Goal: Task Accomplishment & Management: Complete application form

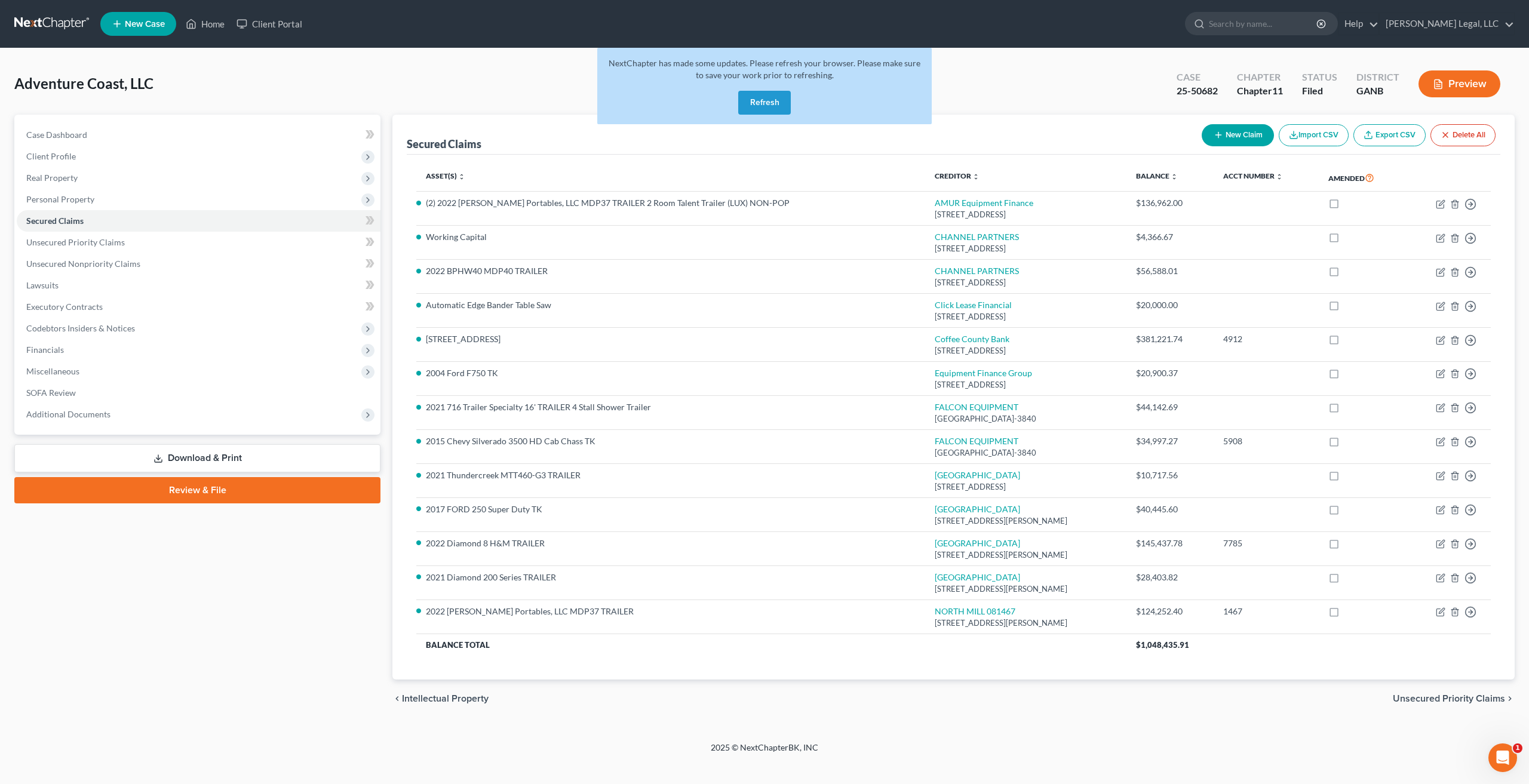
click at [45, 28] on link at bounding box center [52, 23] width 76 height 21
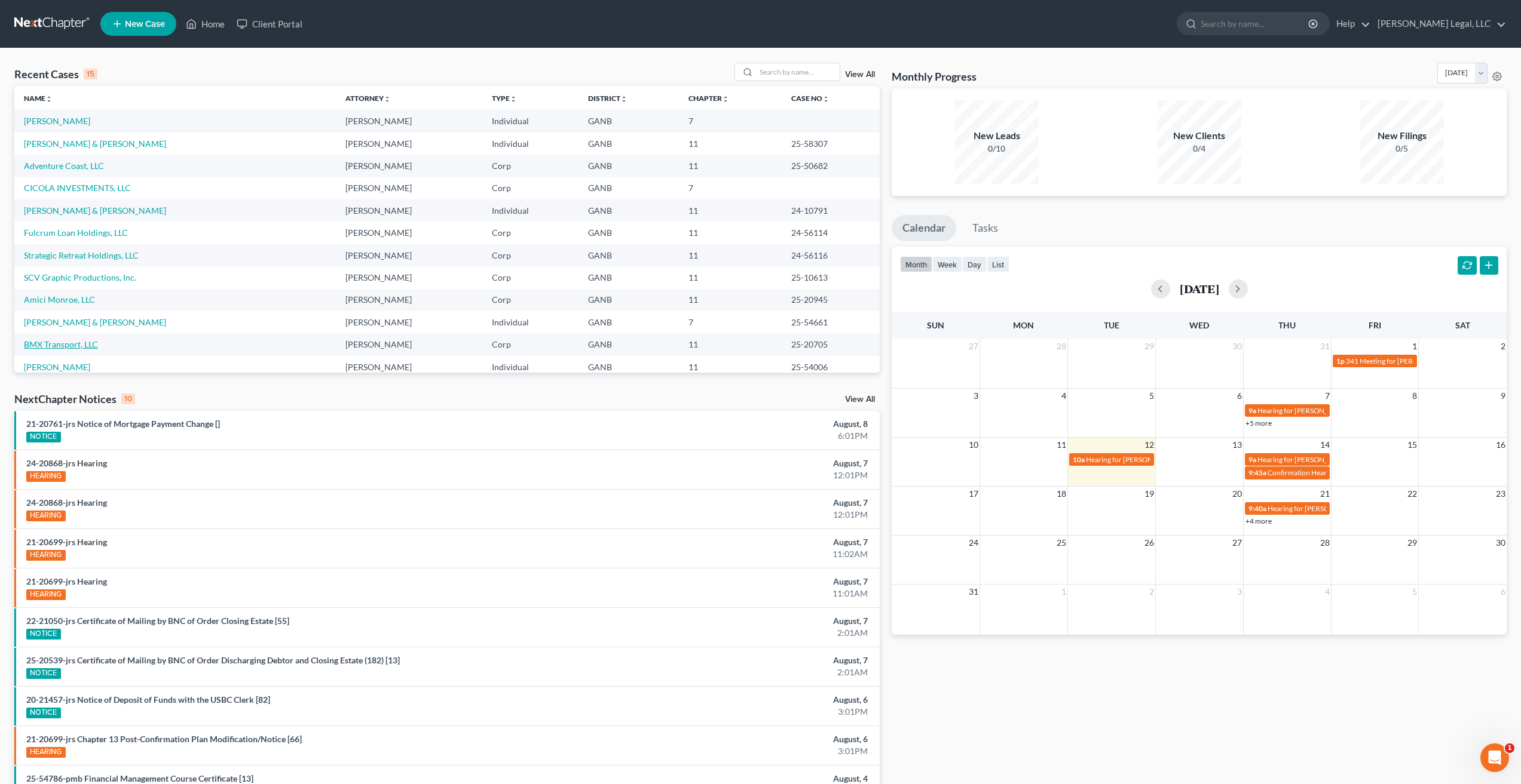
click at [58, 344] on link "BMX Transport, LLC" at bounding box center [61, 345] width 74 height 10
select select "6"
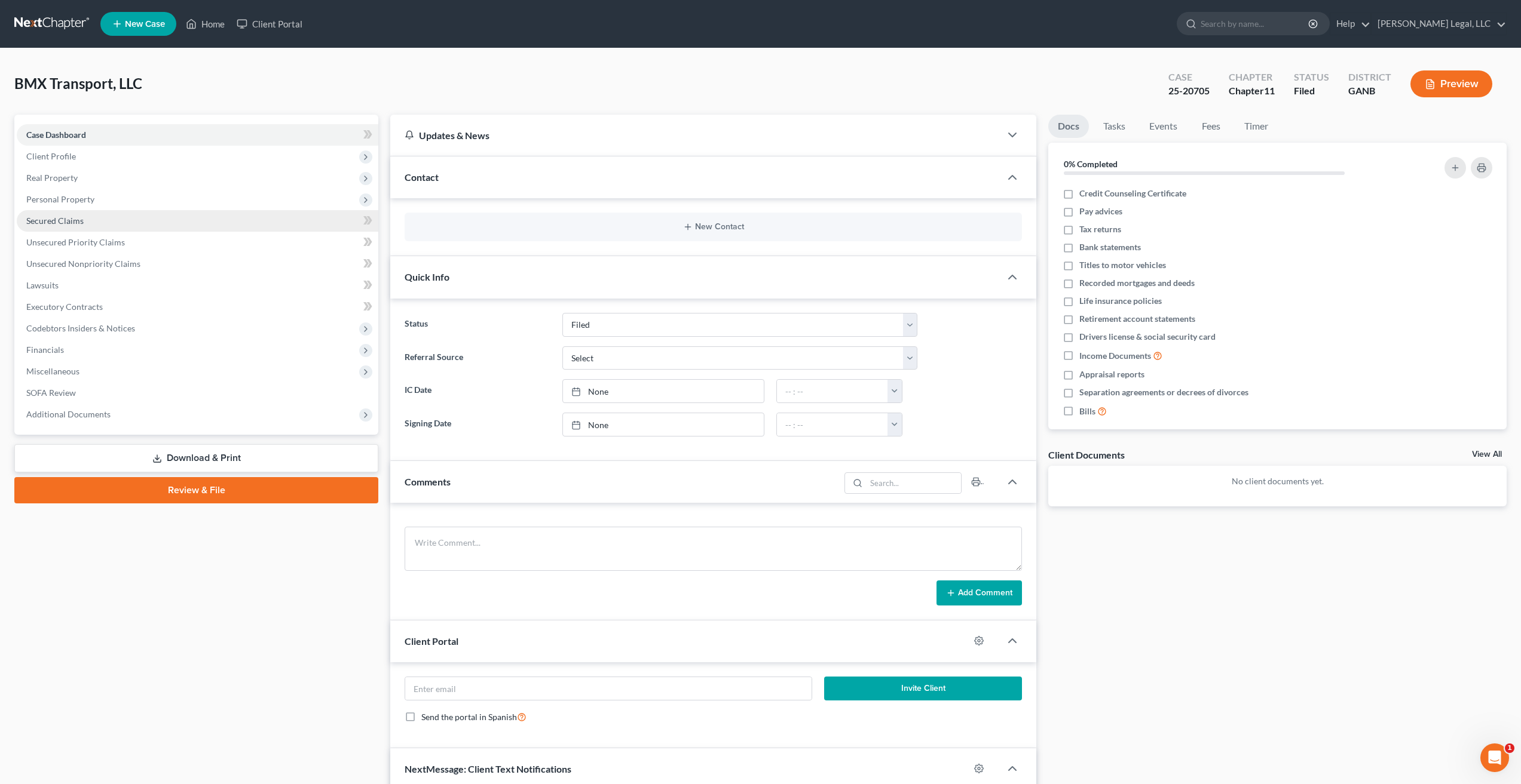
click at [62, 220] on span "Secured Claims" at bounding box center [55, 221] width 57 height 10
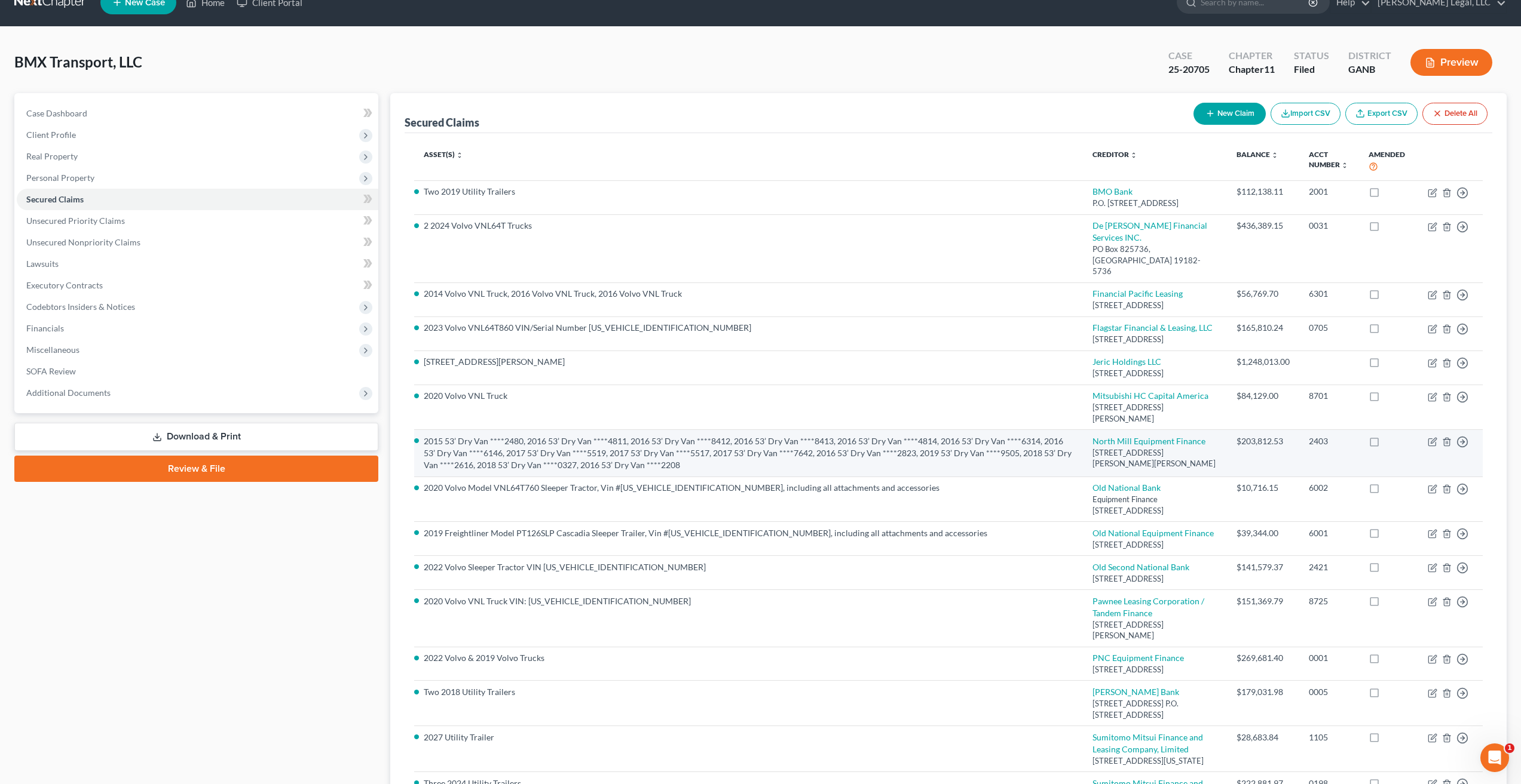
scroll to position [4, 0]
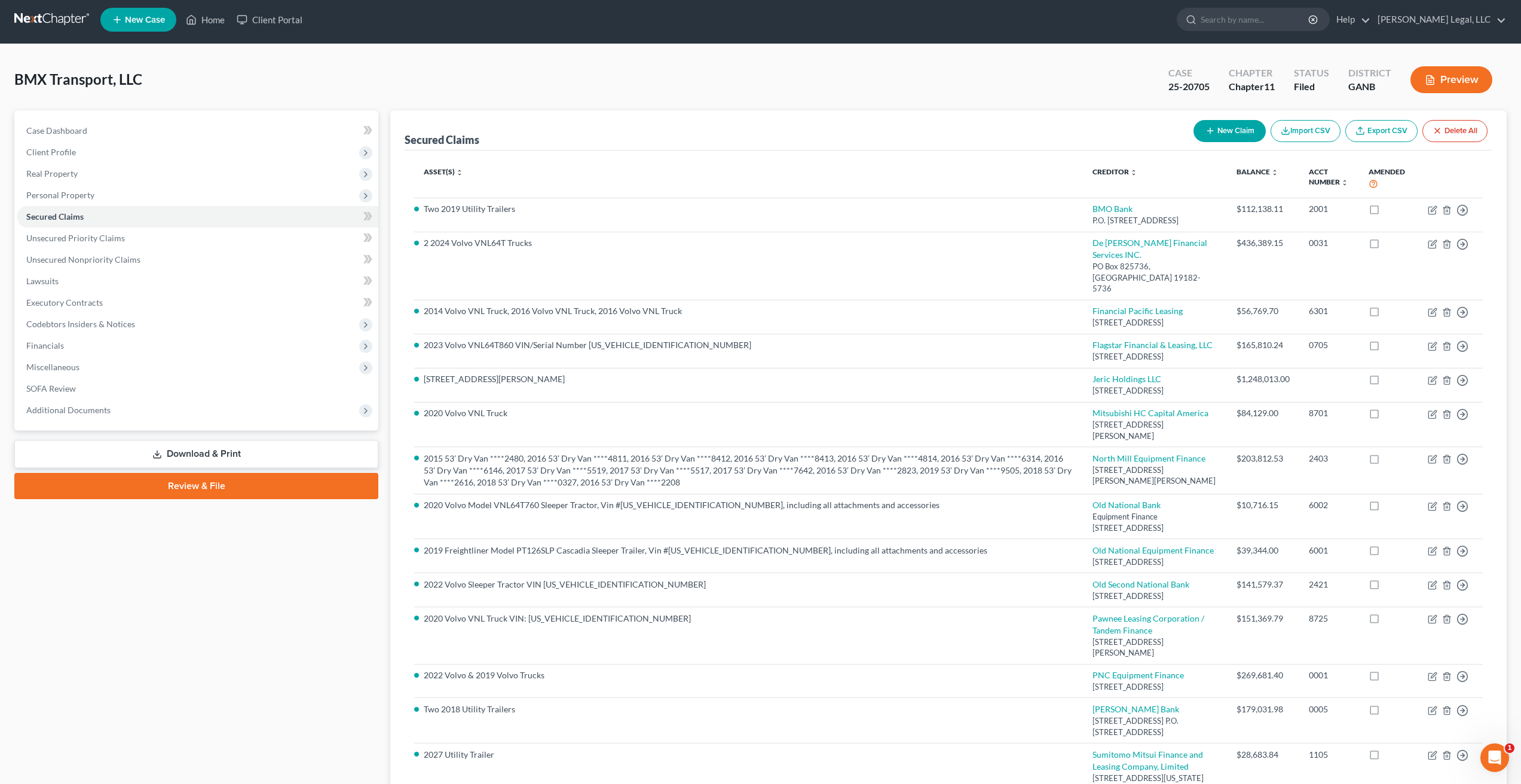
click at [29, 9] on nav "Home New Case Client Portal Keck Legal, LLC jclements@kecklegal.com My Account …" at bounding box center [760, 20] width 1521 height 48
click at [61, 21] on link at bounding box center [52, 19] width 76 height 21
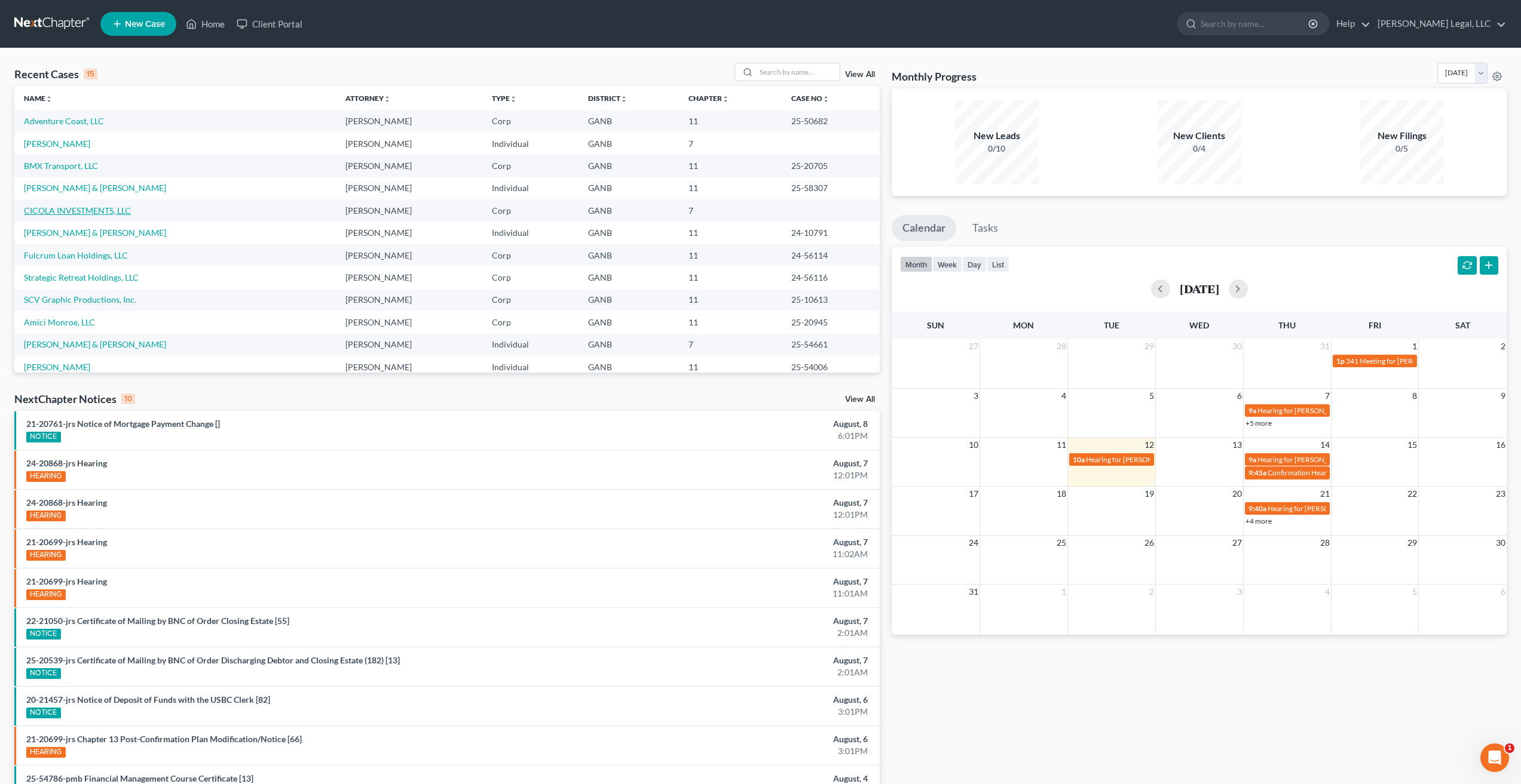
click at [84, 206] on link "CICOLA INVESTMENTS, LLC" at bounding box center [77, 210] width 107 height 10
select select "10"
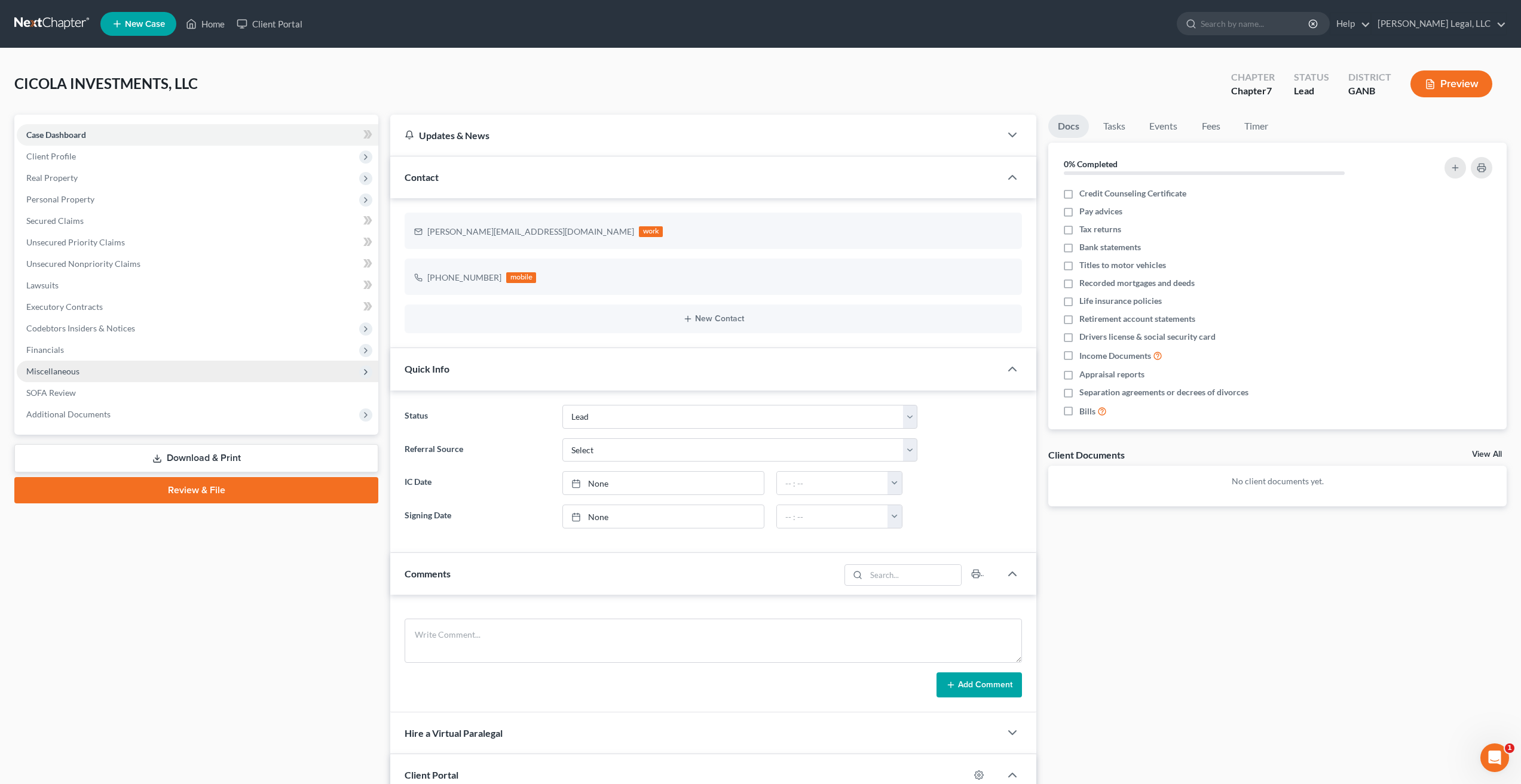
click at [111, 371] on span "Miscellaneous" at bounding box center [198, 371] width 362 height 21
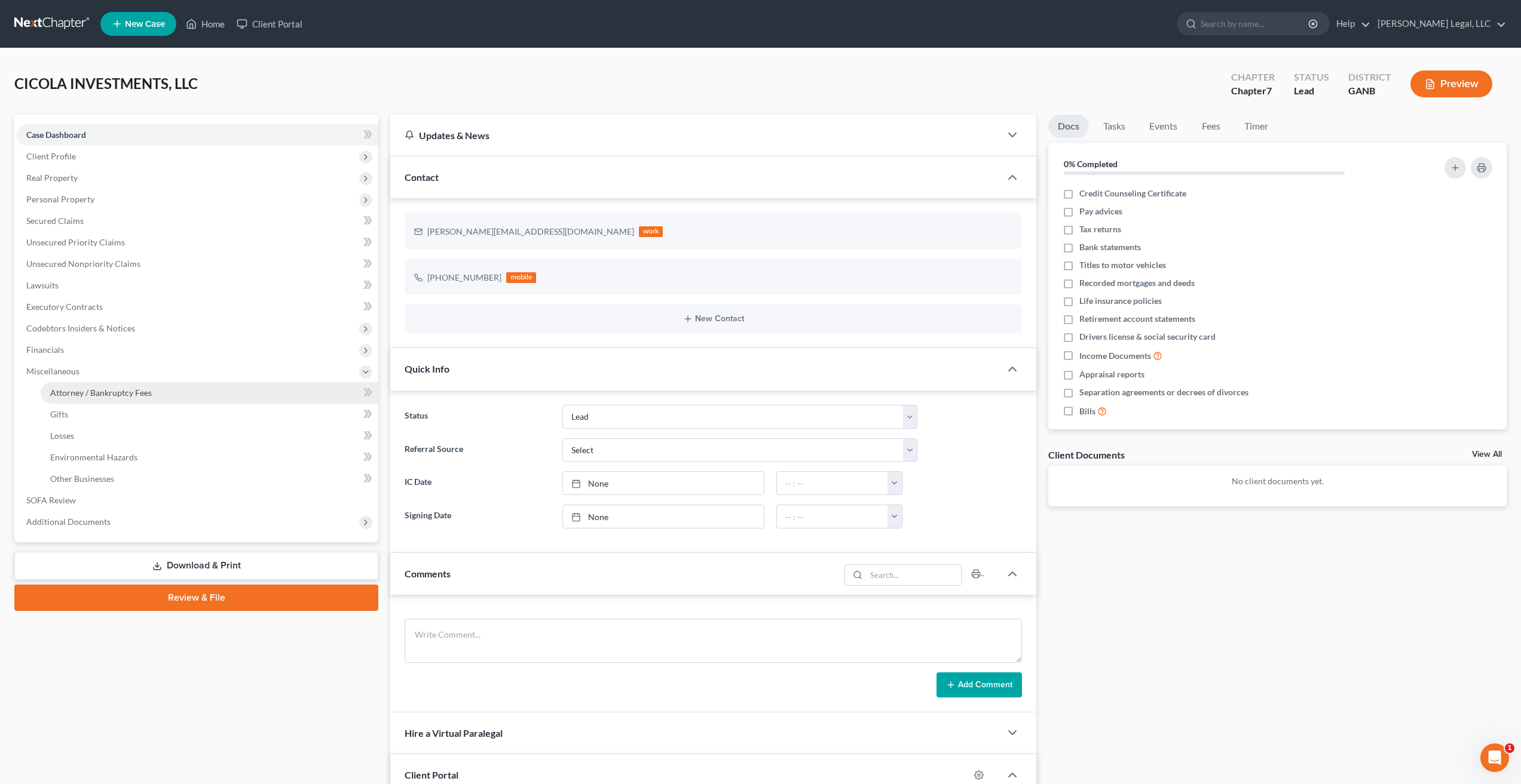
click at [181, 397] on link "Attorney / Bankruptcy Fees" at bounding box center [209, 392] width 338 height 21
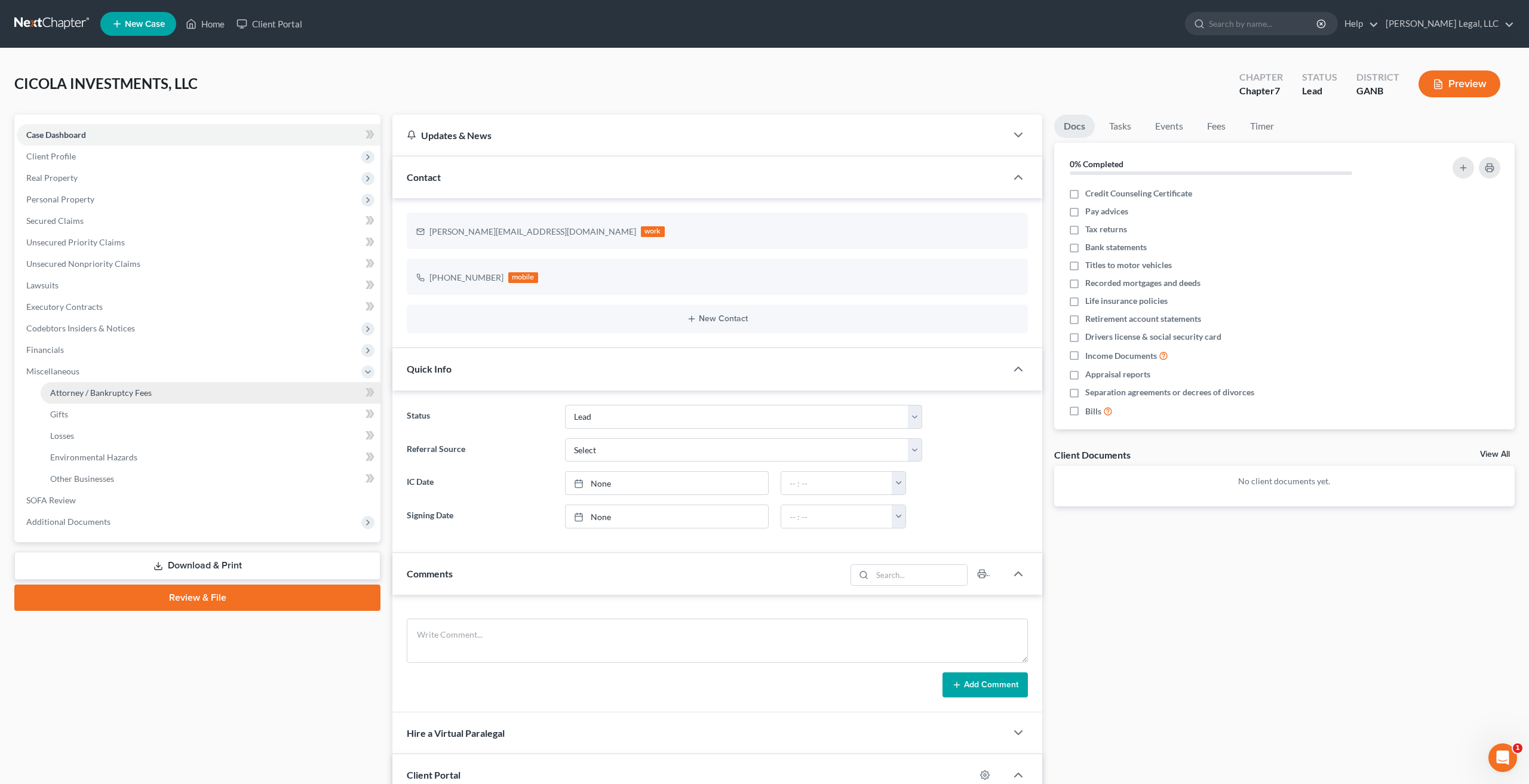
select select "3"
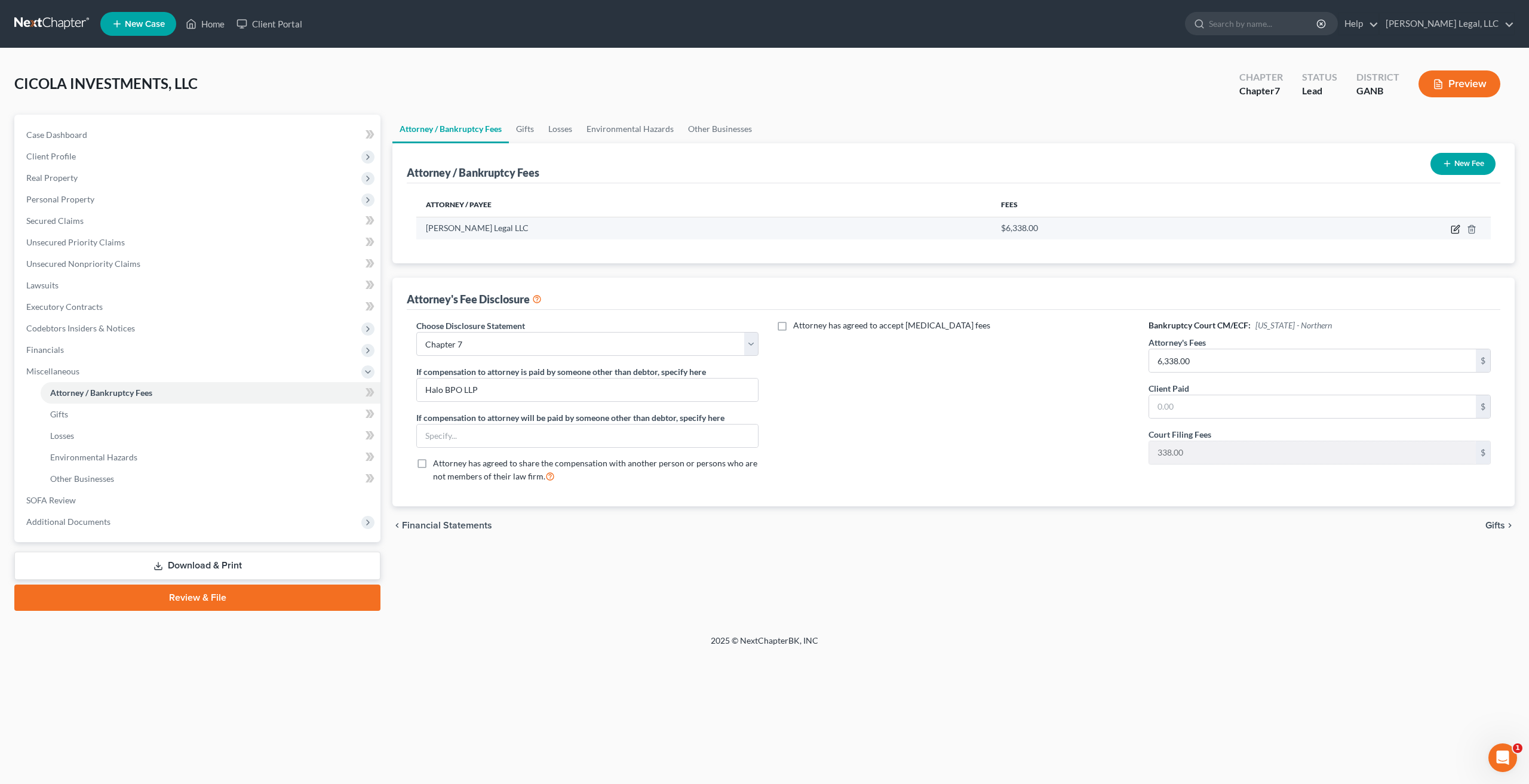
click at [1454, 230] on icon "button" at bounding box center [1455, 229] width 9 height 9
select select "10"
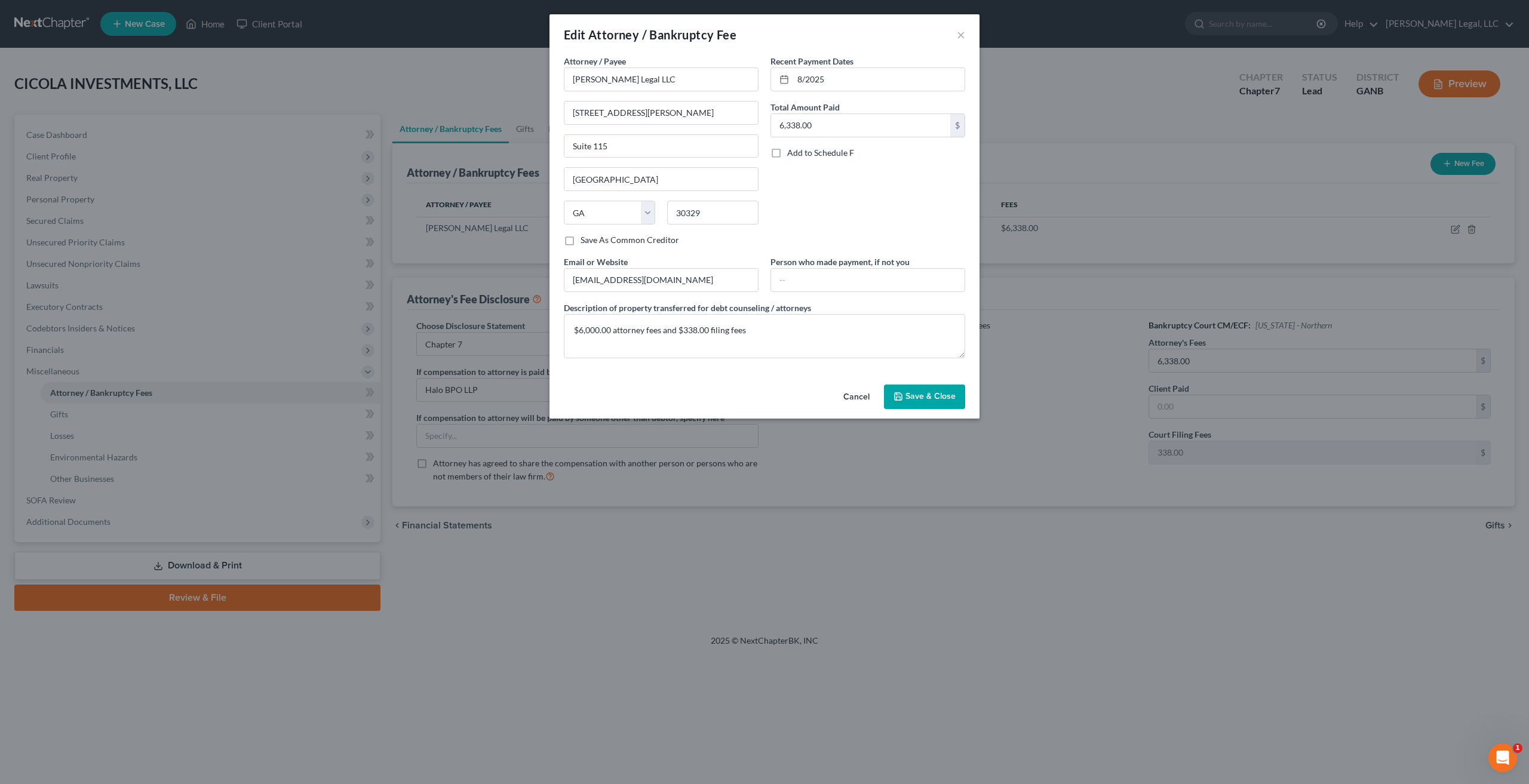
click at [857, 397] on button "Cancel" at bounding box center [856, 398] width 45 height 24
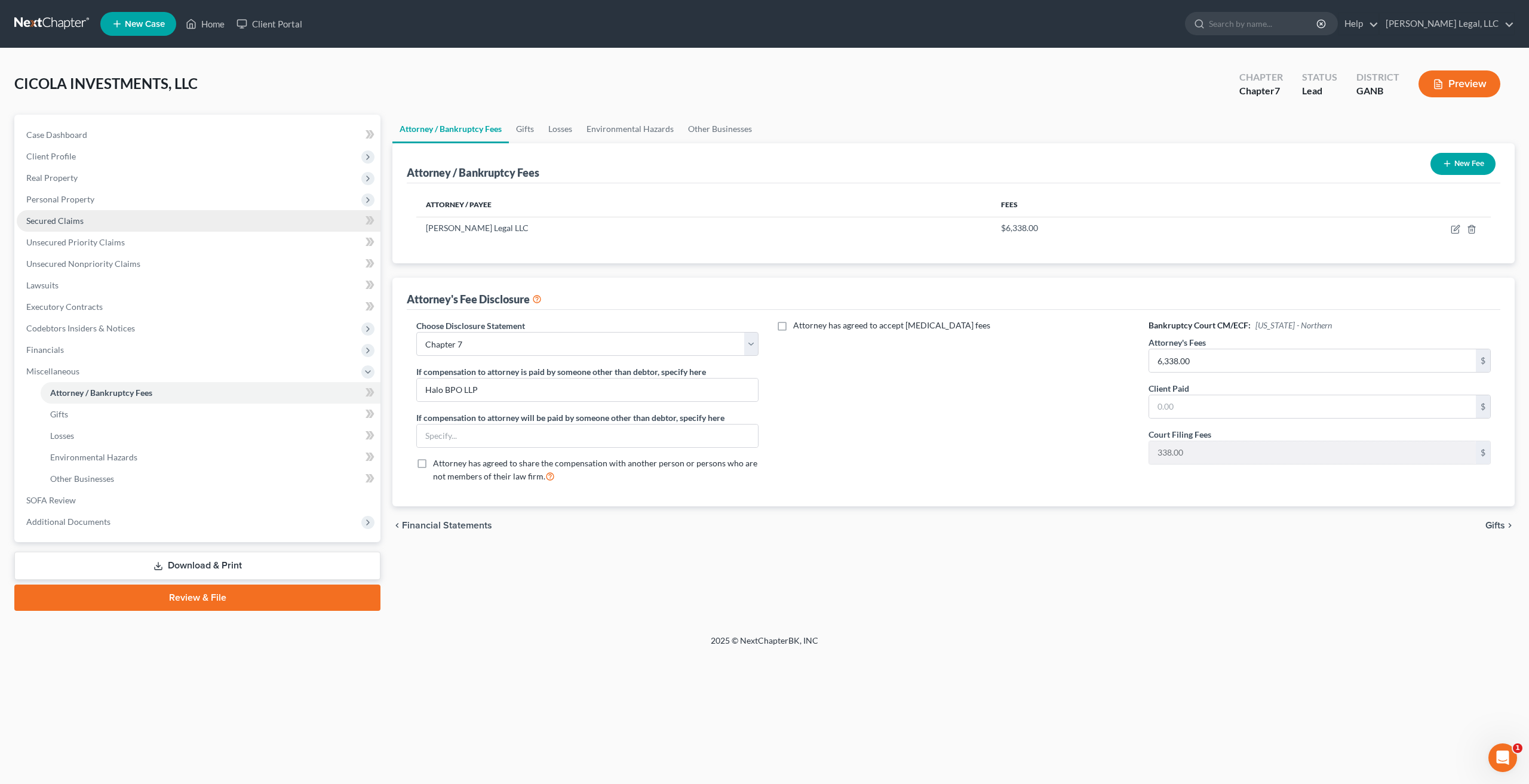
click at [88, 213] on link "Secured Claims" at bounding box center [198, 221] width 363 height 21
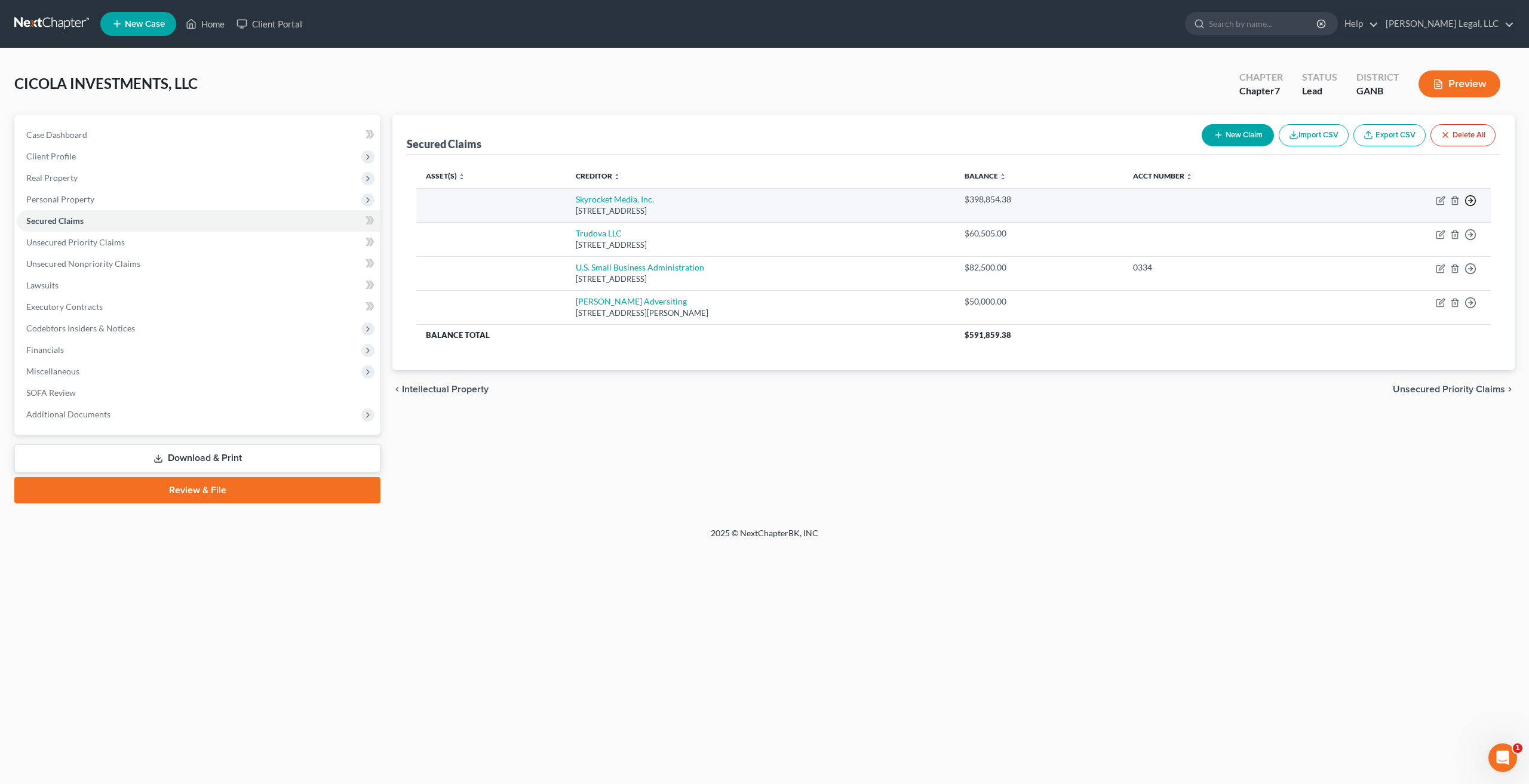
click at [1467, 200] on icon "button" at bounding box center [1471, 201] width 12 height 12
click at [1403, 231] on link "Move to F" at bounding box center [1415, 229] width 100 height 21
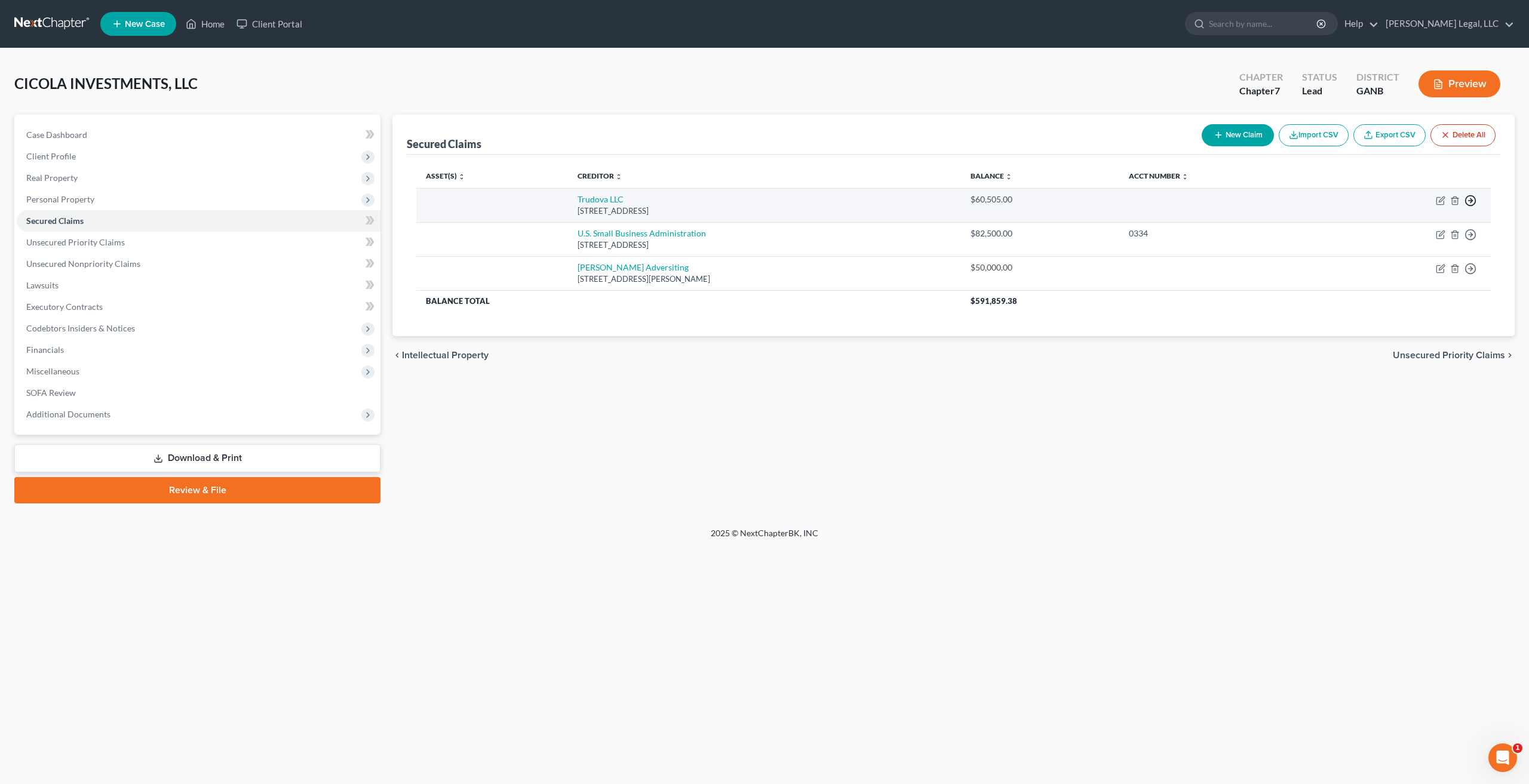
click at [1467, 199] on icon "button" at bounding box center [1471, 201] width 12 height 12
click at [1413, 231] on link "Move to F" at bounding box center [1415, 229] width 100 height 21
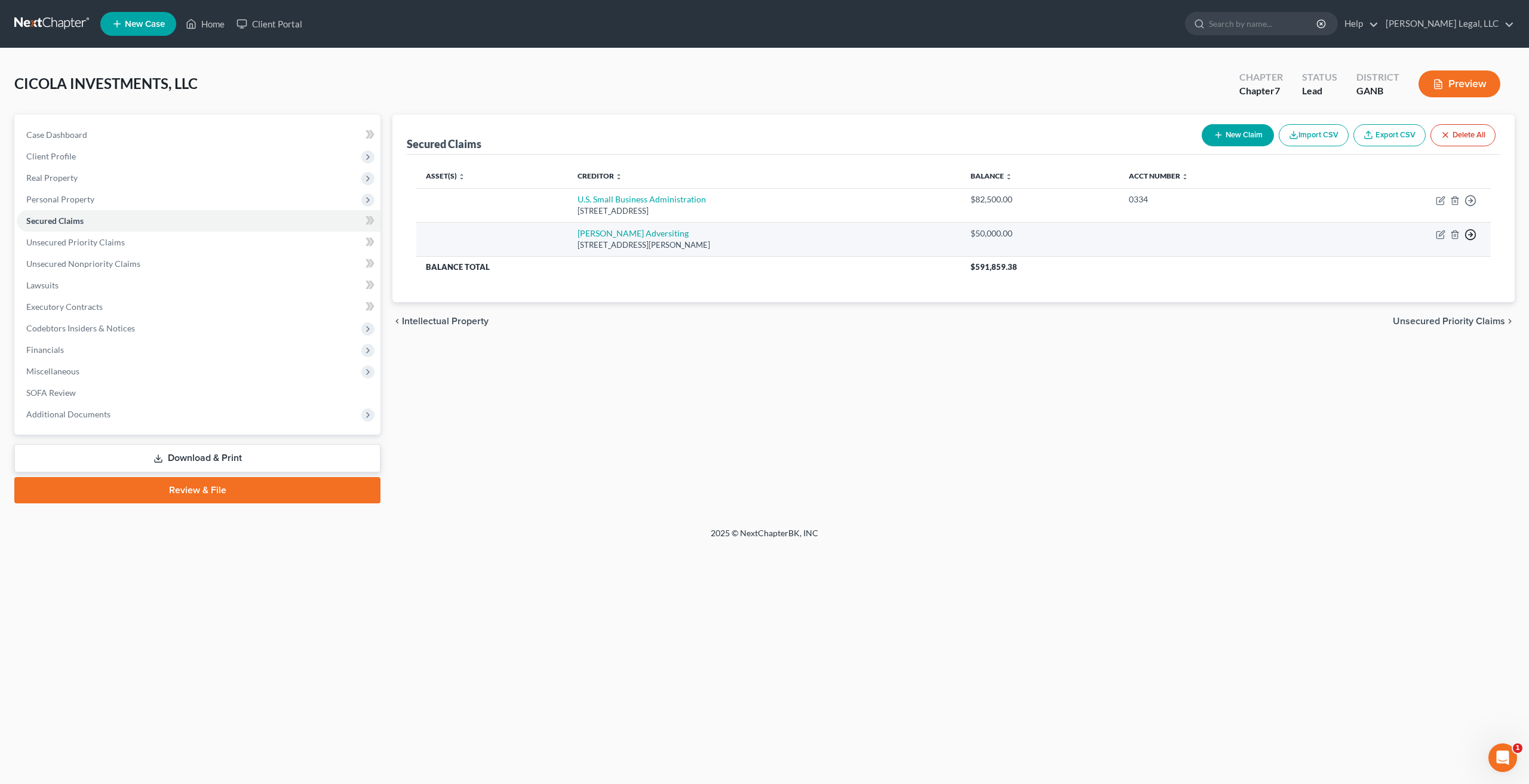
click at [1469, 207] on icon "button" at bounding box center [1471, 201] width 12 height 12
click at [1396, 261] on link "Move to F" at bounding box center [1415, 263] width 100 height 21
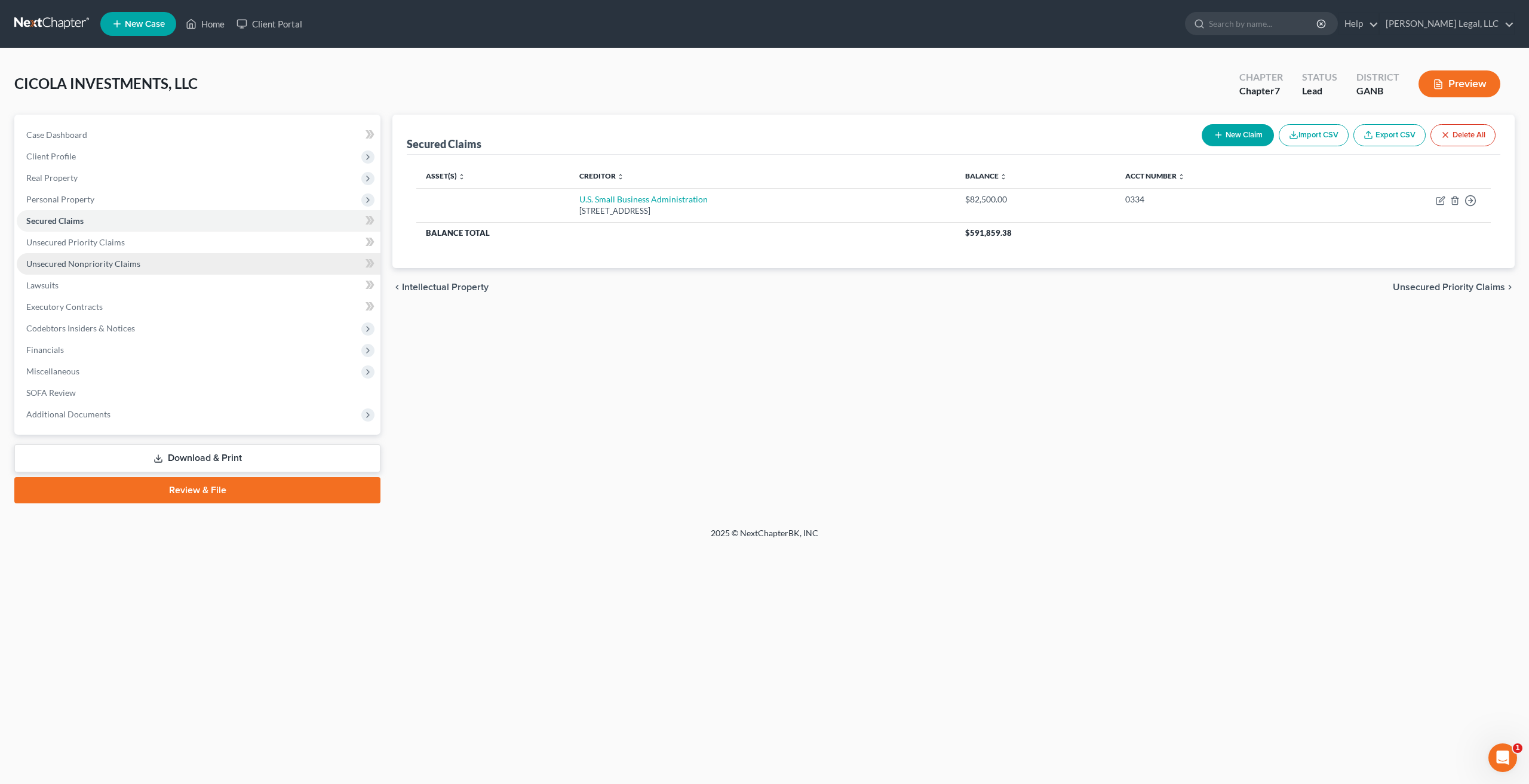
click at [136, 268] on span "Unsecured Nonpriority Claims" at bounding box center [83, 263] width 114 height 10
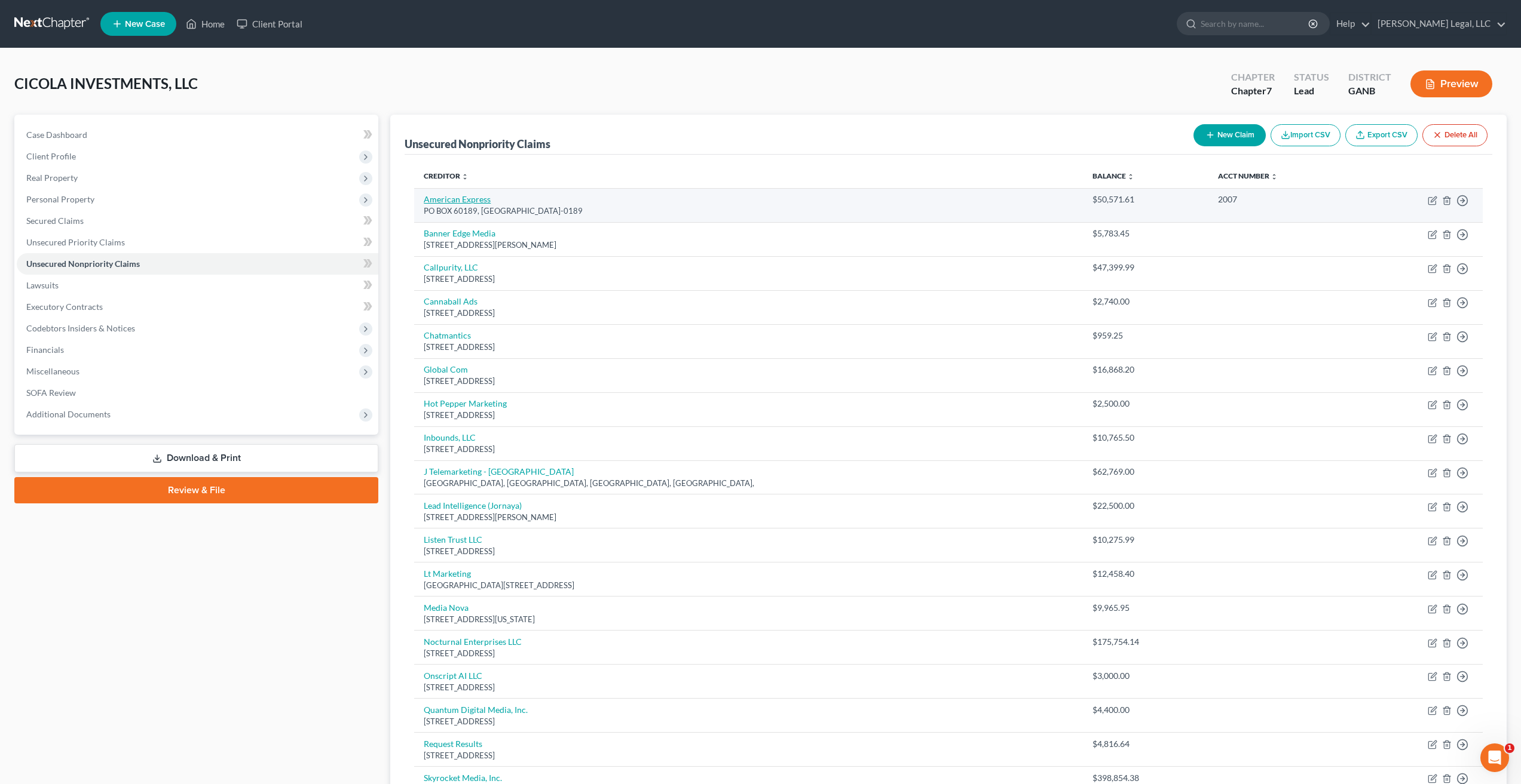
click at [476, 199] on link "American Express" at bounding box center [457, 199] width 67 height 10
select select "4"
select select "2"
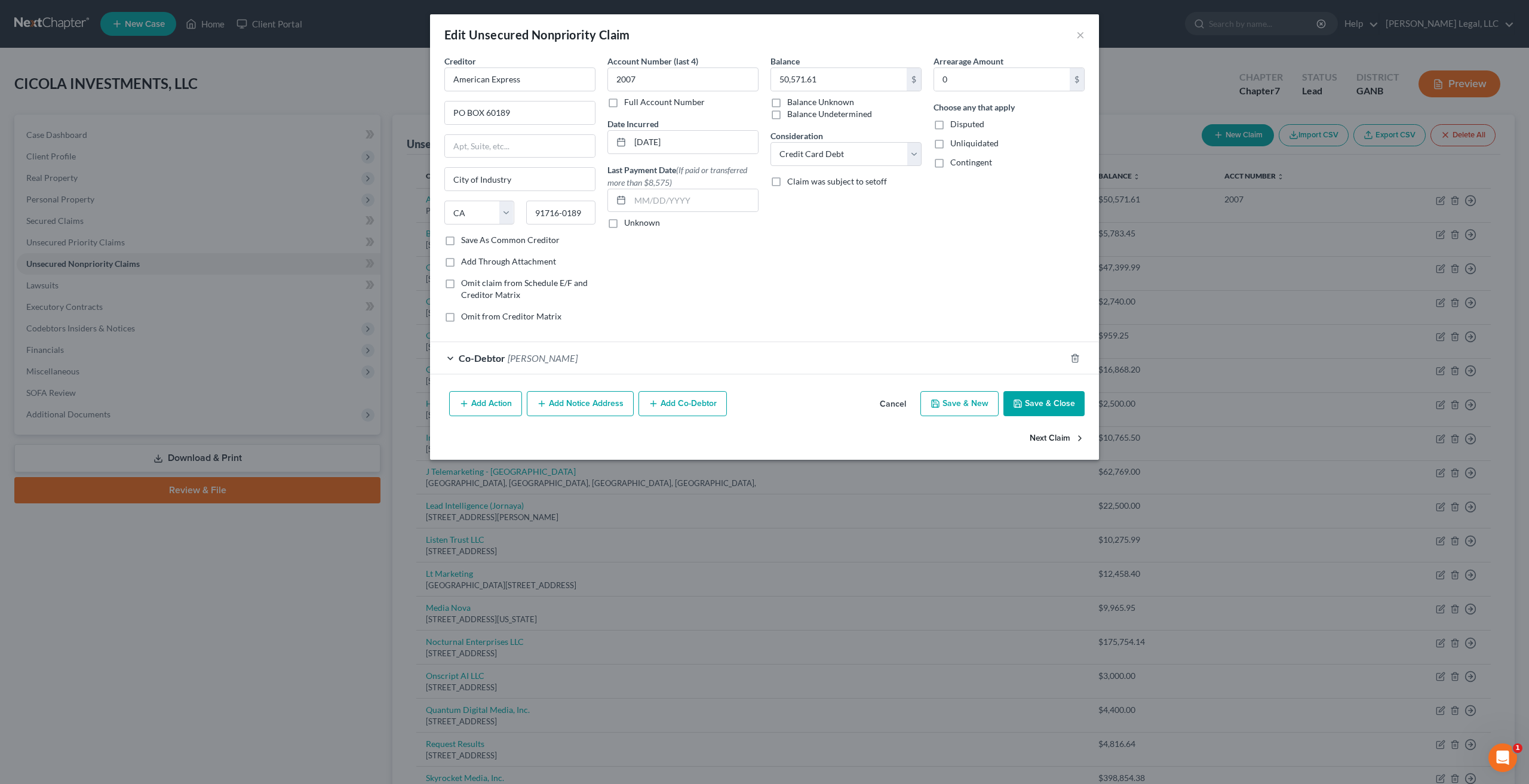
click at [1062, 432] on button "Next Claim" at bounding box center [1057, 438] width 55 height 25
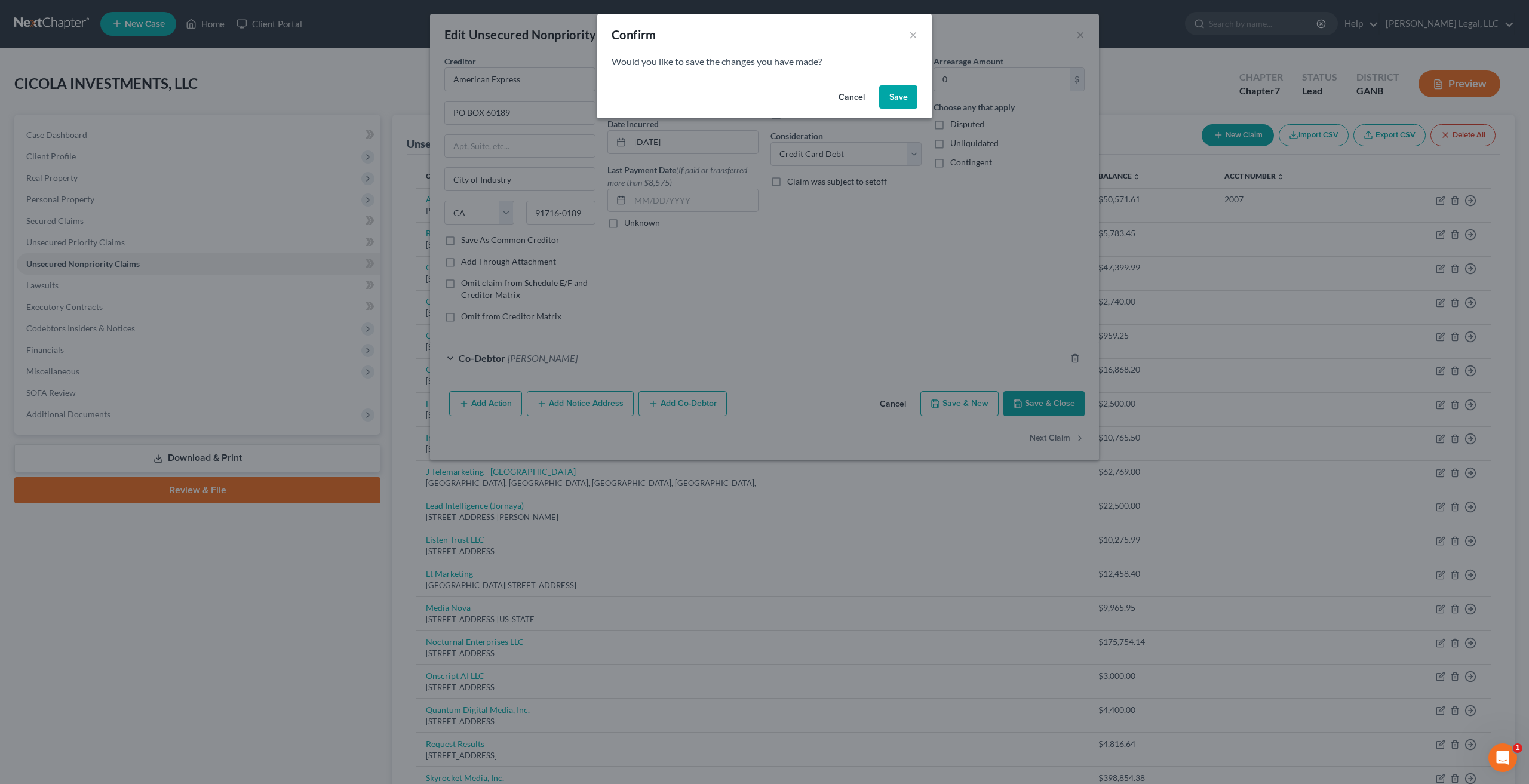
click at [851, 97] on button "Cancel" at bounding box center [851, 97] width 45 height 24
select select "3"
select select "15"
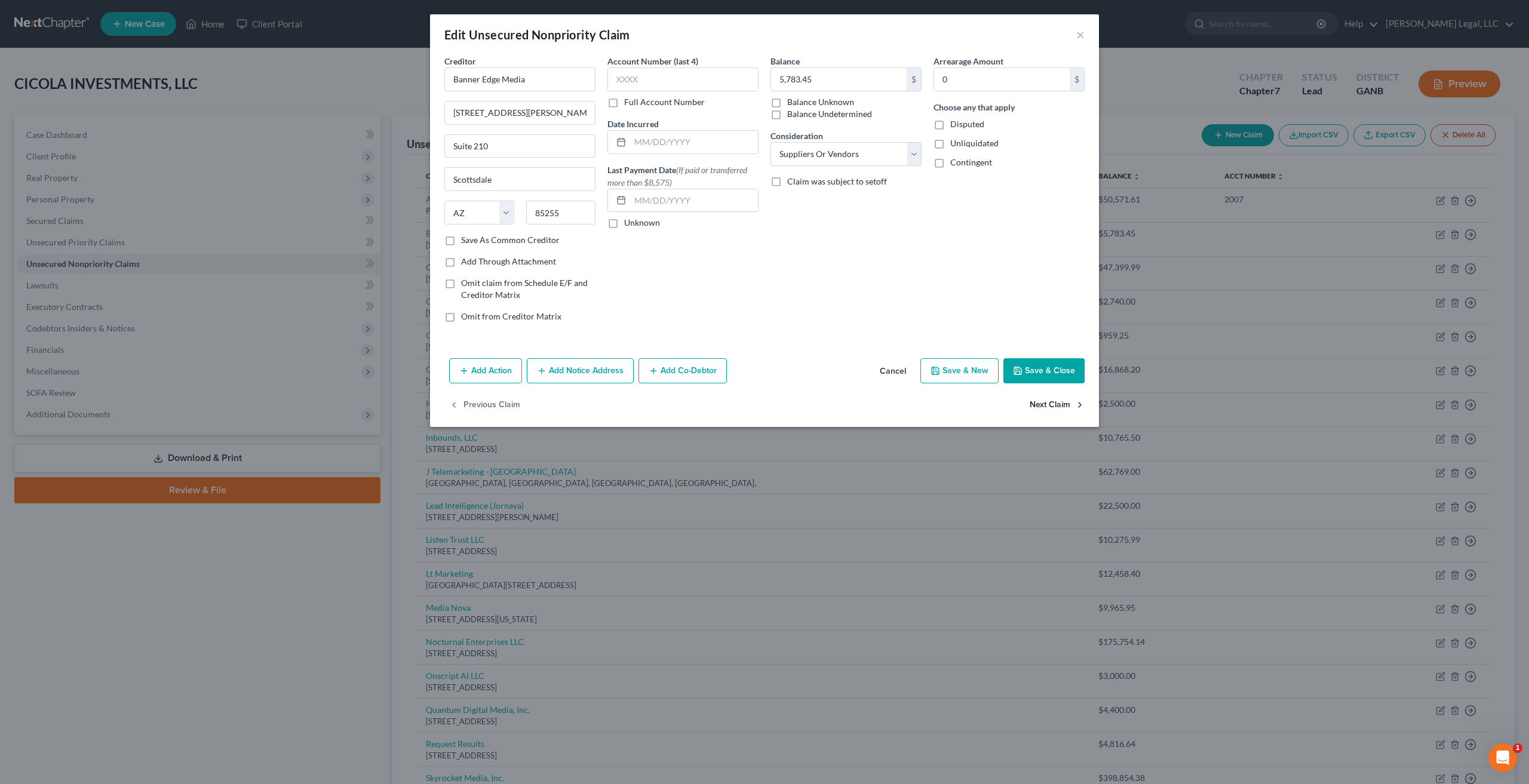
click at [1058, 407] on button "Next Claim" at bounding box center [1057, 405] width 55 height 25
select select "53"
select select "14"
click at [1057, 399] on button "Next Claim" at bounding box center [1057, 405] width 55 height 25
select select "39"
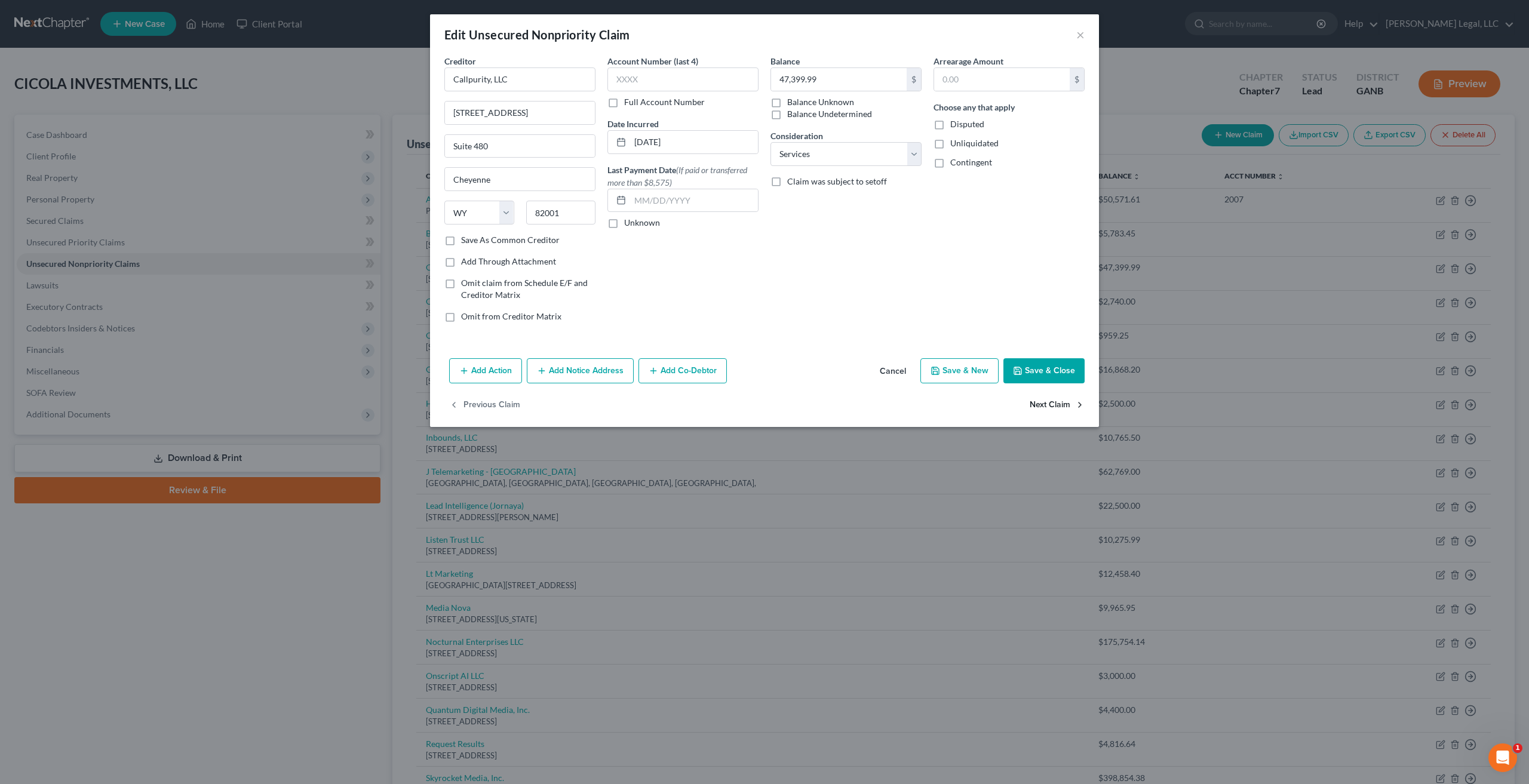
select select "15"
click at [1057, 399] on button "Next Claim" at bounding box center [1057, 405] width 55 height 25
select select "4"
select select "15"
click at [1057, 399] on button "Next Claim" at bounding box center [1057, 405] width 55 height 25
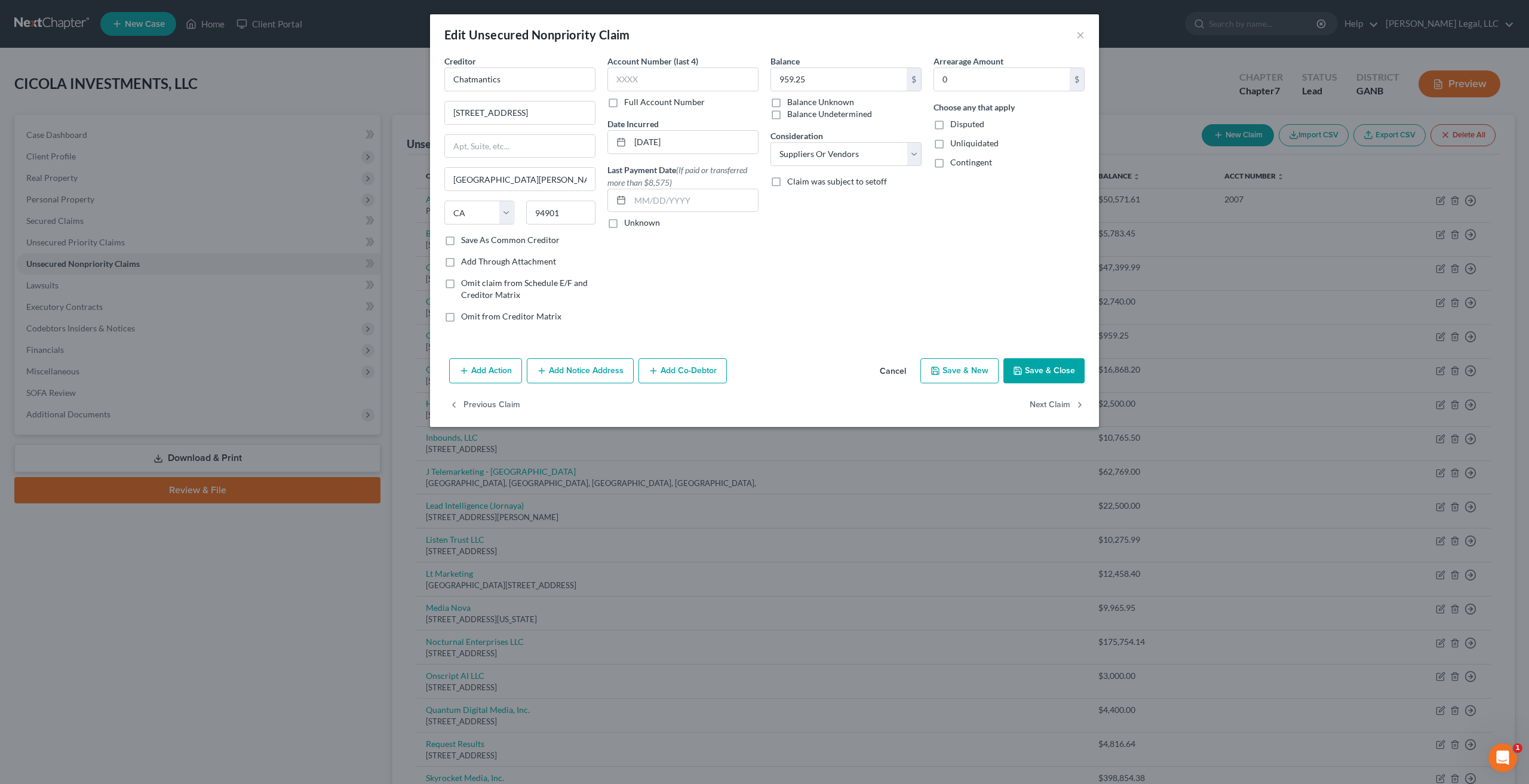
select select "1"
select select "16"
click at [1057, 399] on button "Next Claim" at bounding box center [1057, 405] width 55 height 25
select select "46"
select select "11"
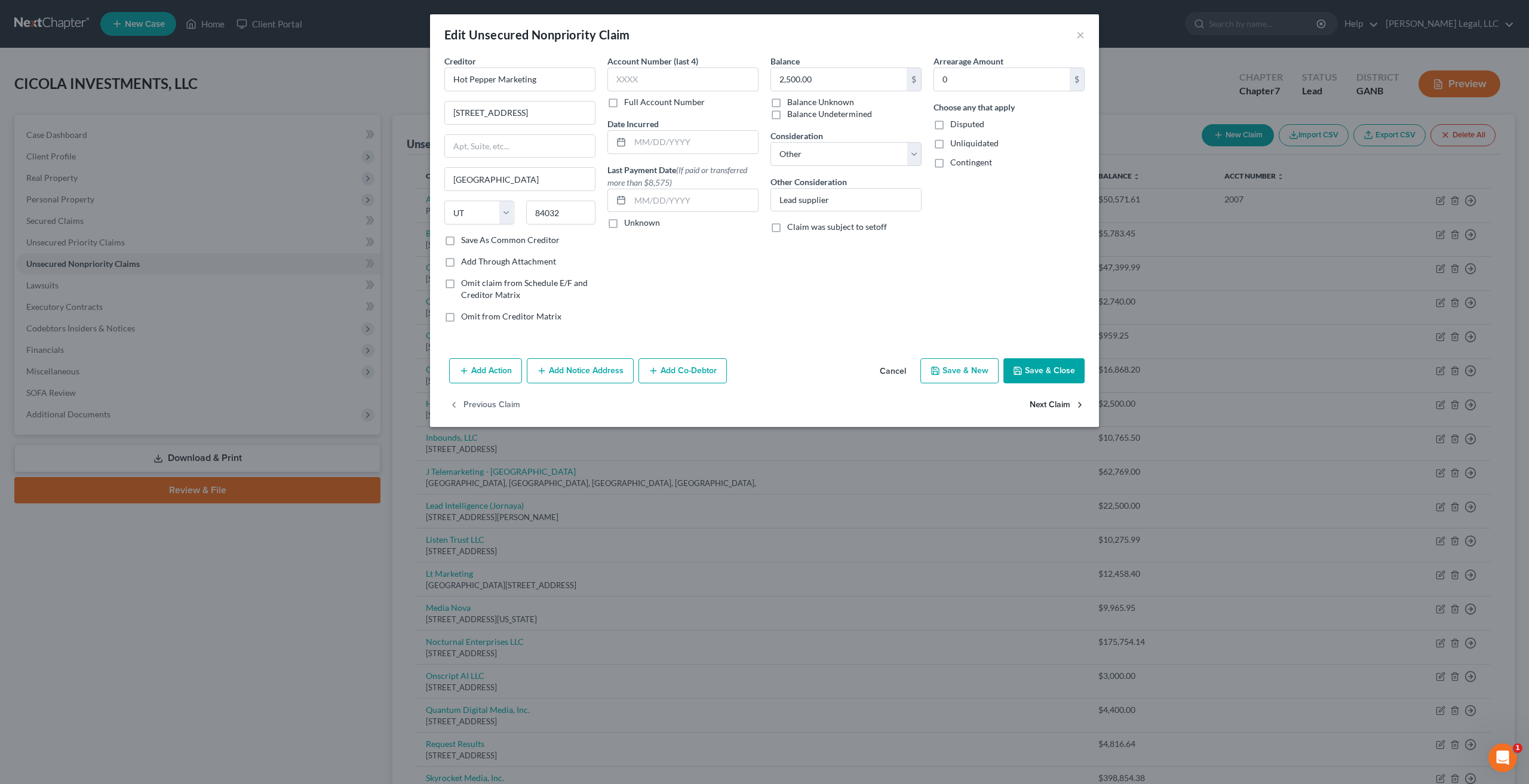
click at [1057, 399] on button "Next Claim" at bounding box center [1057, 405] width 55 height 25
select select "7"
select select "15"
click at [1057, 399] on button "Next Claim" at bounding box center [1057, 405] width 55 height 25
select select "16"
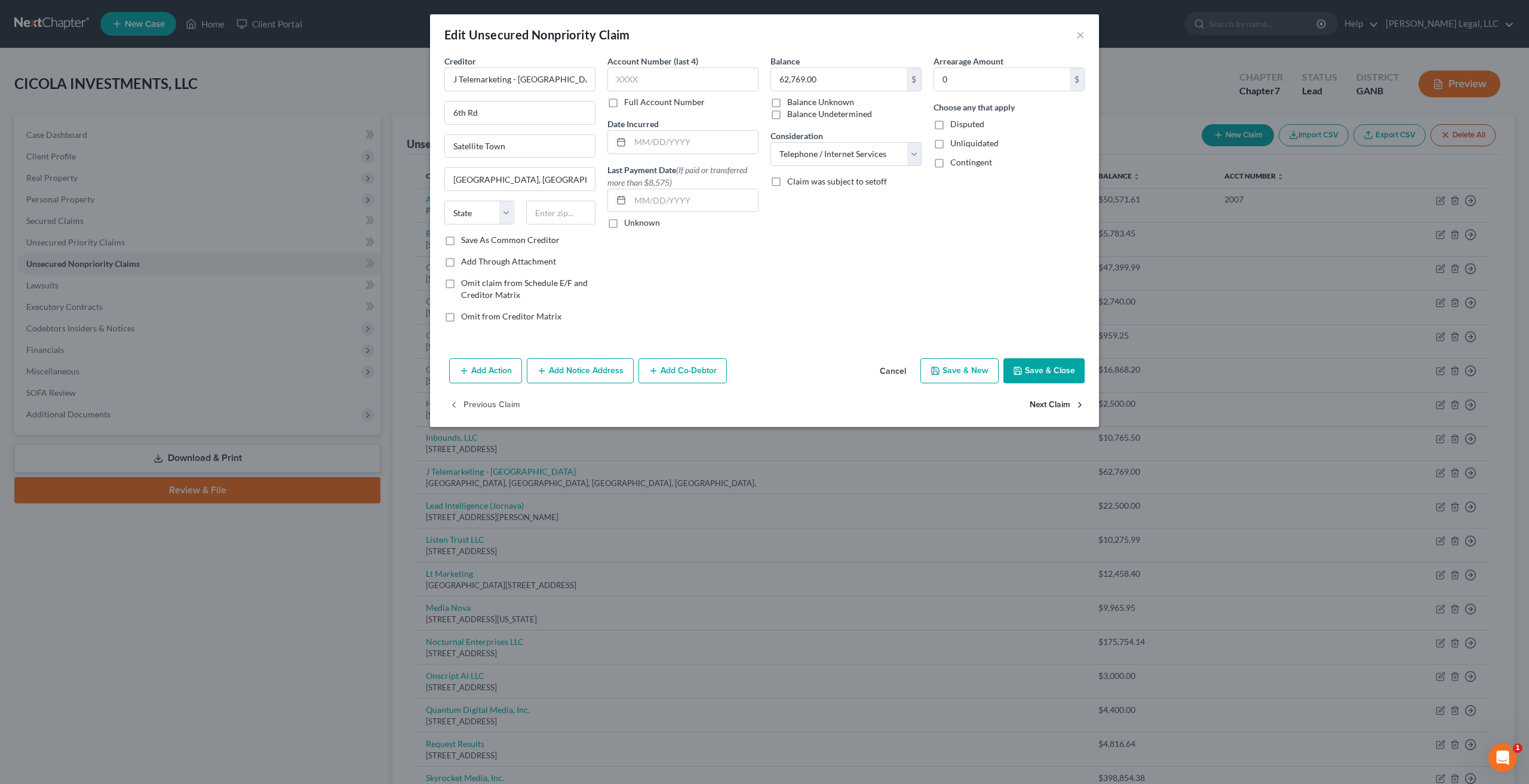
click at [1057, 399] on button "Next Claim" at bounding box center [1057, 405] width 55 height 25
select select "39"
select select "15"
click at [498, 406] on button "Previous Claim" at bounding box center [484, 405] width 71 height 25
click at [908, 147] on select "Select Cable / Satellite Services Collection Agency Credit Card Debt Debt Couns…" at bounding box center [846, 154] width 151 height 24
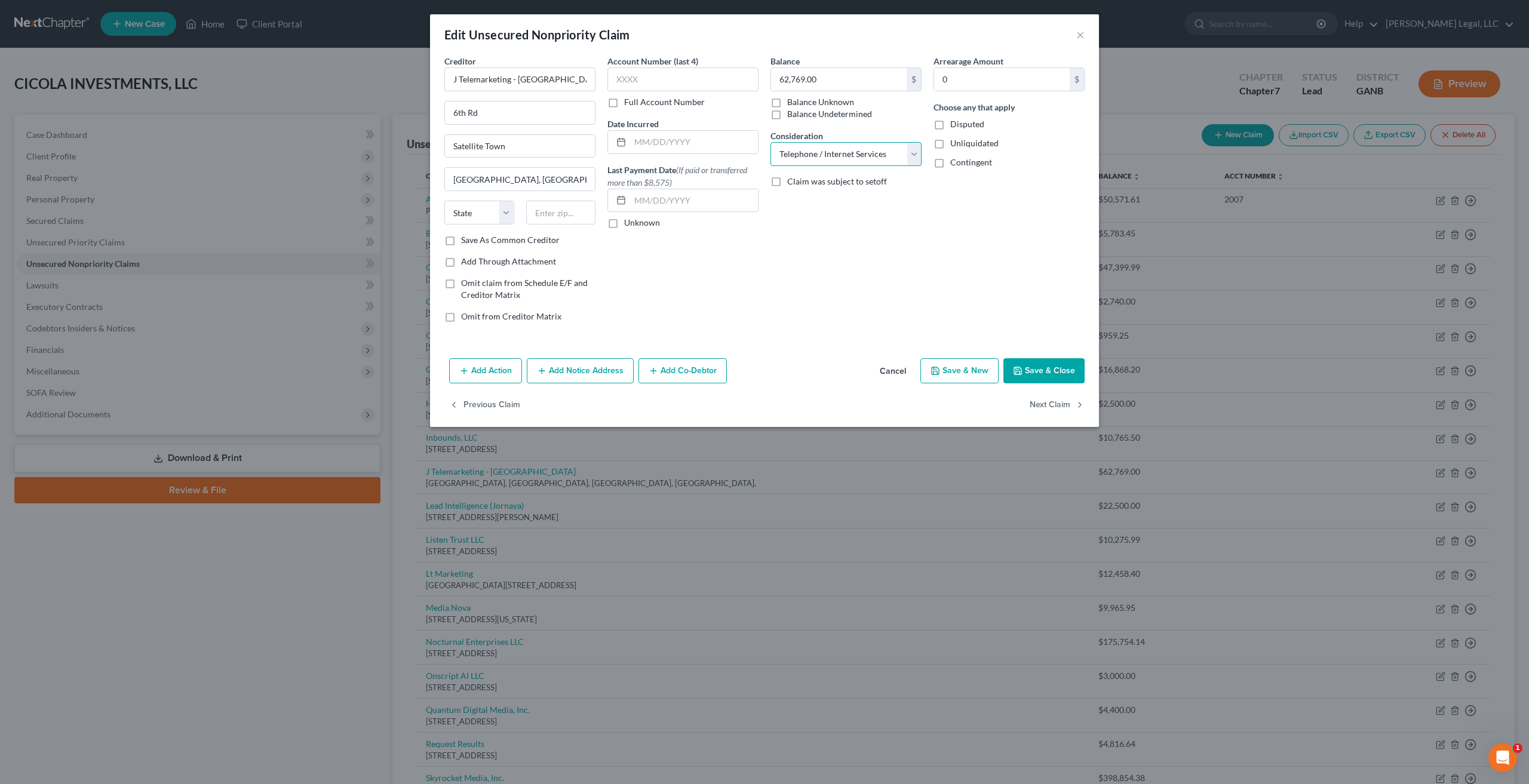
select select "15"
click at [770, 142] on select "Select Cable / Satellite Services Collection Agency Credit Card Debt Debt Couns…" at bounding box center [846, 154] width 151 height 24
click at [1045, 407] on button "Next Claim" at bounding box center [1057, 405] width 55 height 25
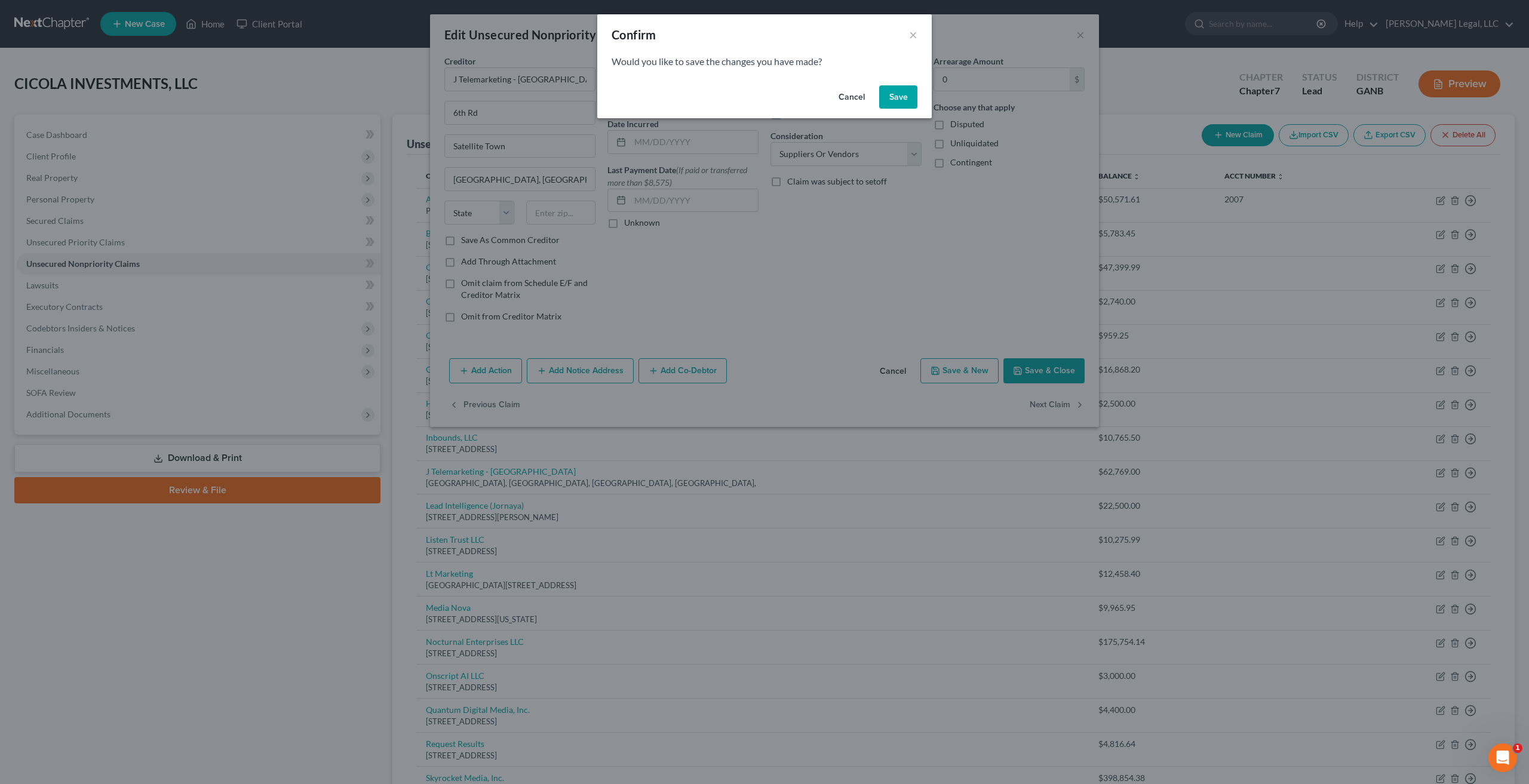
click at [900, 106] on button "Save" at bounding box center [898, 97] width 38 height 24
select select "39"
select select "15"
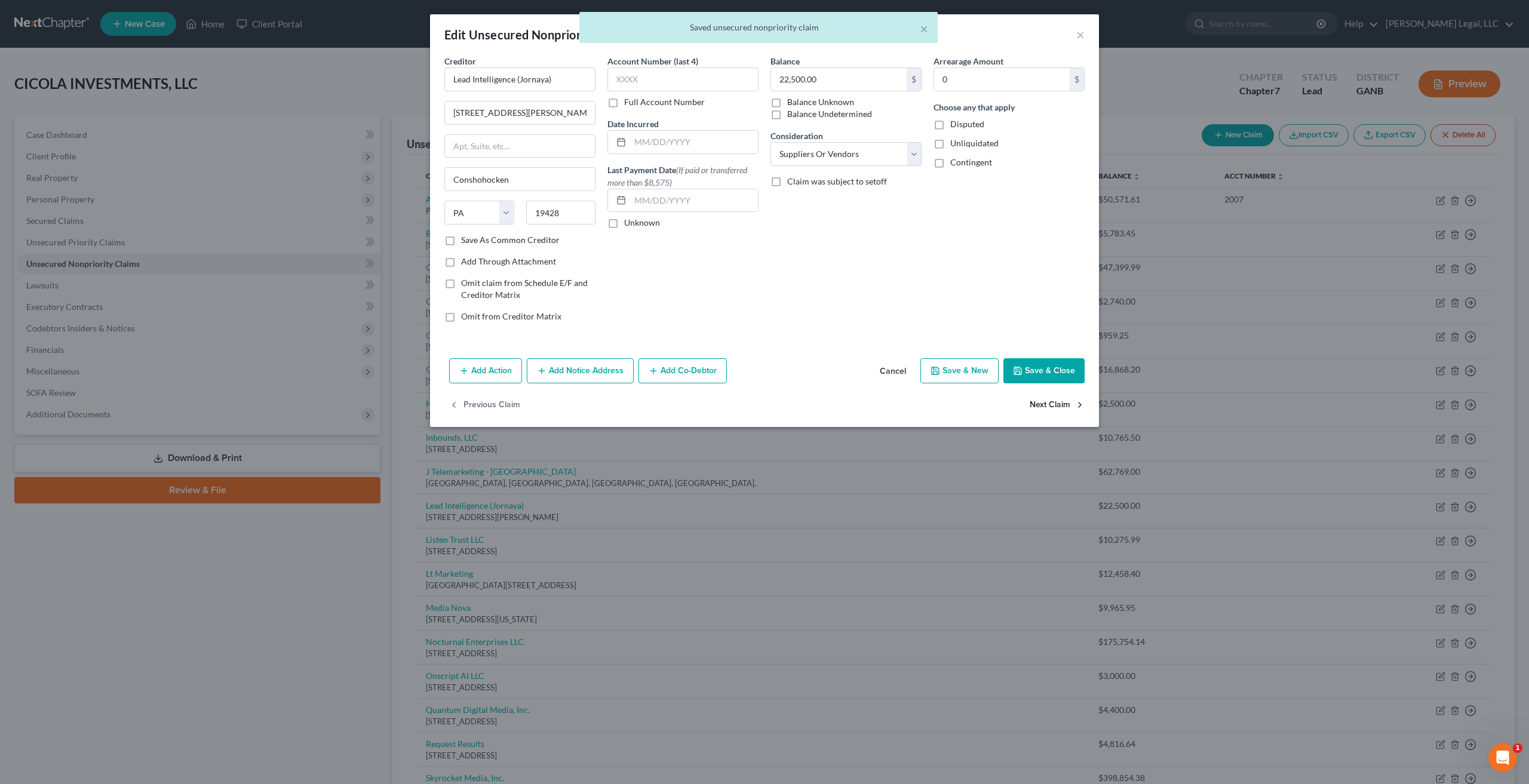
click at [1060, 410] on button "Next Claim" at bounding box center [1057, 405] width 55 height 25
select select "20"
select select "15"
click at [1060, 407] on button "Next Claim" at bounding box center [1057, 405] width 55 height 25
select select "46"
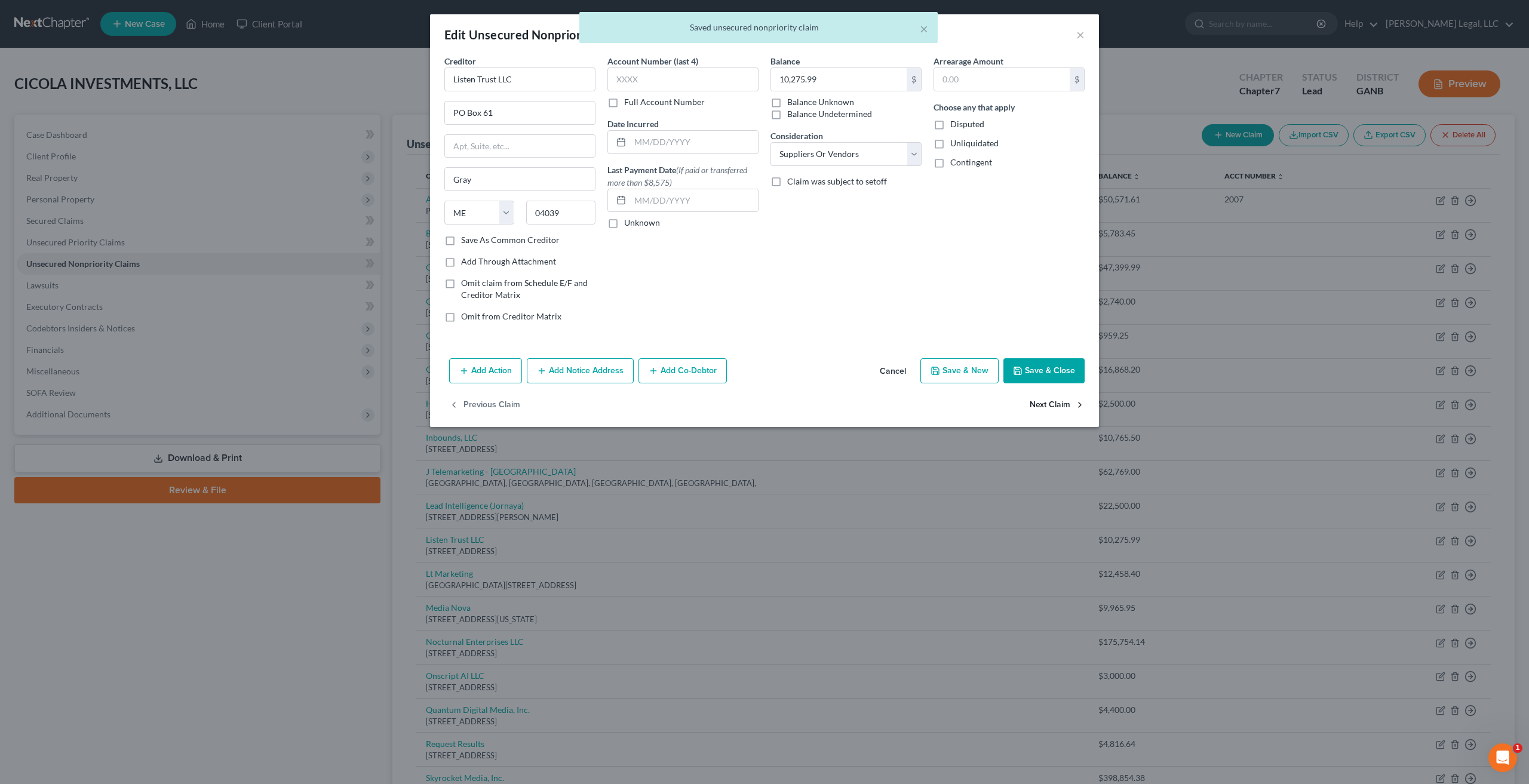
select select "15"
click at [1060, 407] on button "Next Claim" at bounding box center [1057, 405] width 55 height 25
select select "35"
select select "15"
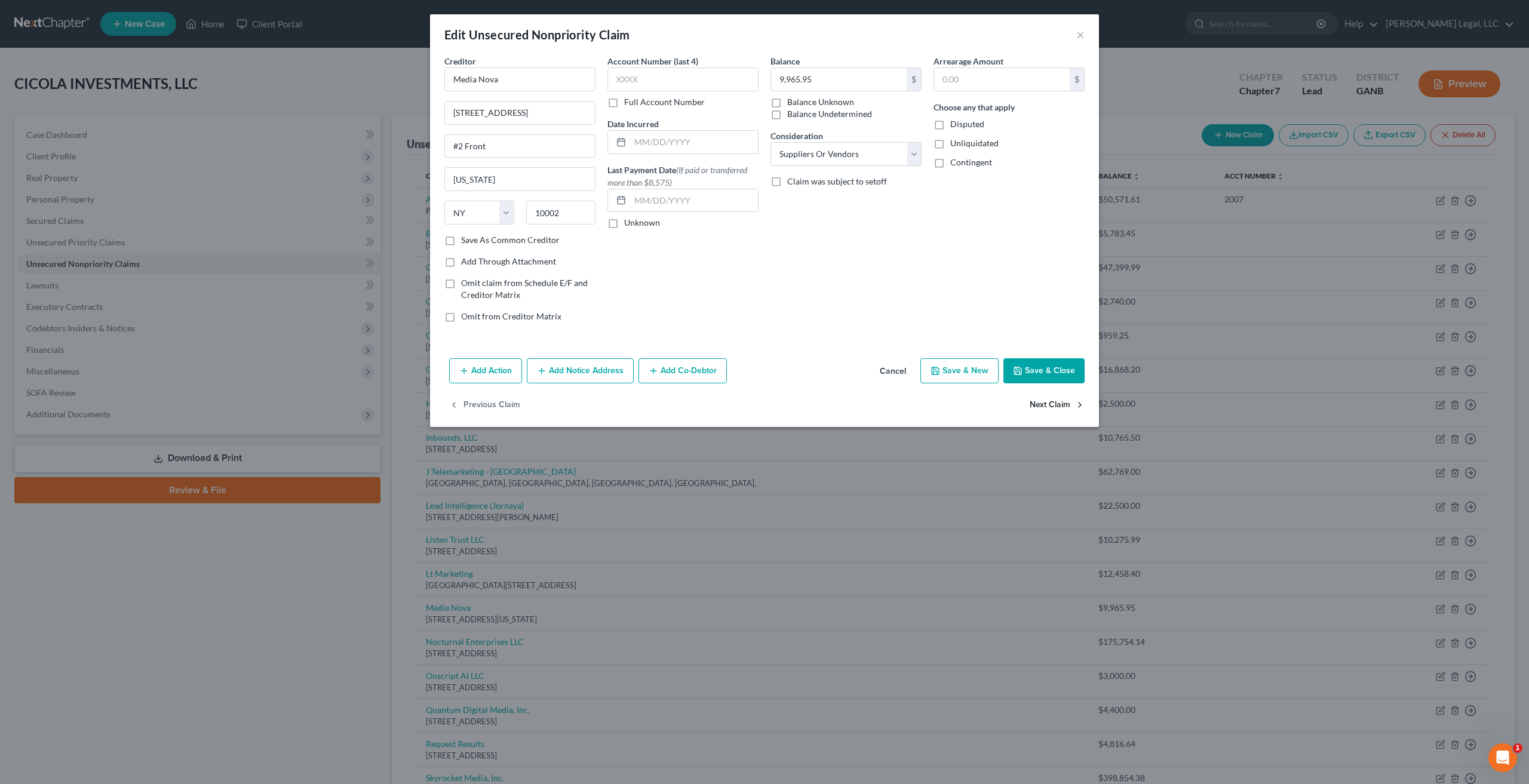
click at [1060, 407] on button "Next Claim" at bounding box center [1057, 405] width 55 height 25
select select "9"
select select "15"
click at [1060, 407] on button "Next Claim" at bounding box center [1057, 405] width 55 height 25
select select "9"
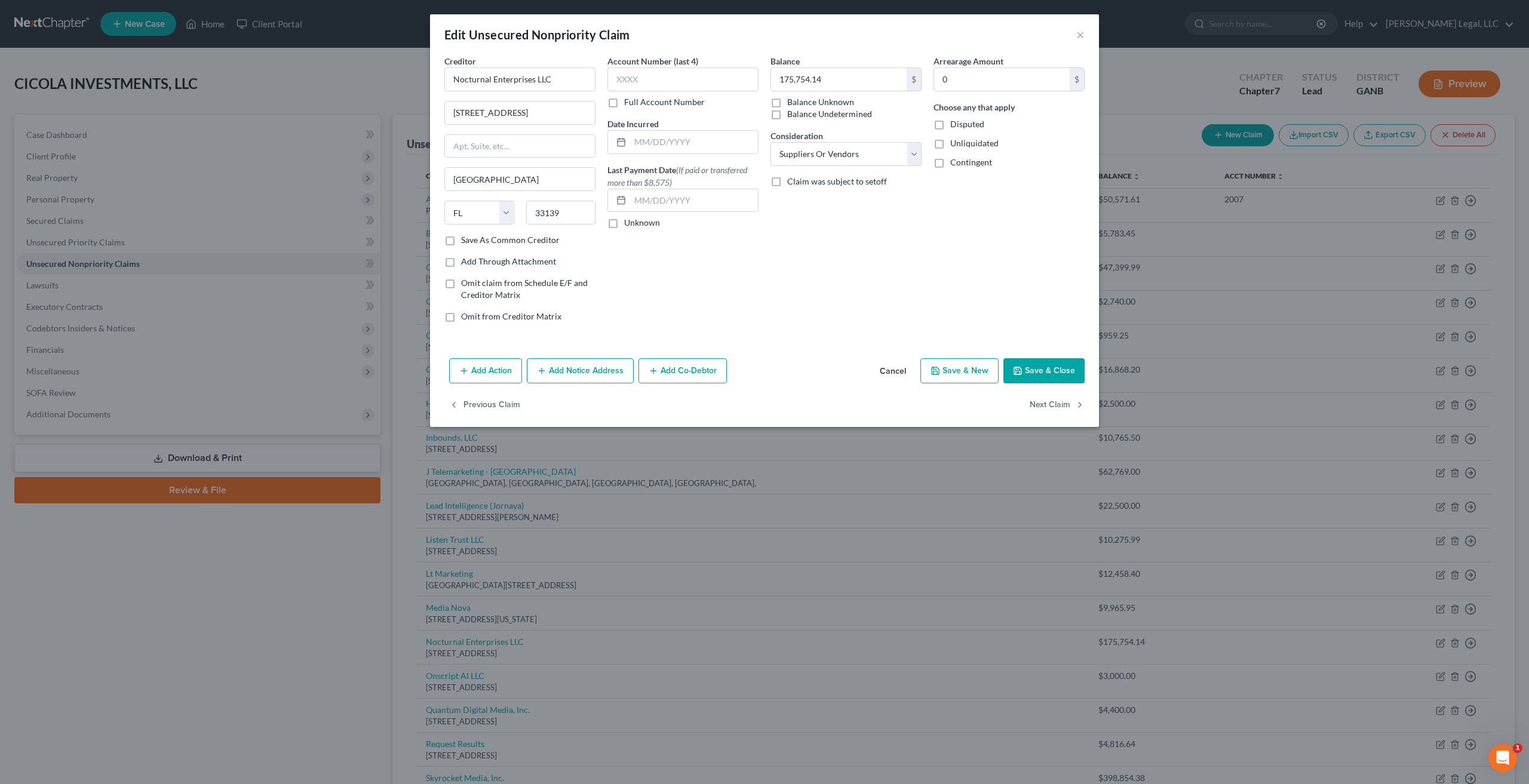
select select "15"
click at [1060, 407] on button "Next Claim" at bounding box center [1057, 405] width 55 height 25
select select "6"
select select "15"
click at [1060, 407] on button "Next Claim" at bounding box center [1057, 405] width 55 height 25
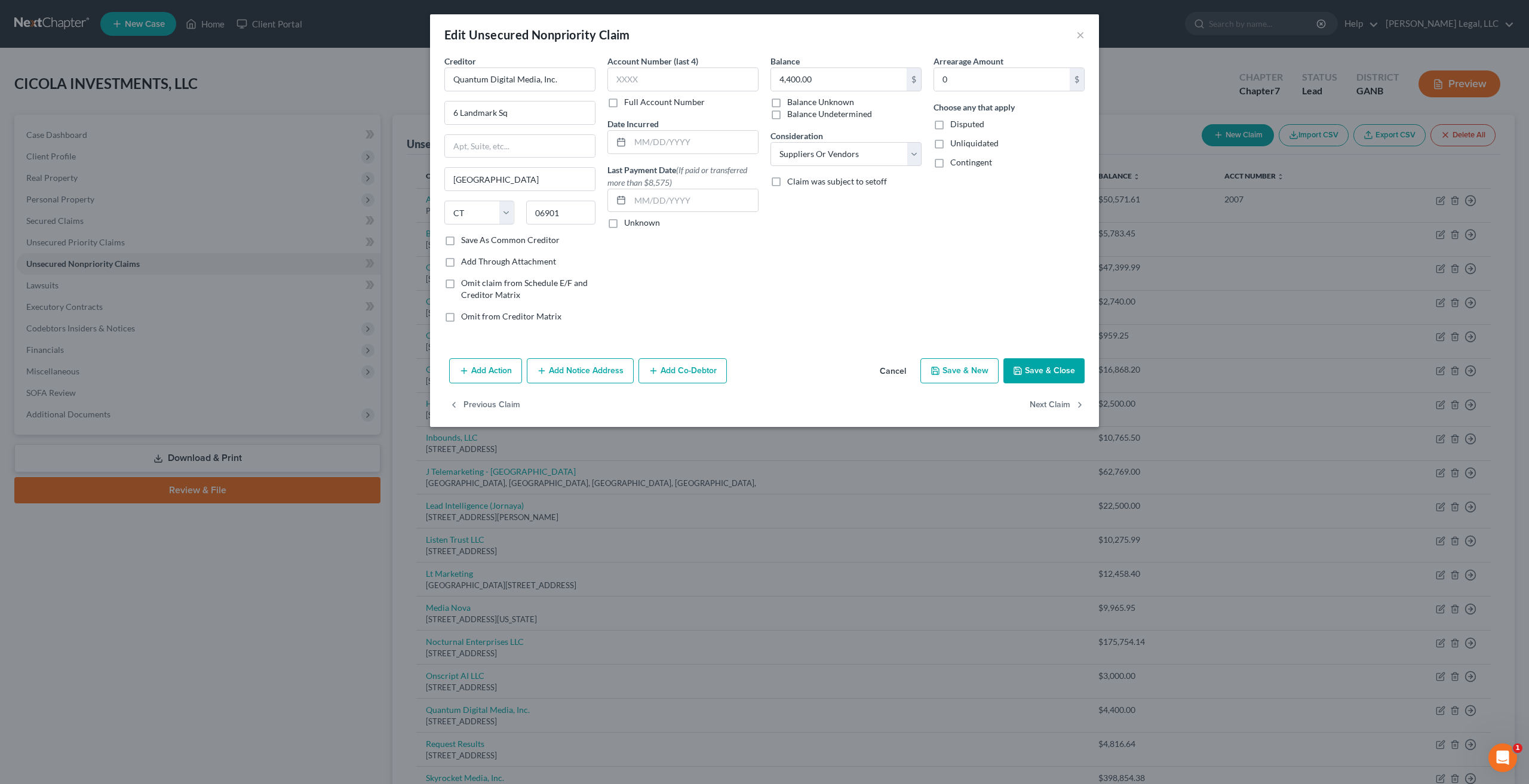
select select "4"
select select "15"
click at [1060, 407] on button "Next Claim" at bounding box center [1057, 405] width 55 height 25
select select "4"
click at [900, 151] on select "Select Cable / Satellite Services Collection Agency Credit Card Debt Debt Couns…" at bounding box center [846, 154] width 151 height 24
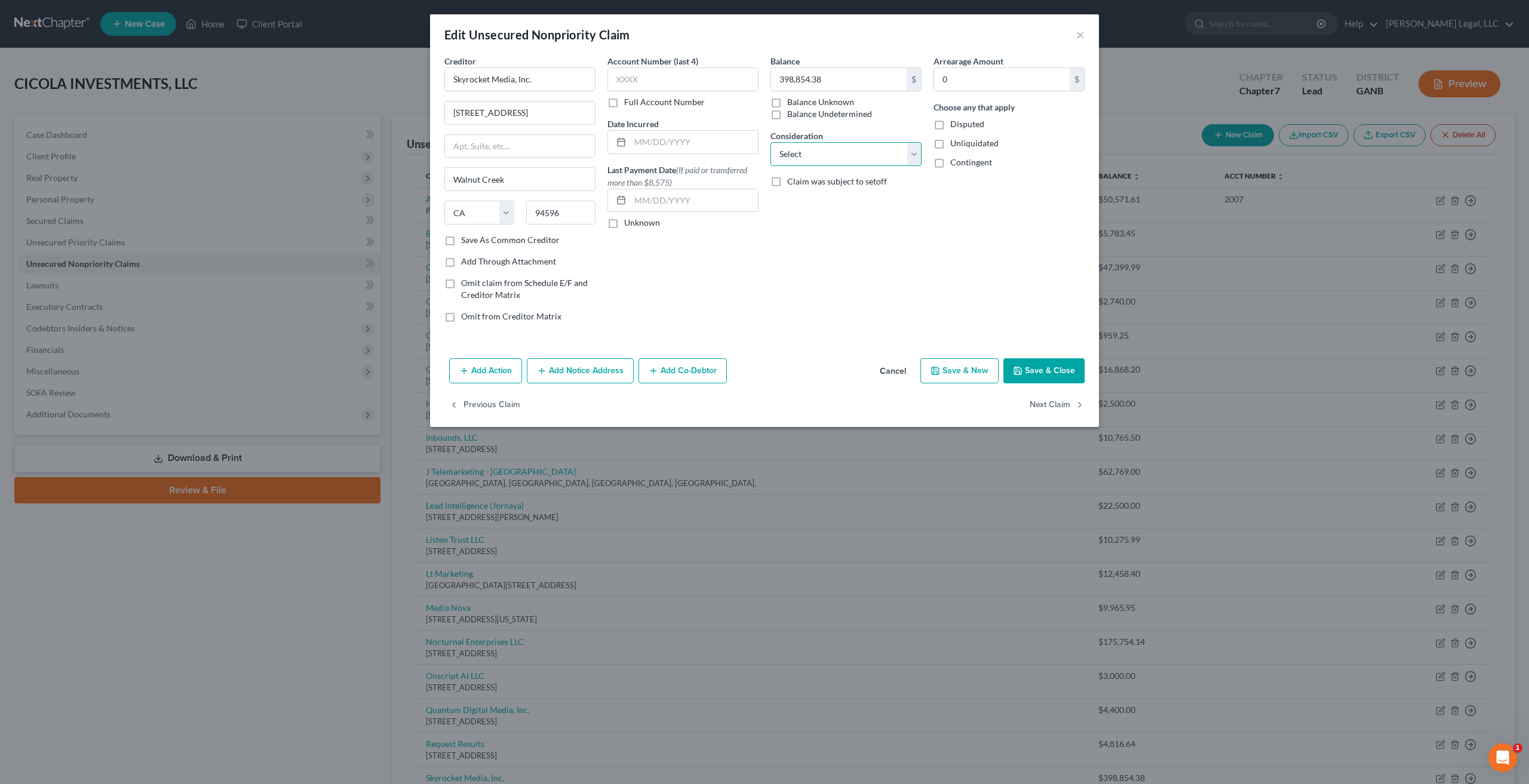
select select "15"
click at [770, 142] on select "Select Cable / Satellite Services Collection Agency Credit Card Debt Debt Couns…" at bounding box center [846, 154] width 151 height 24
click at [1051, 403] on button "Next Claim" at bounding box center [1057, 405] width 55 height 25
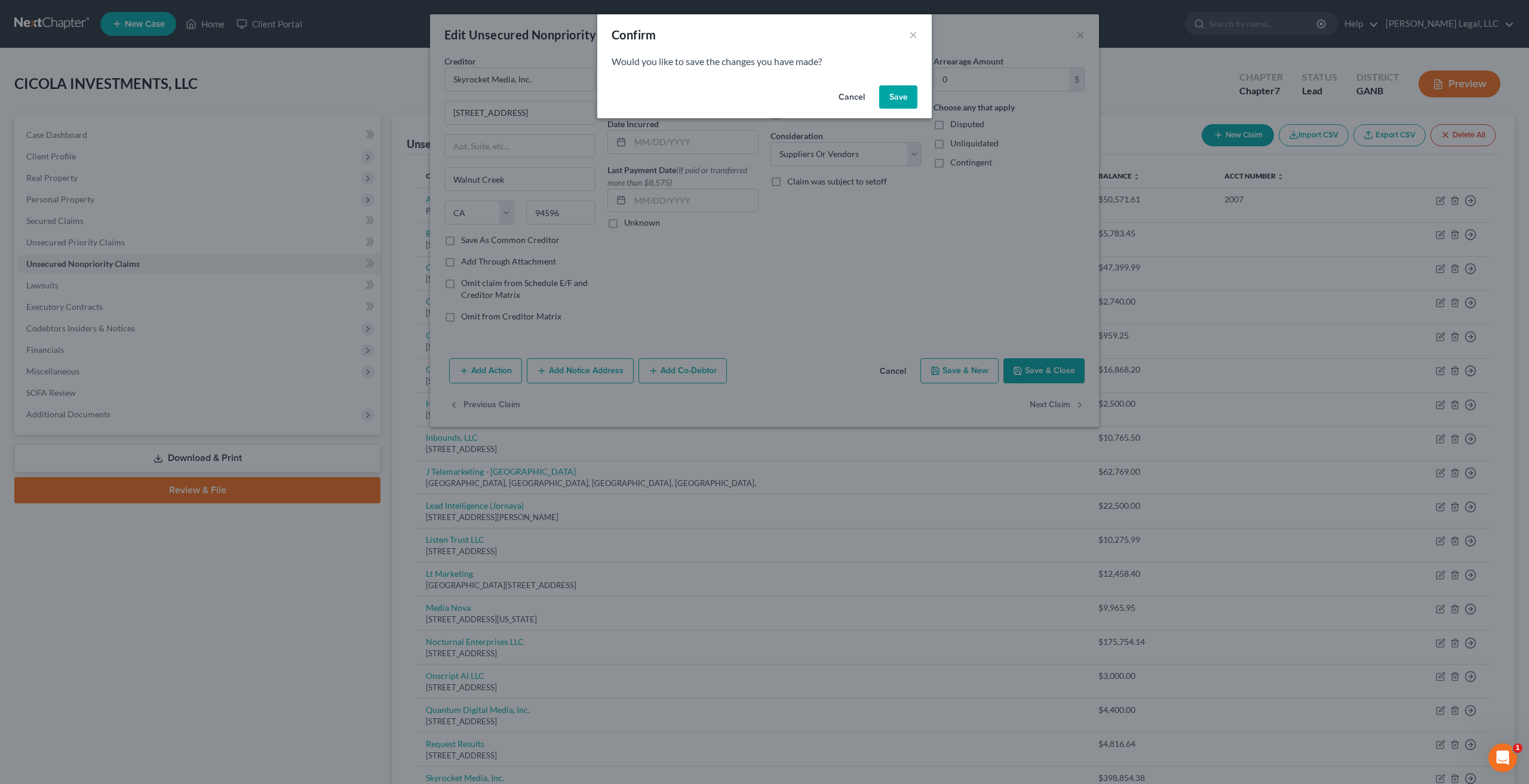
click at [898, 100] on button "Save" at bounding box center [898, 97] width 38 height 24
select select "4"
select select "15"
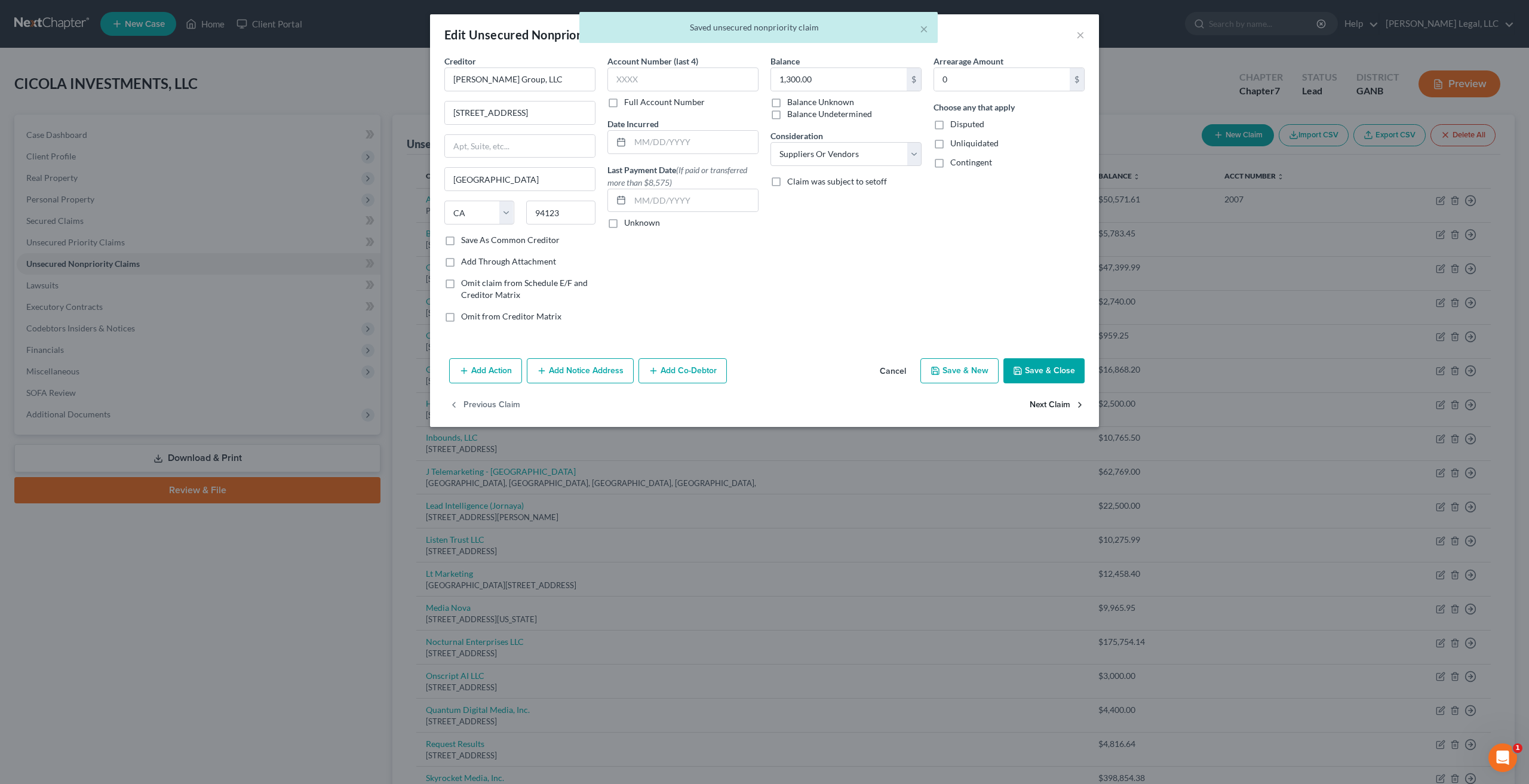
click at [1064, 402] on button "Next Claim" at bounding box center [1057, 405] width 55 height 25
select select "16"
click at [1064, 402] on button "Next Claim" at bounding box center [1057, 405] width 55 height 25
select select "45"
select select "15"
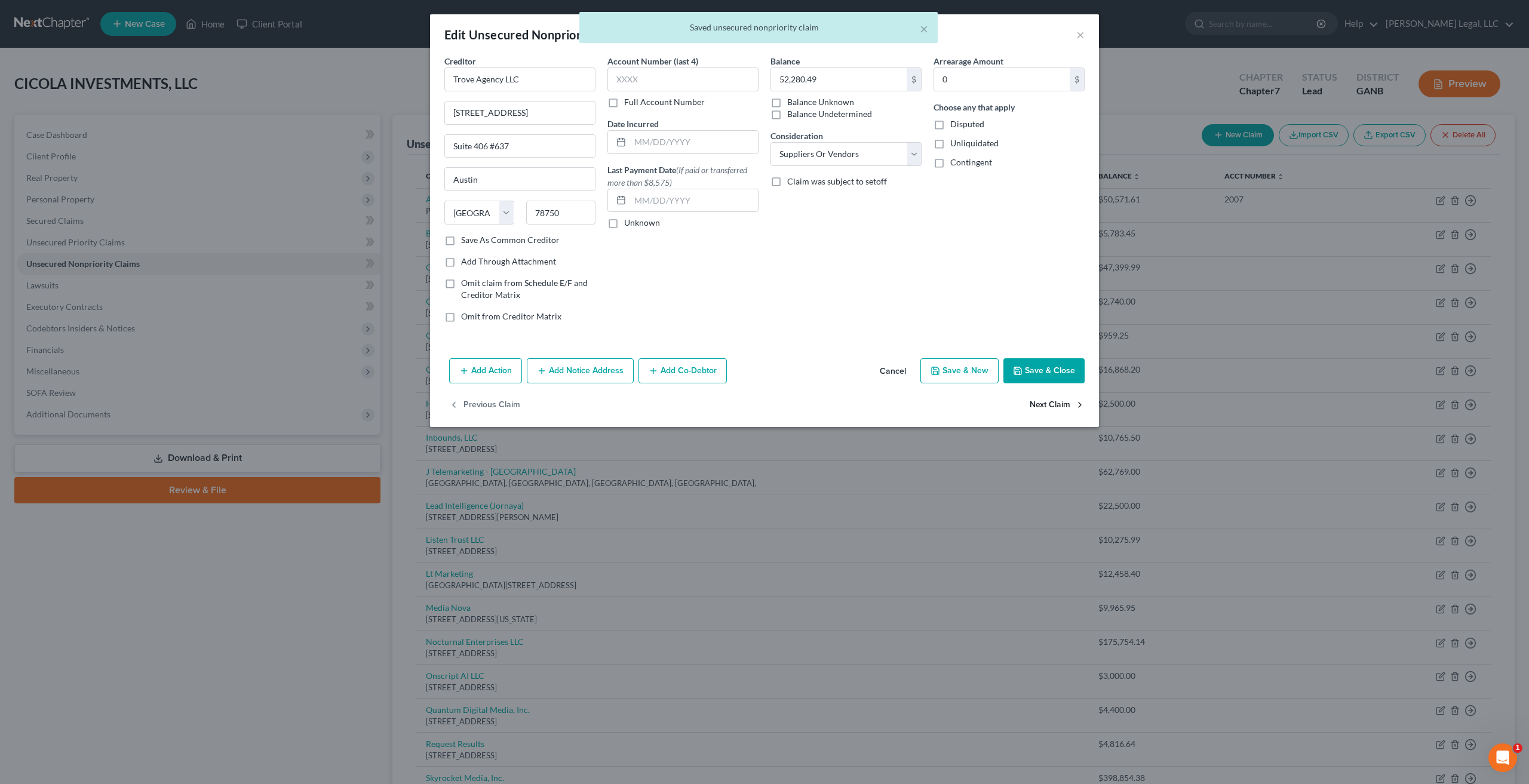
click at [1064, 402] on button "Next Claim" at bounding box center [1057, 405] width 55 height 25
select select "50"
select select "15"
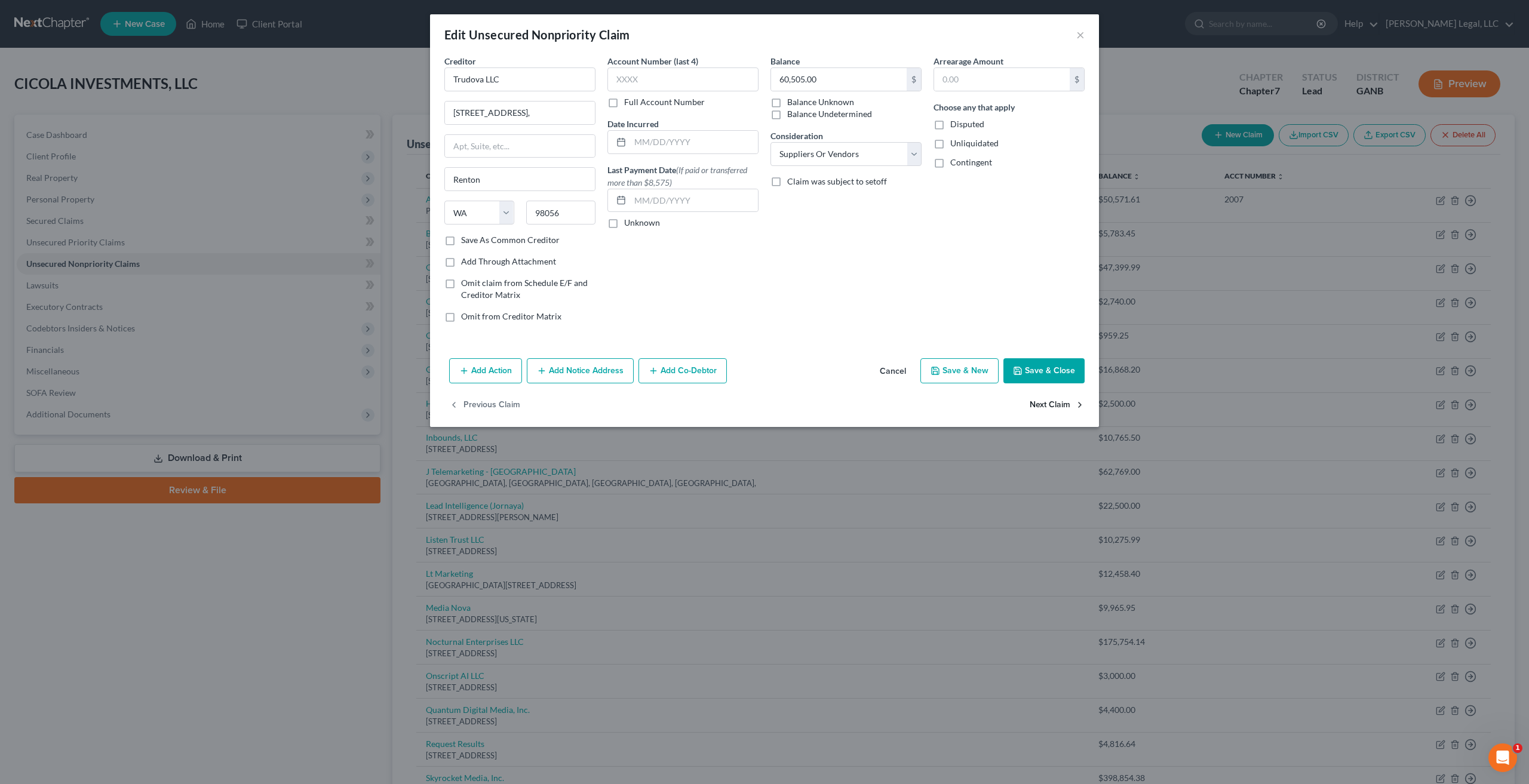
click at [1064, 402] on button "Next Claim" at bounding box center [1057, 405] width 55 height 25
select select "4"
click at [894, 157] on select "Select Cable / Satellite Services Collection Agency Credit Card Debt Debt Couns…" at bounding box center [846, 154] width 151 height 24
select select "15"
click at [770, 142] on select "Select Cable / Satellite Services Collection Agency Credit Card Debt Debt Couns…" at bounding box center [846, 154] width 151 height 24
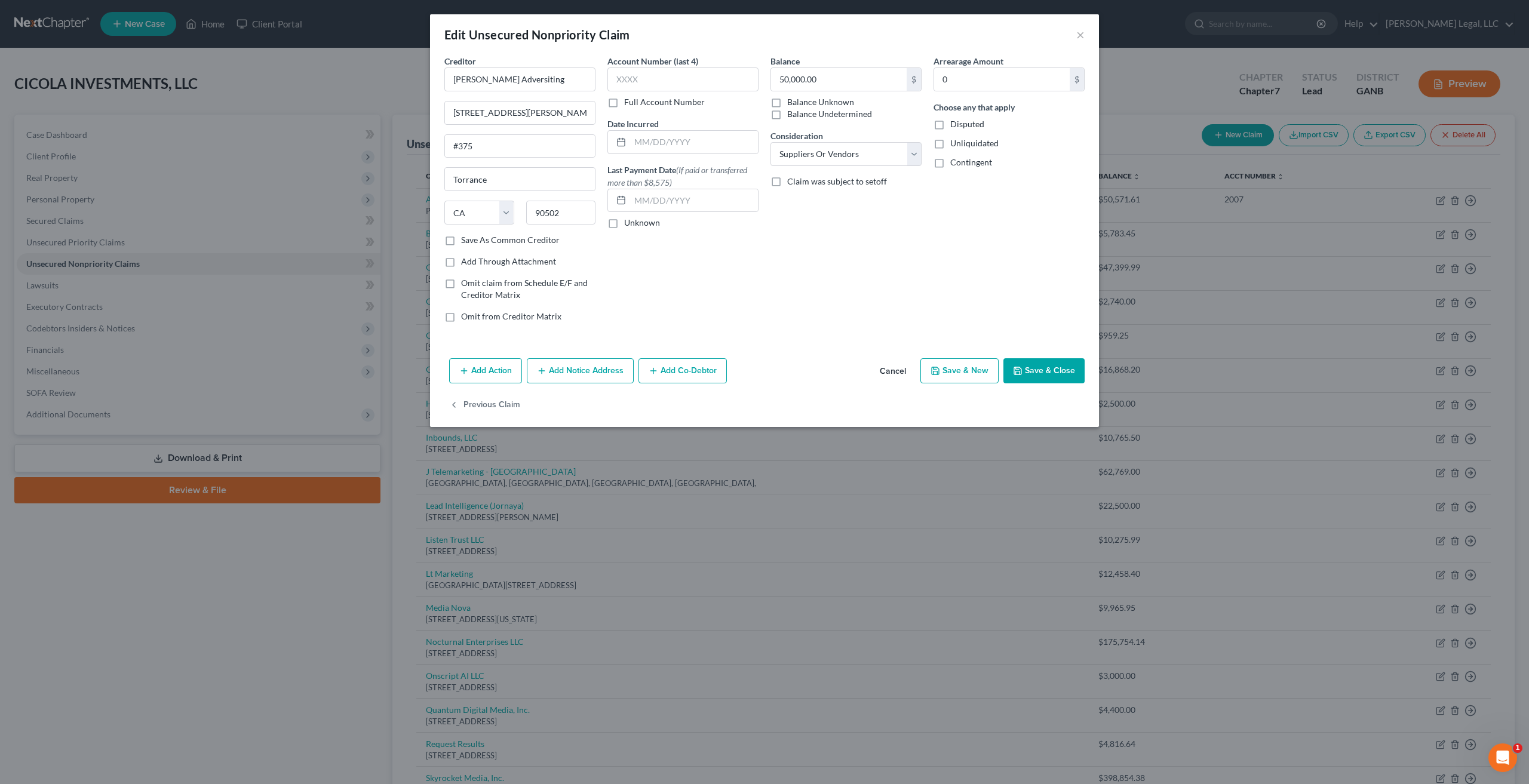
click at [1027, 362] on button "Save & Close" at bounding box center [1043, 370] width 81 height 25
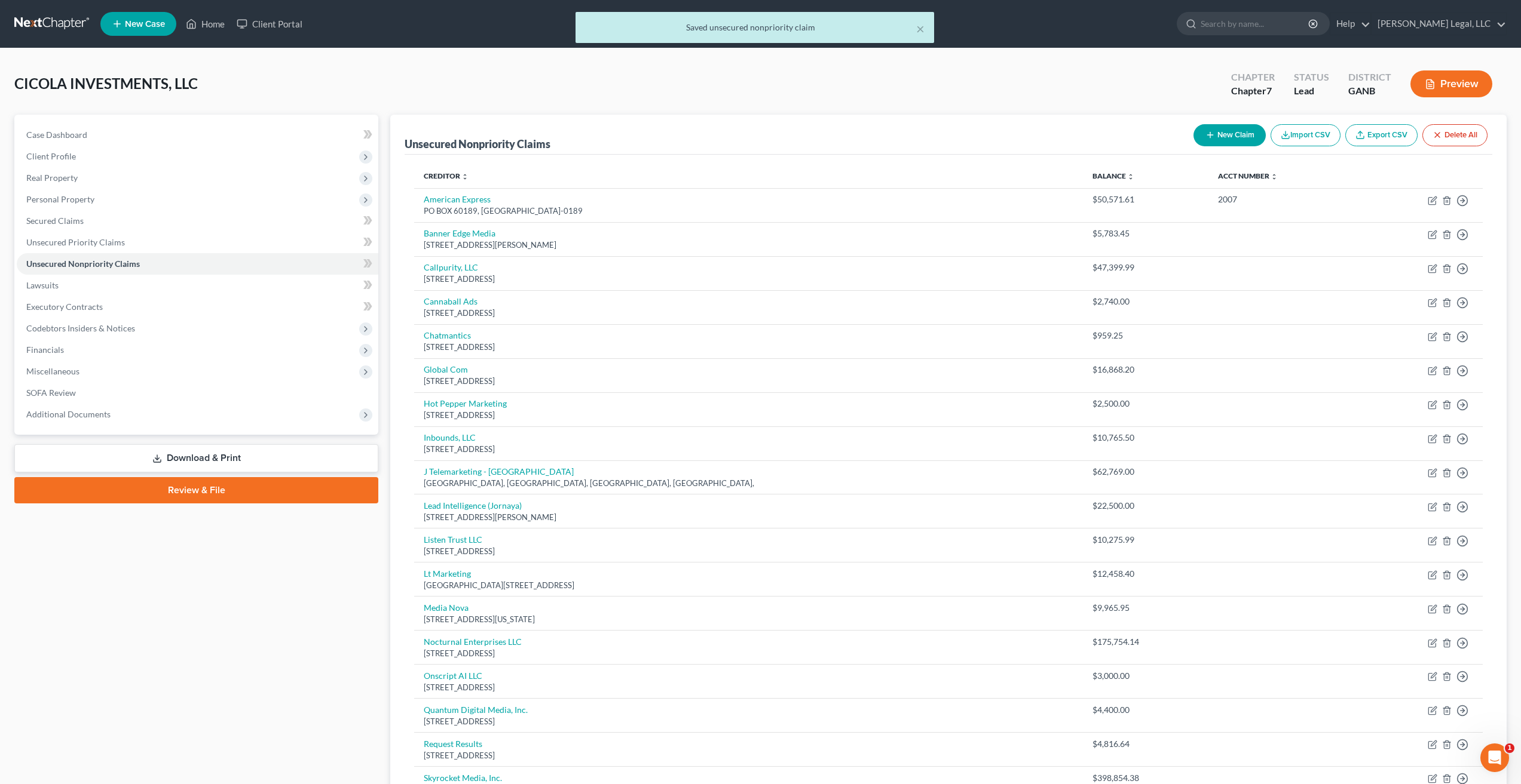
click at [245, 460] on link "Download & Print" at bounding box center [196, 458] width 364 height 28
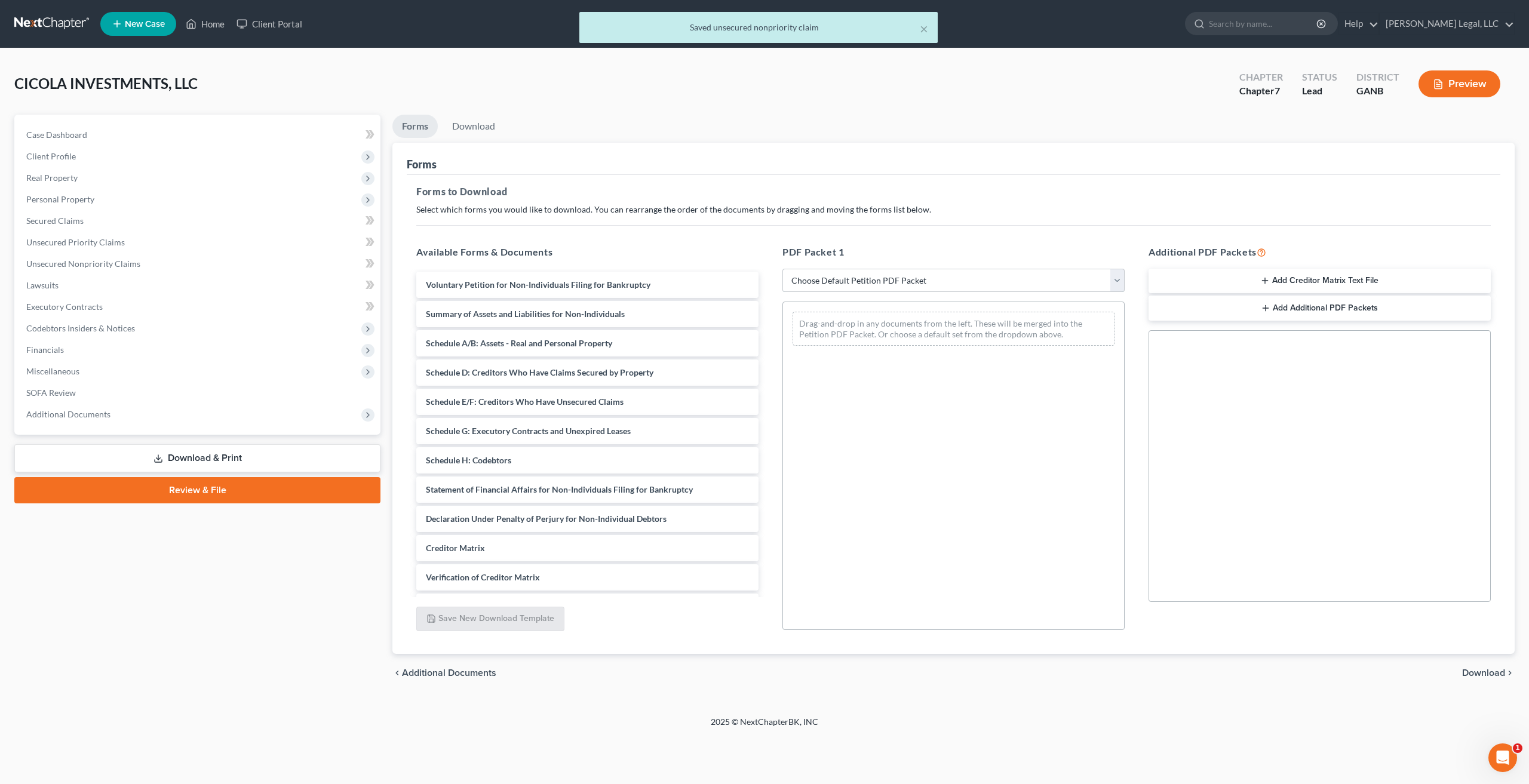
click at [971, 284] on select "Choose Default Petition PDF Packet Complete Bankruptcy Petition (all forms and …" at bounding box center [953, 280] width 342 height 24
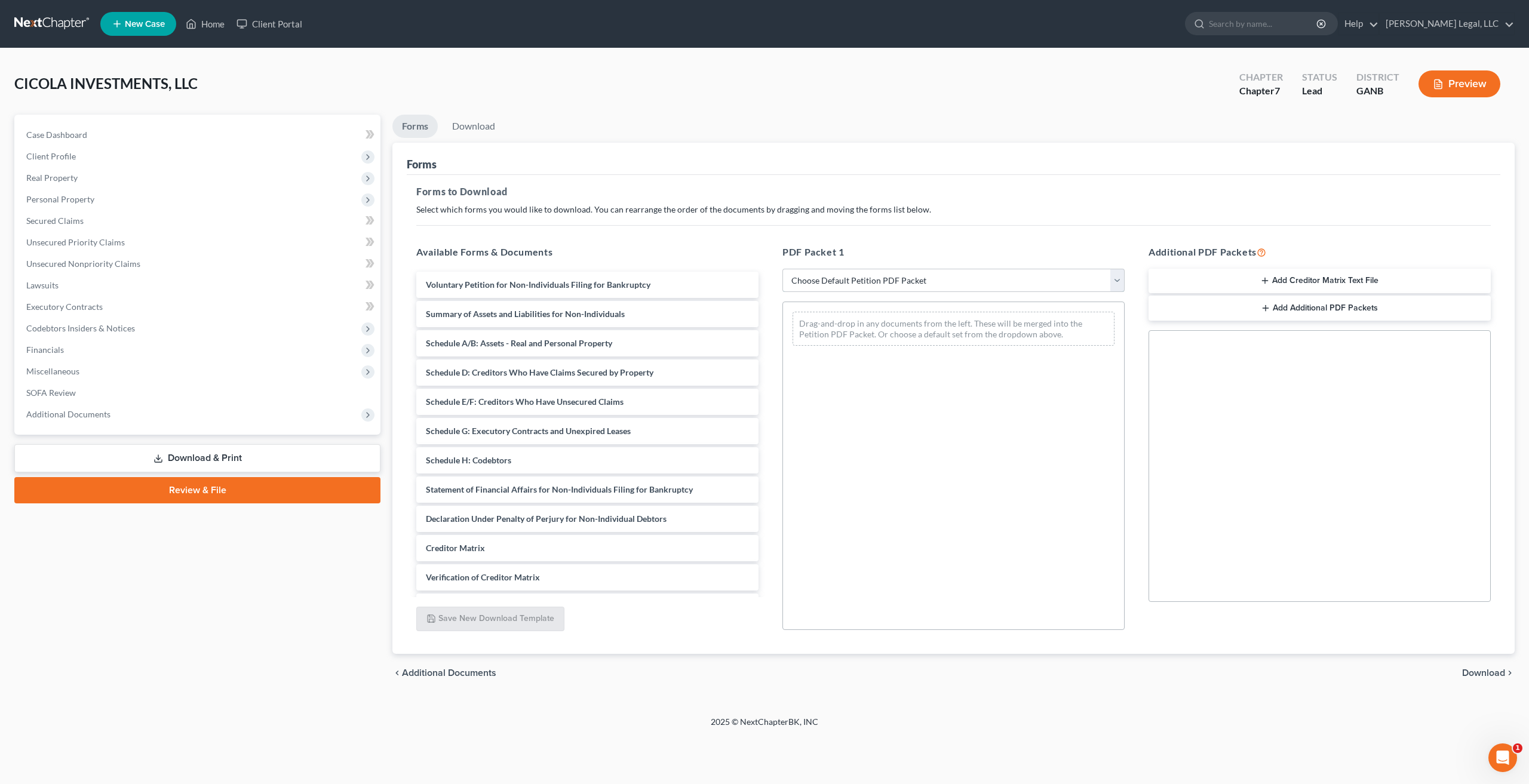
select select "0"
click at [782, 268] on select "Choose Default Petition PDF Packet Complete Bankruptcy Petition (all forms and …" at bounding box center [953, 280] width 342 height 24
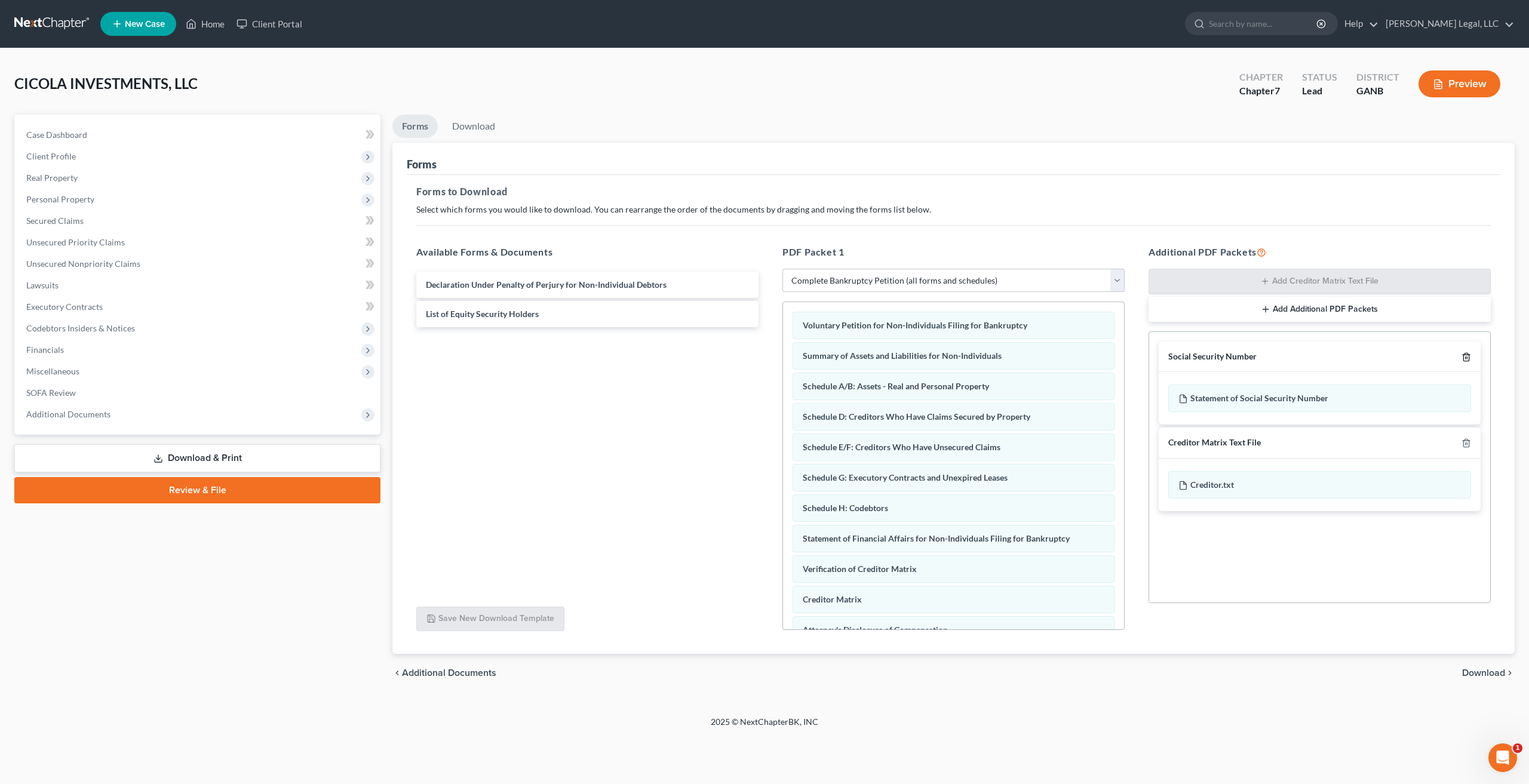
click at [1465, 355] on polyline "button" at bounding box center [1467, 355] width 7 height 0
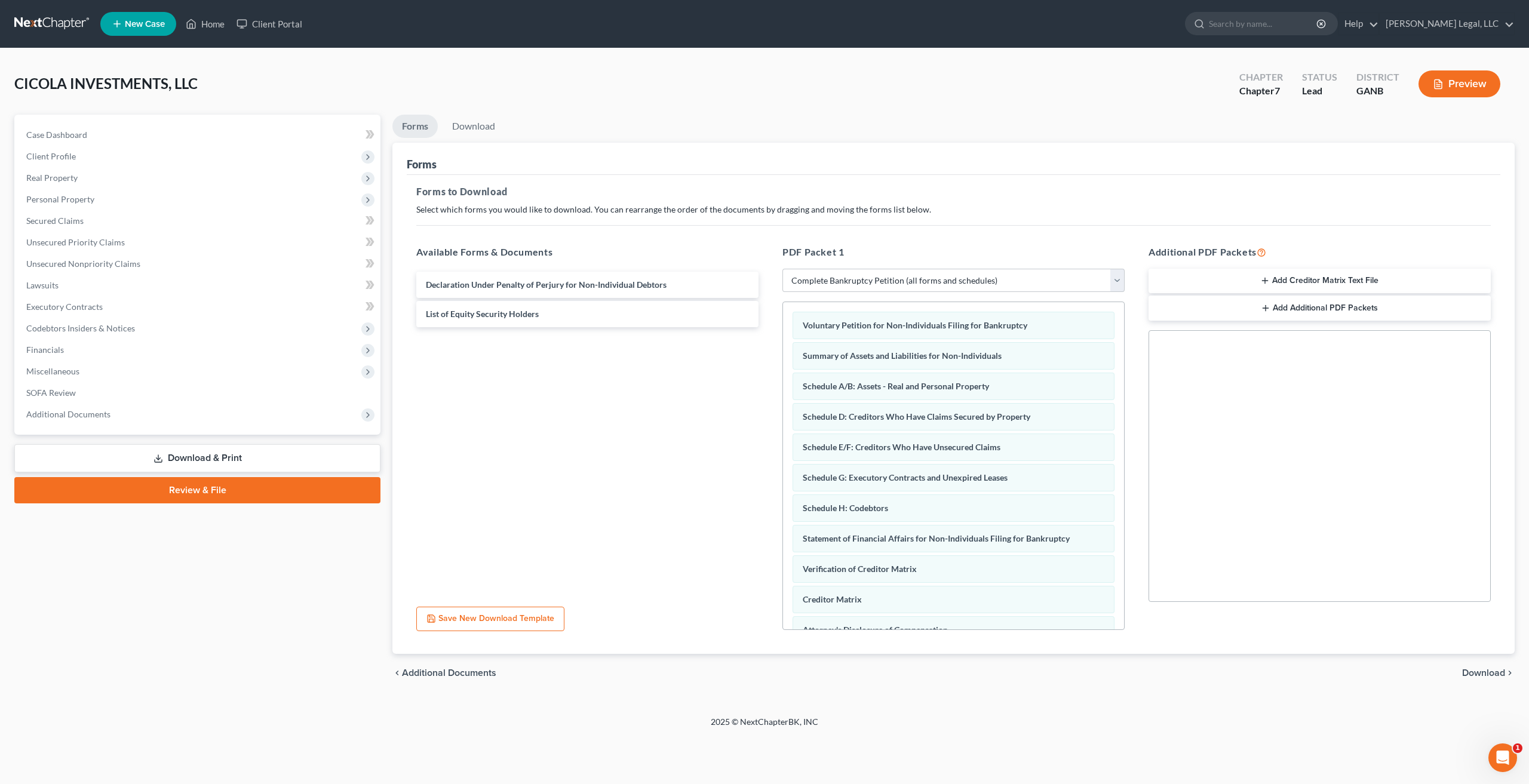
click at [1492, 675] on span "Download" at bounding box center [1484, 673] width 43 height 9
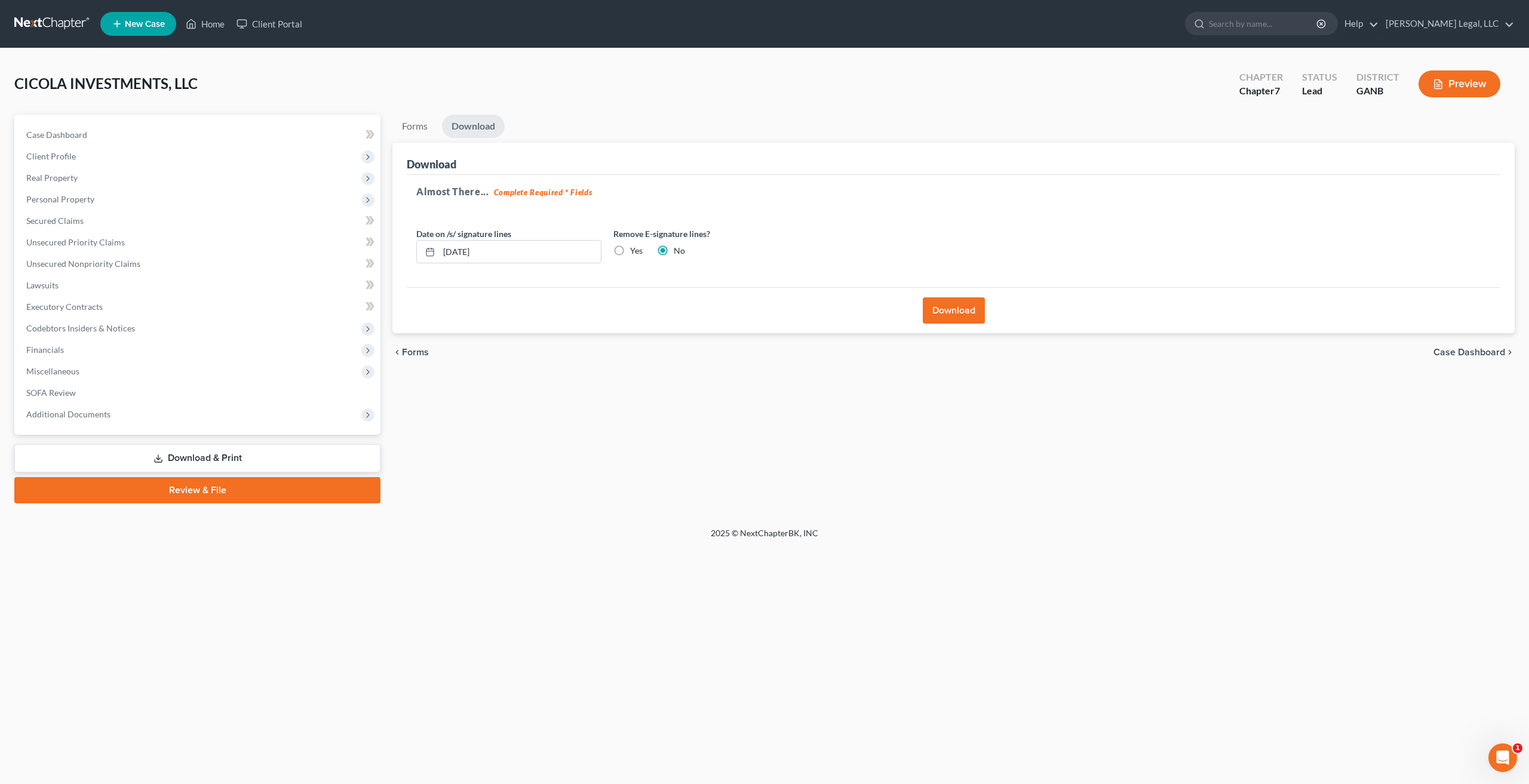
click at [948, 311] on button "Download" at bounding box center [953, 310] width 62 height 27
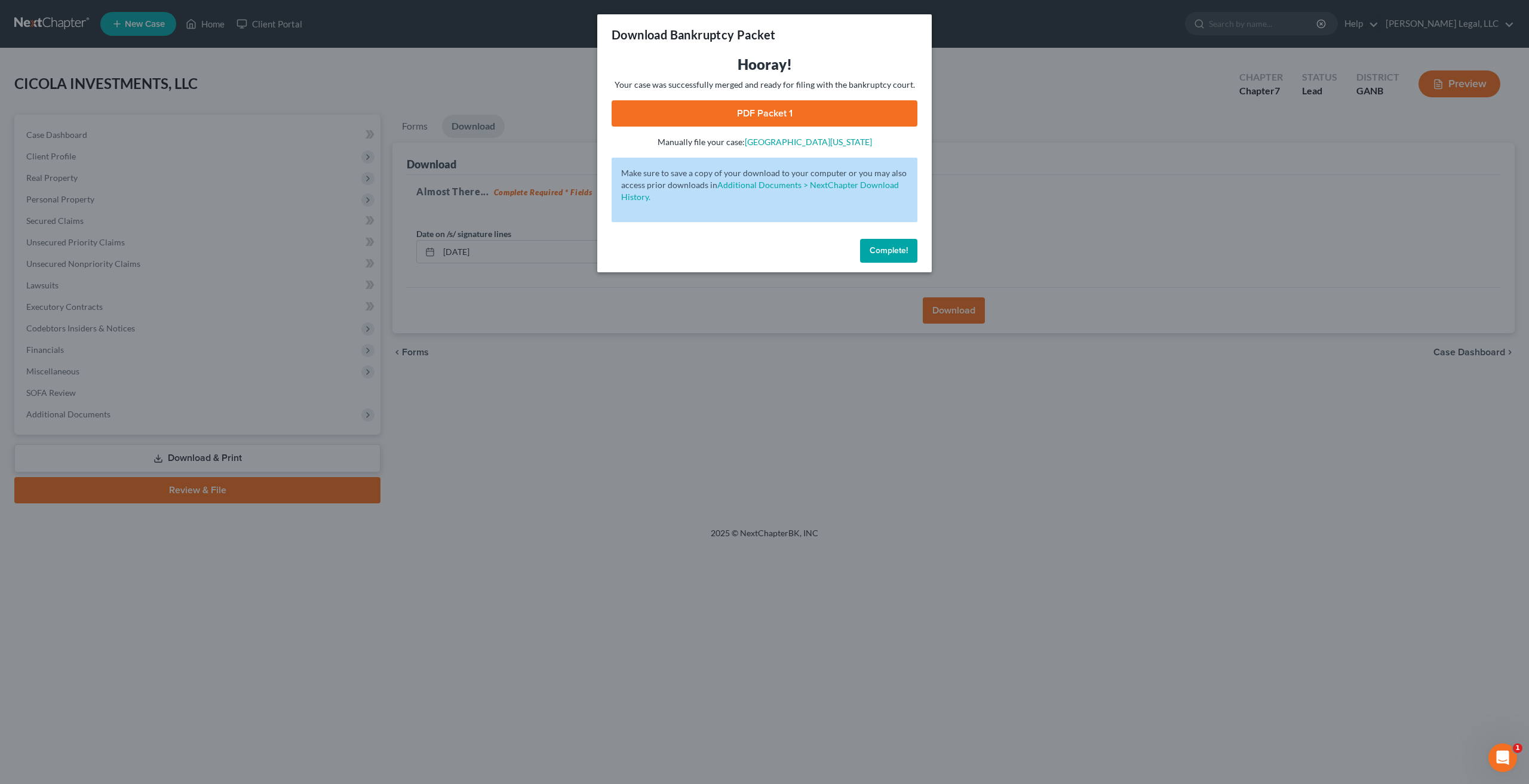
click at [820, 110] on link "PDF Packet 1" at bounding box center [764, 113] width 306 height 27
click at [829, 121] on link "PDF Packet 1" at bounding box center [764, 113] width 306 height 27
click at [871, 259] on button "Complete!" at bounding box center [888, 251] width 57 height 24
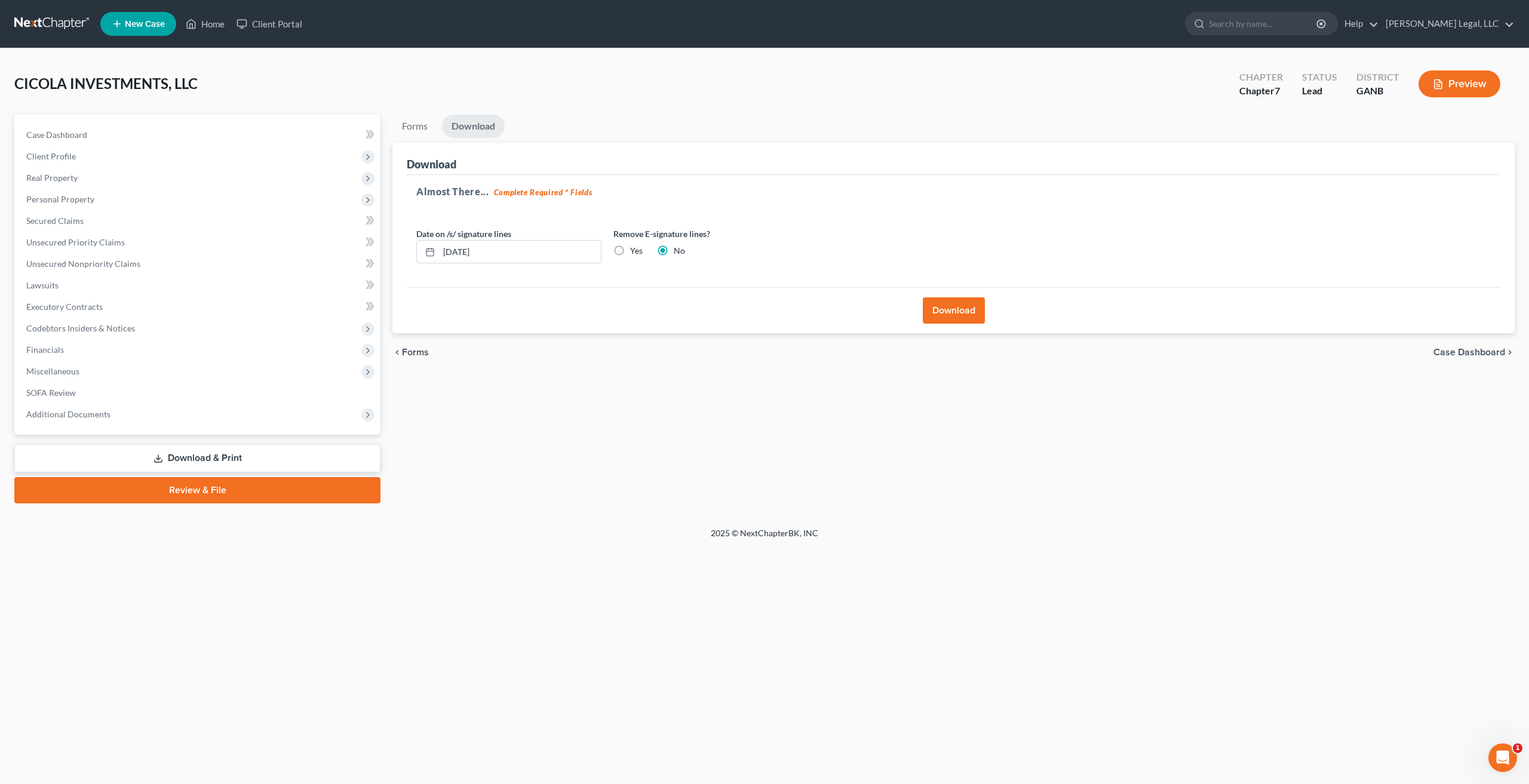
click at [630, 251] on label "Yes" at bounding box center [636, 251] width 13 height 12
click at [635, 251] on input "Yes" at bounding box center [638, 248] width 8 height 8
radio input "true"
radio input "false"
click at [956, 318] on button "Download" at bounding box center [953, 310] width 62 height 27
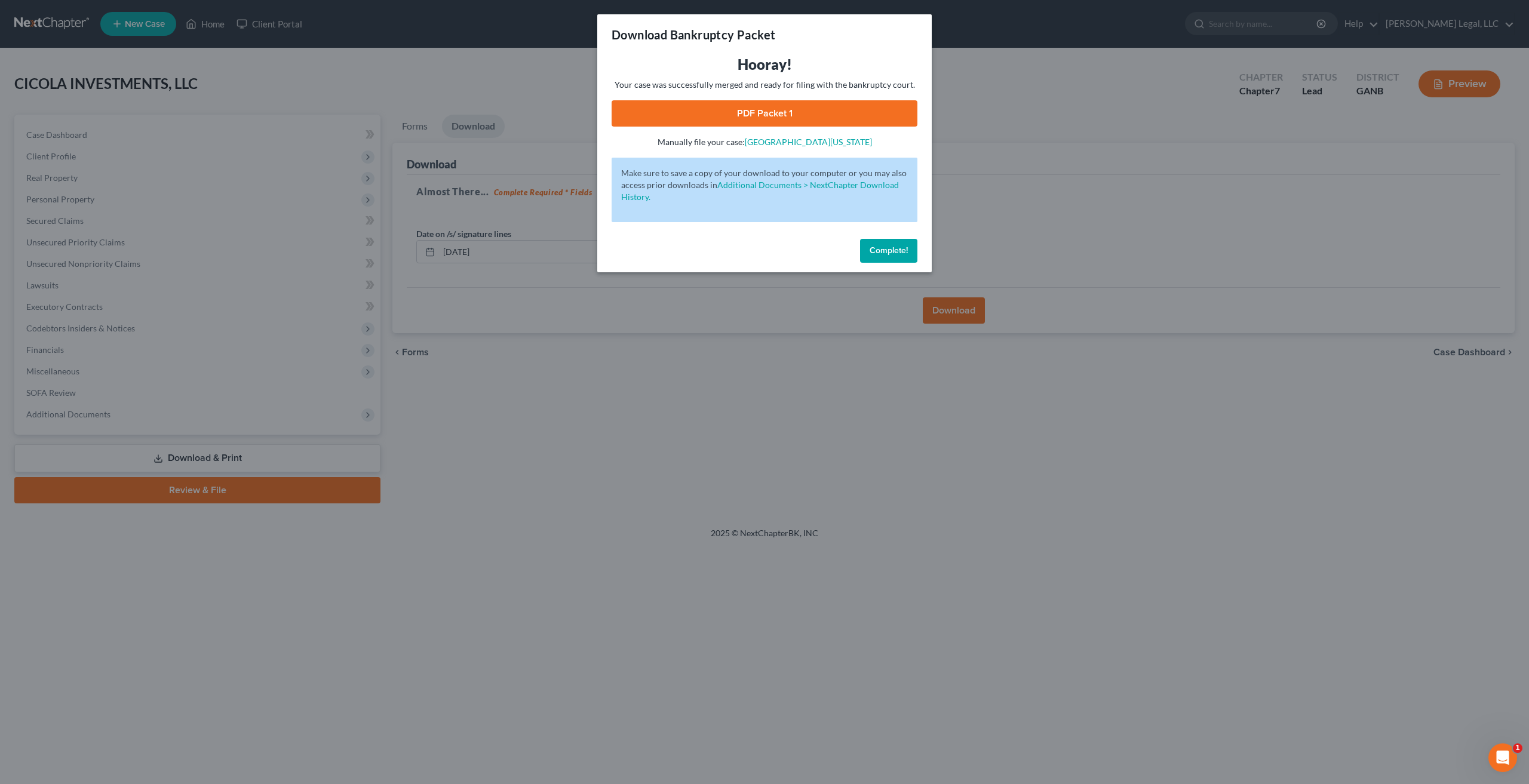
click at [811, 115] on link "PDF Packet 1" at bounding box center [764, 113] width 306 height 27
click at [882, 252] on span "Complete!" at bounding box center [888, 251] width 38 height 10
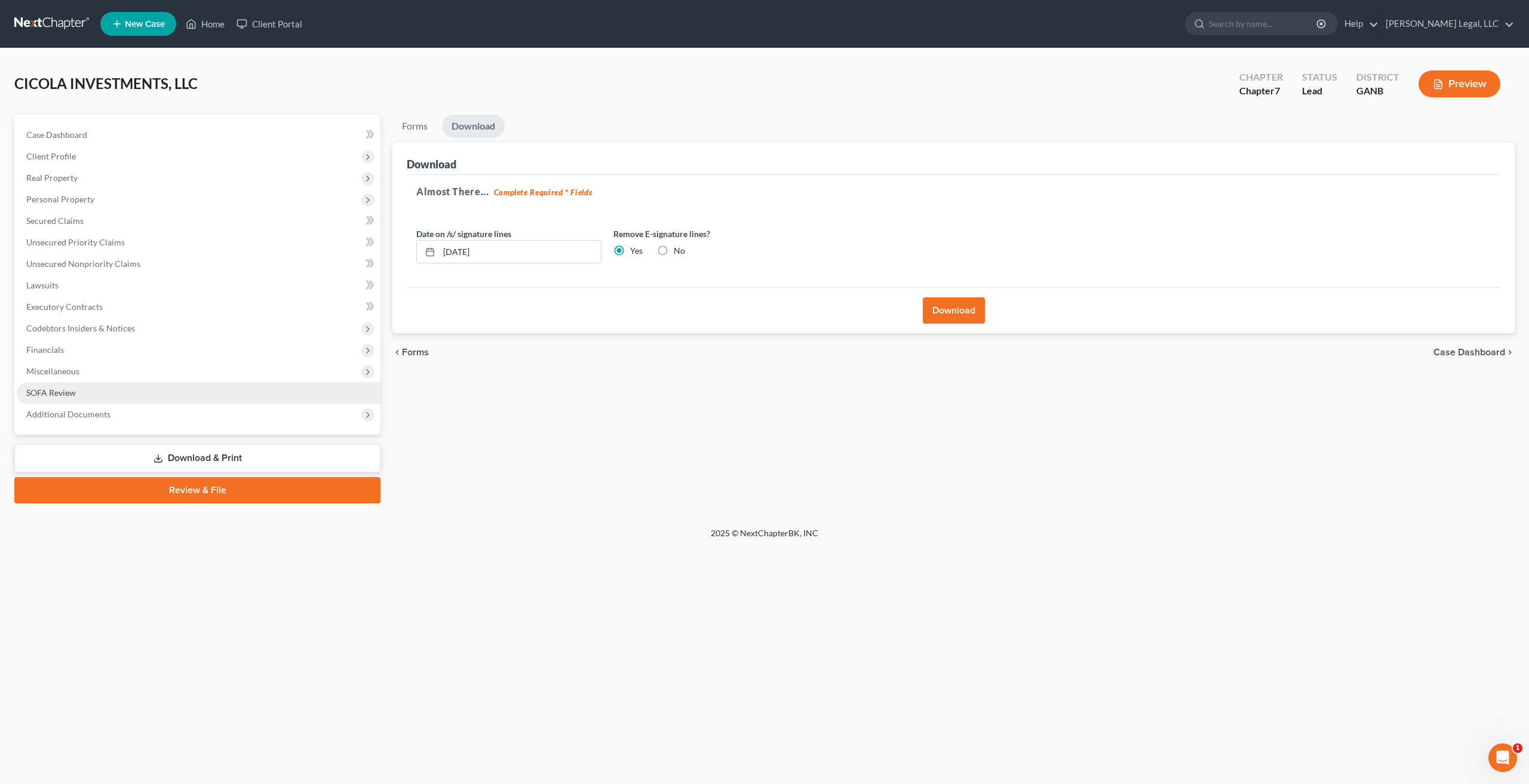
click at [74, 394] on span "SOFA Review" at bounding box center [51, 392] width 50 height 10
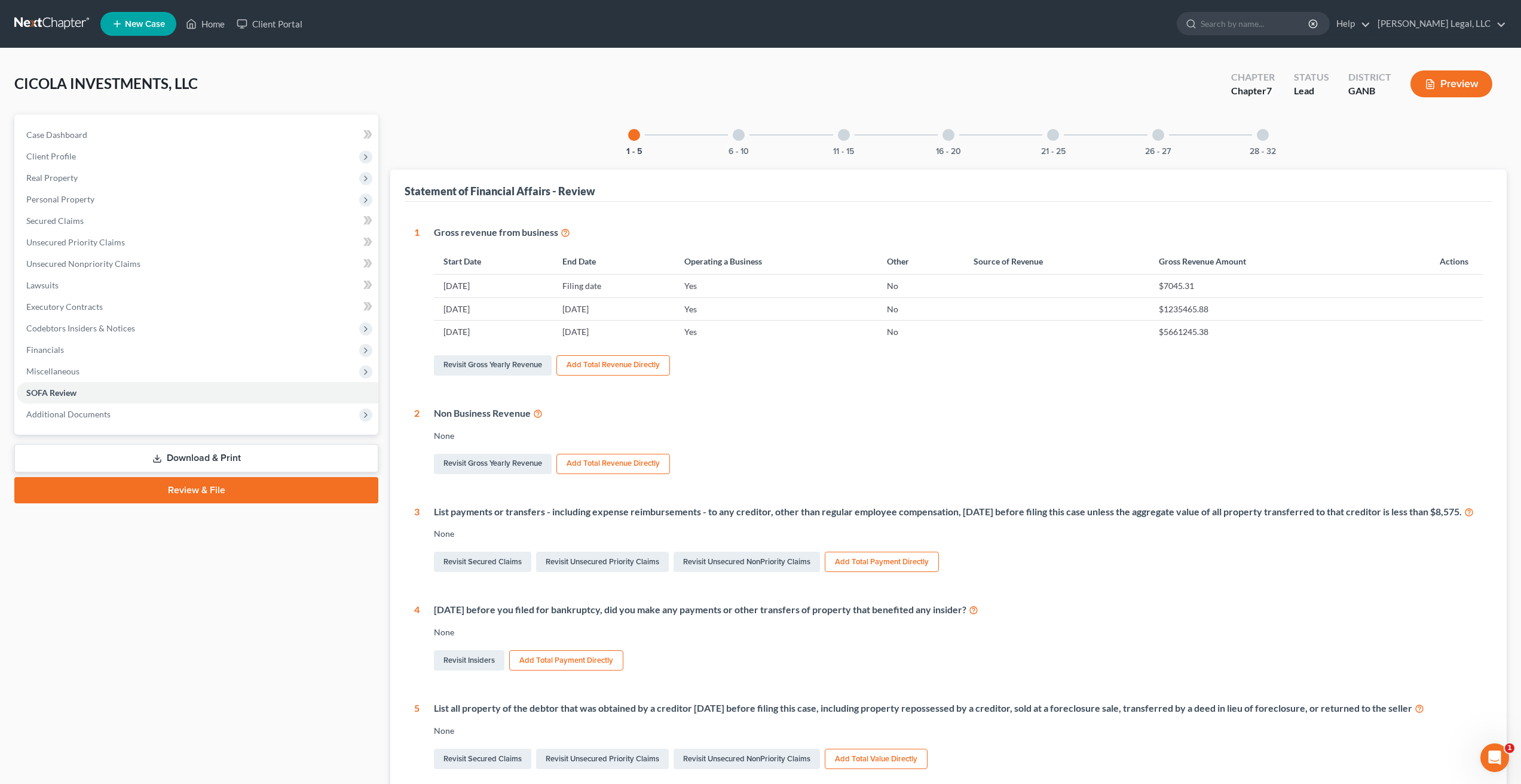
click at [1049, 144] on div "21 - 25" at bounding box center [1052, 134] width 40 height 40
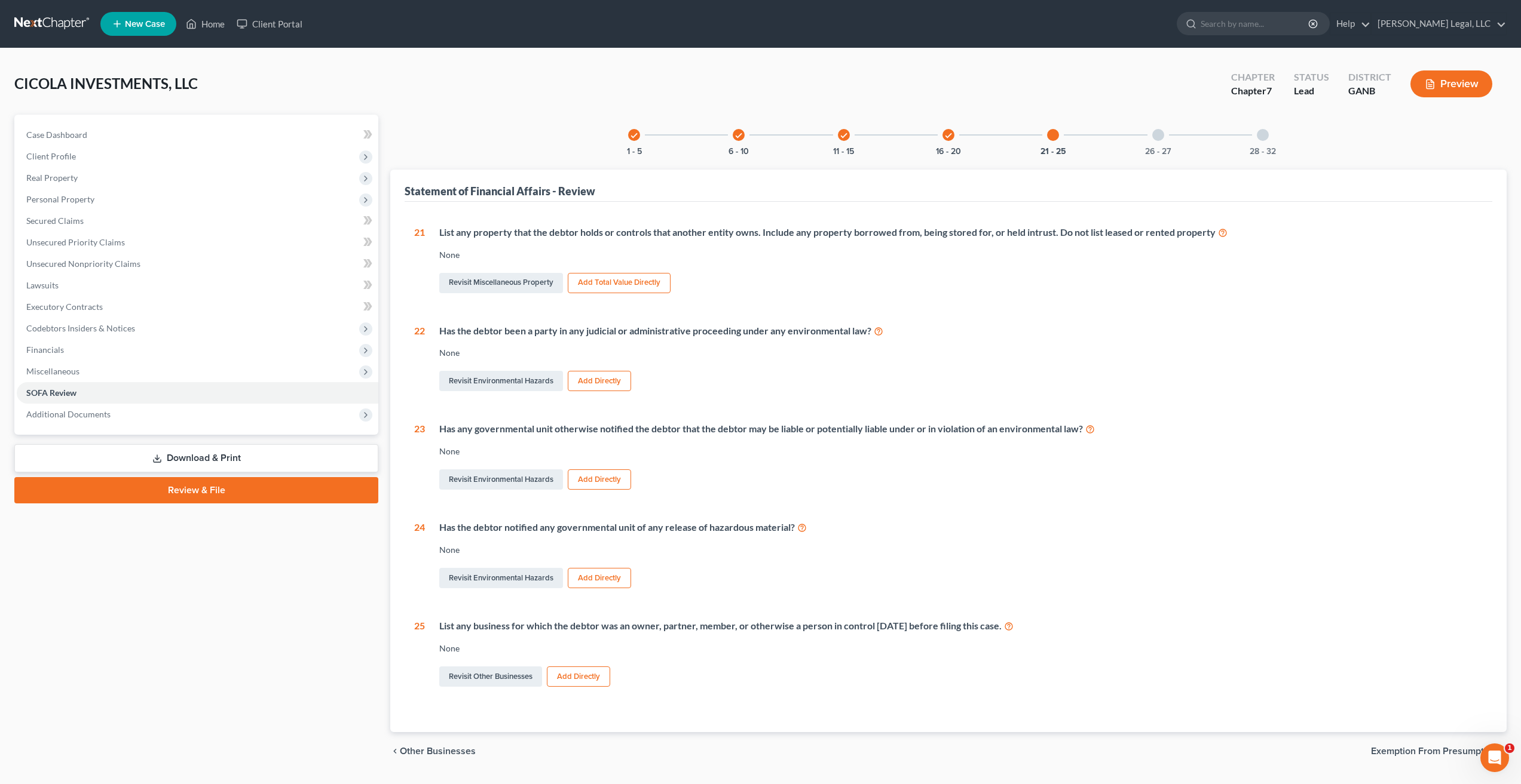
click at [1159, 131] on div at bounding box center [1158, 135] width 12 height 12
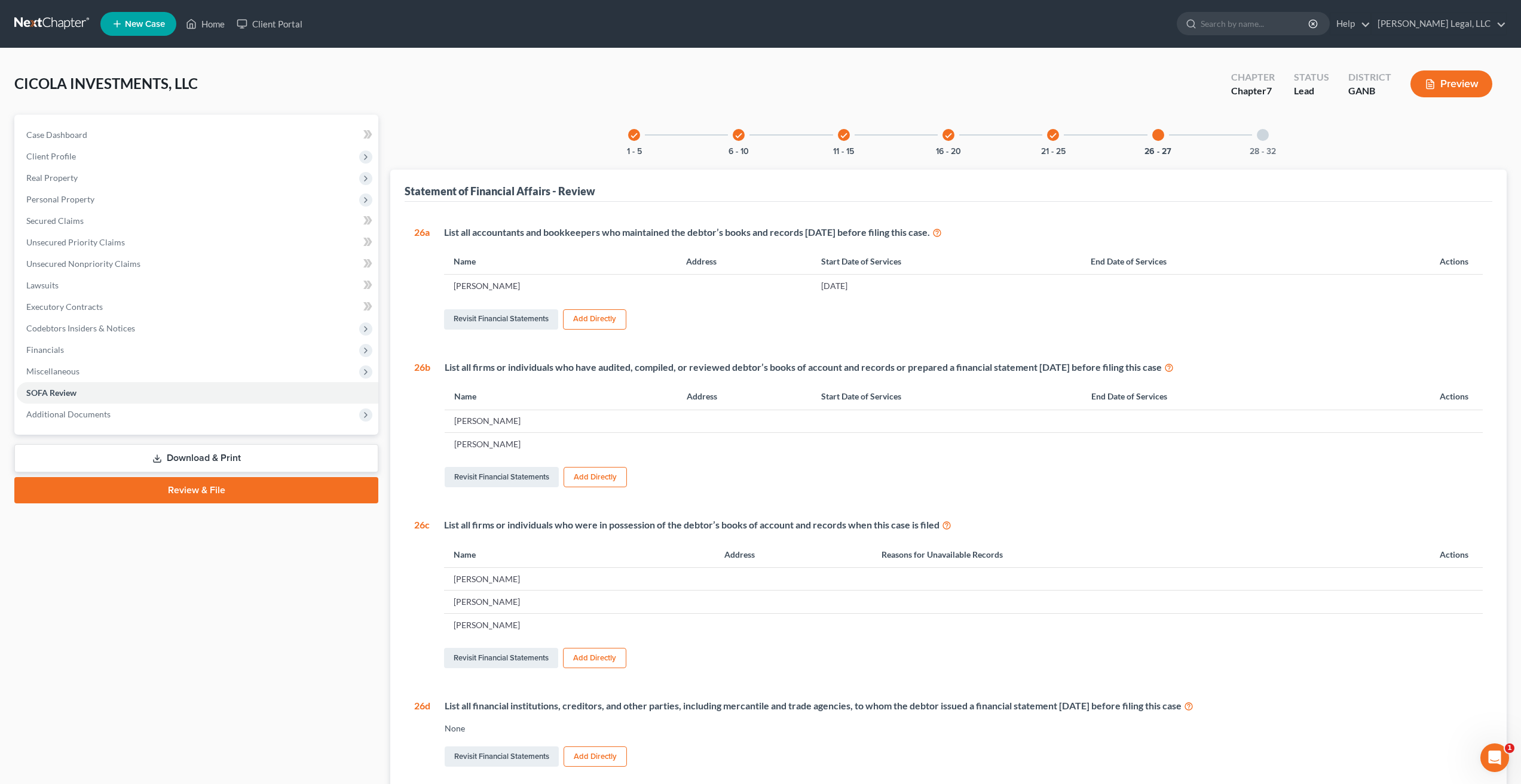
click at [553, 430] on td "[PERSON_NAME]" at bounding box center [561, 421] width 233 height 23
drag, startPoint x: 532, startPoint y: 283, endPoint x: 447, endPoint y: 289, distance: 85.2
click at [447, 289] on td "[PERSON_NAME]" at bounding box center [560, 286] width 233 height 23
copy td "[PERSON_NAME]"
click at [98, 131] on link "Case Dashboard" at bounding box center [198, 134] width 362 height 21
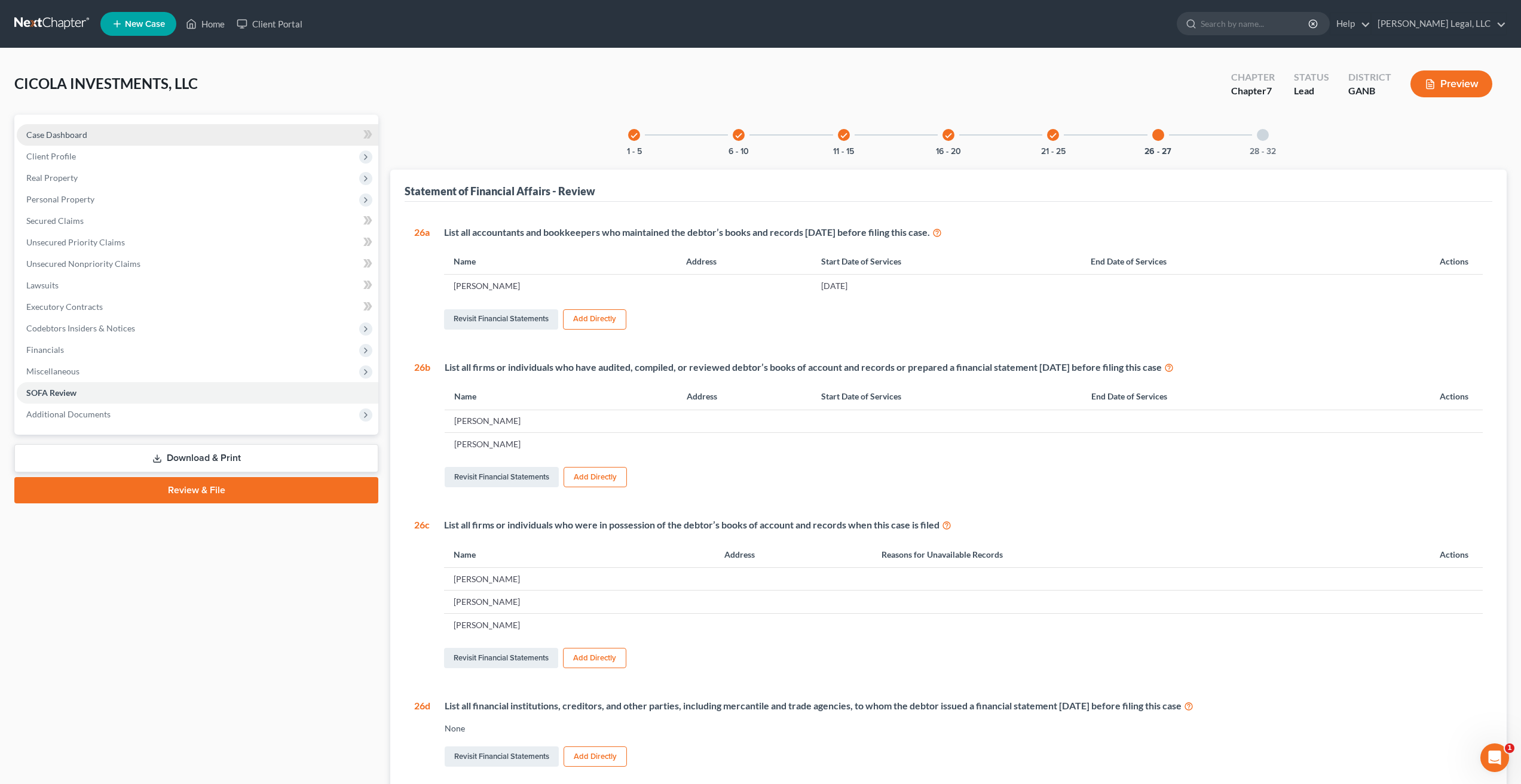
select select "10"
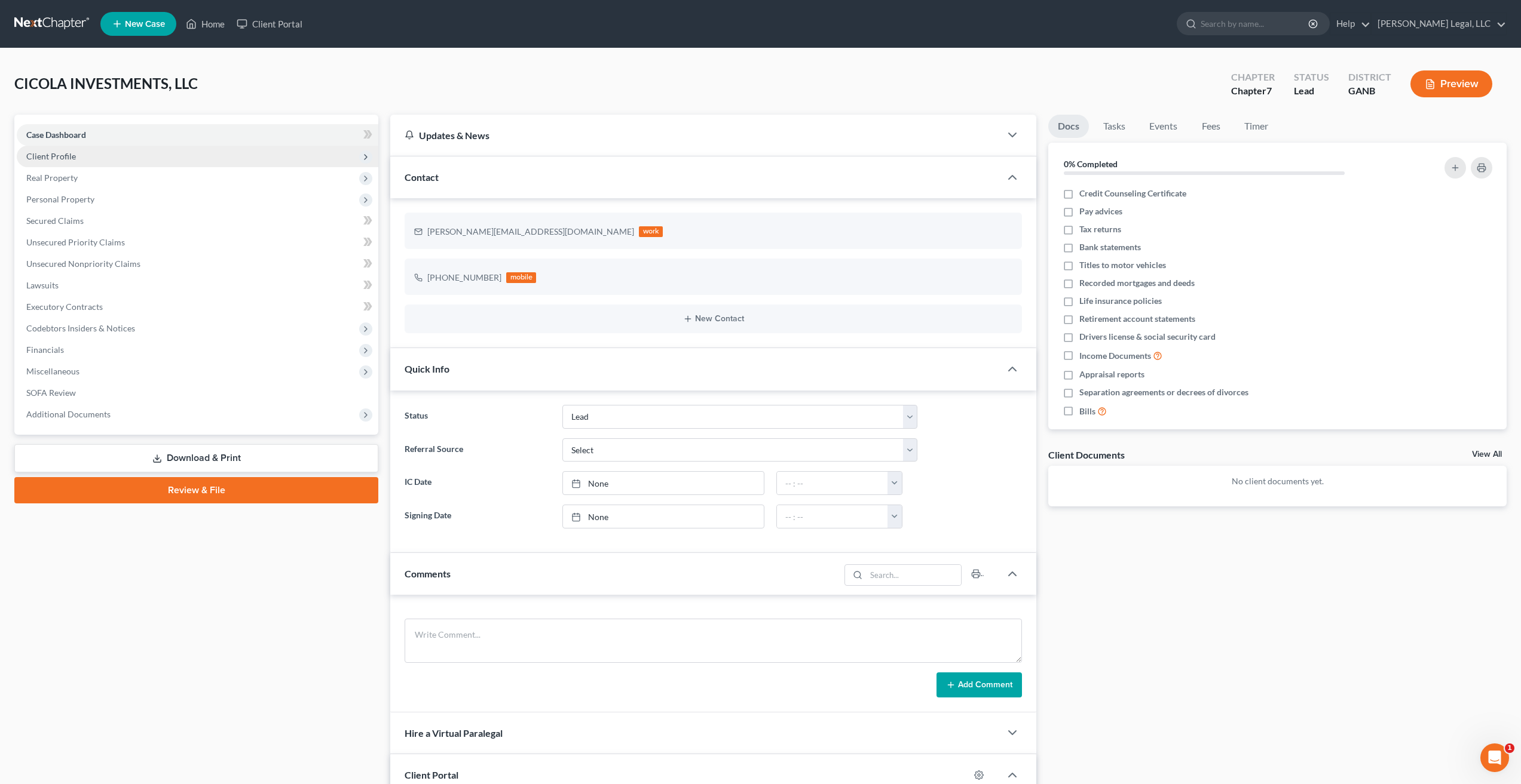
click at [80, 161] on span "Client Profile" at bounding box center [198, 156] width 362 height 21
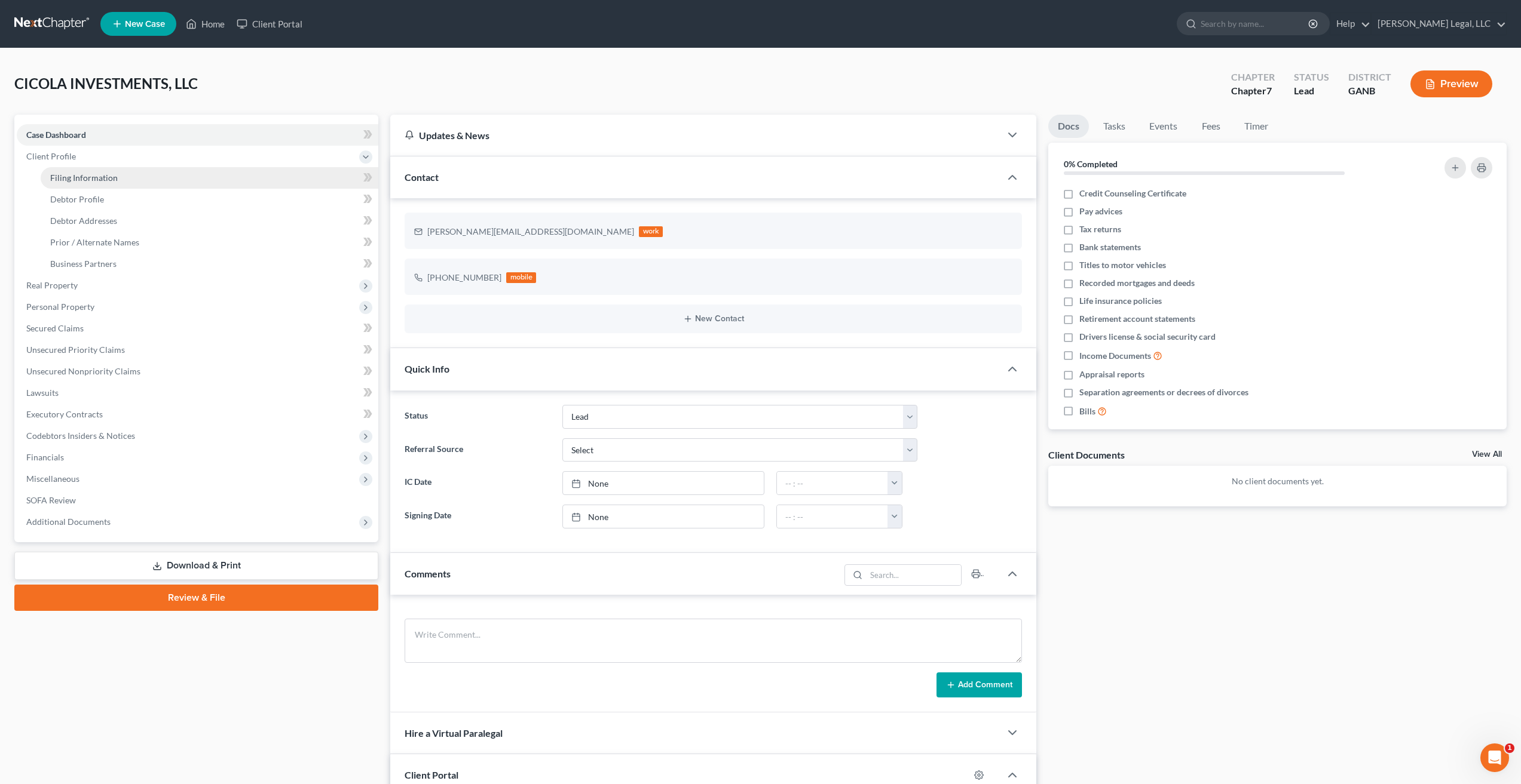
click at [118, 181] on link "Filing Information" at bounding box center [209, 178] width 338 height 21
select select "3"
select select "1"
select select "0"
select select "19"
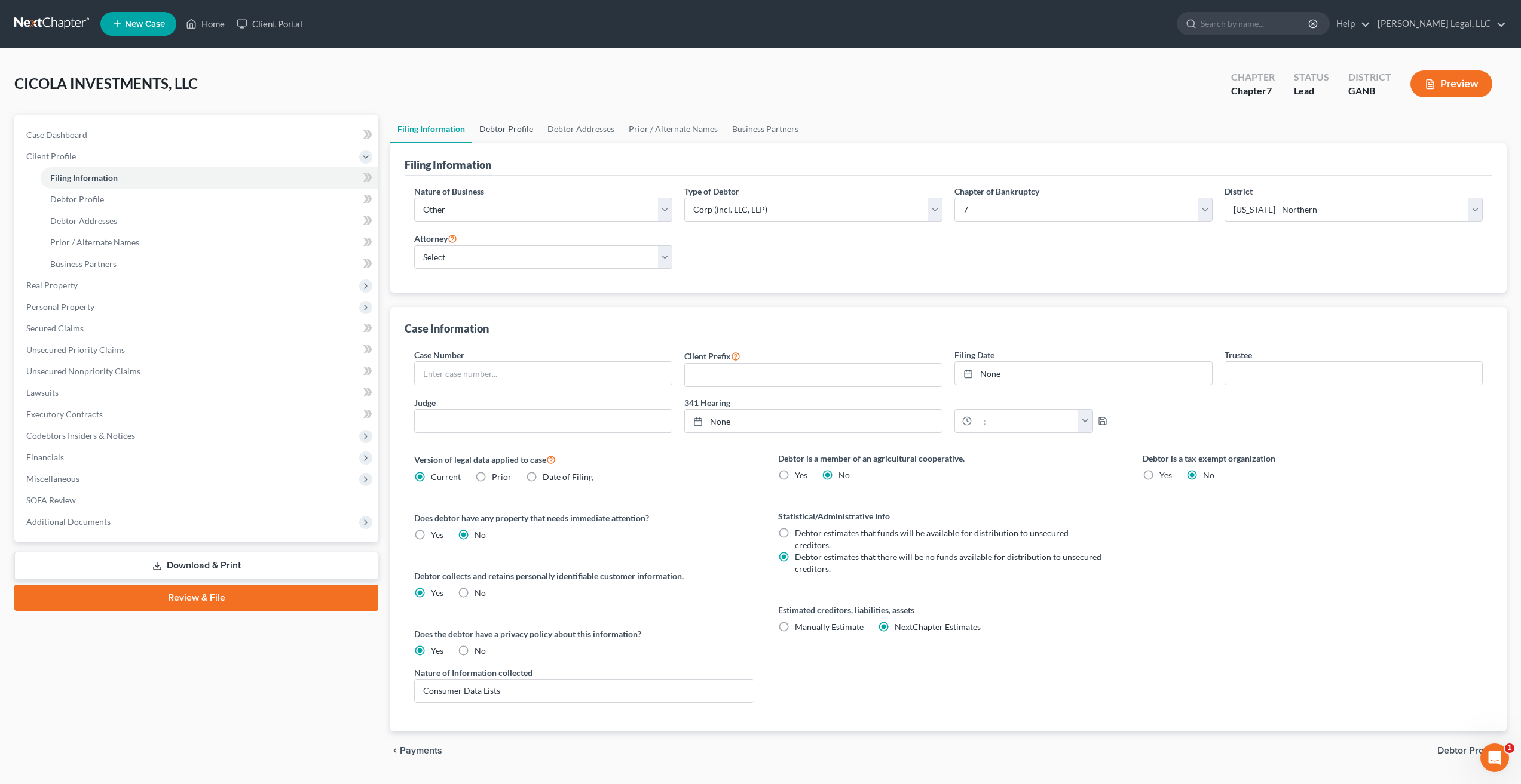
click at [484, 126] on link "Debtor Profile" at bounding box center [506, 129] width 68 height 29
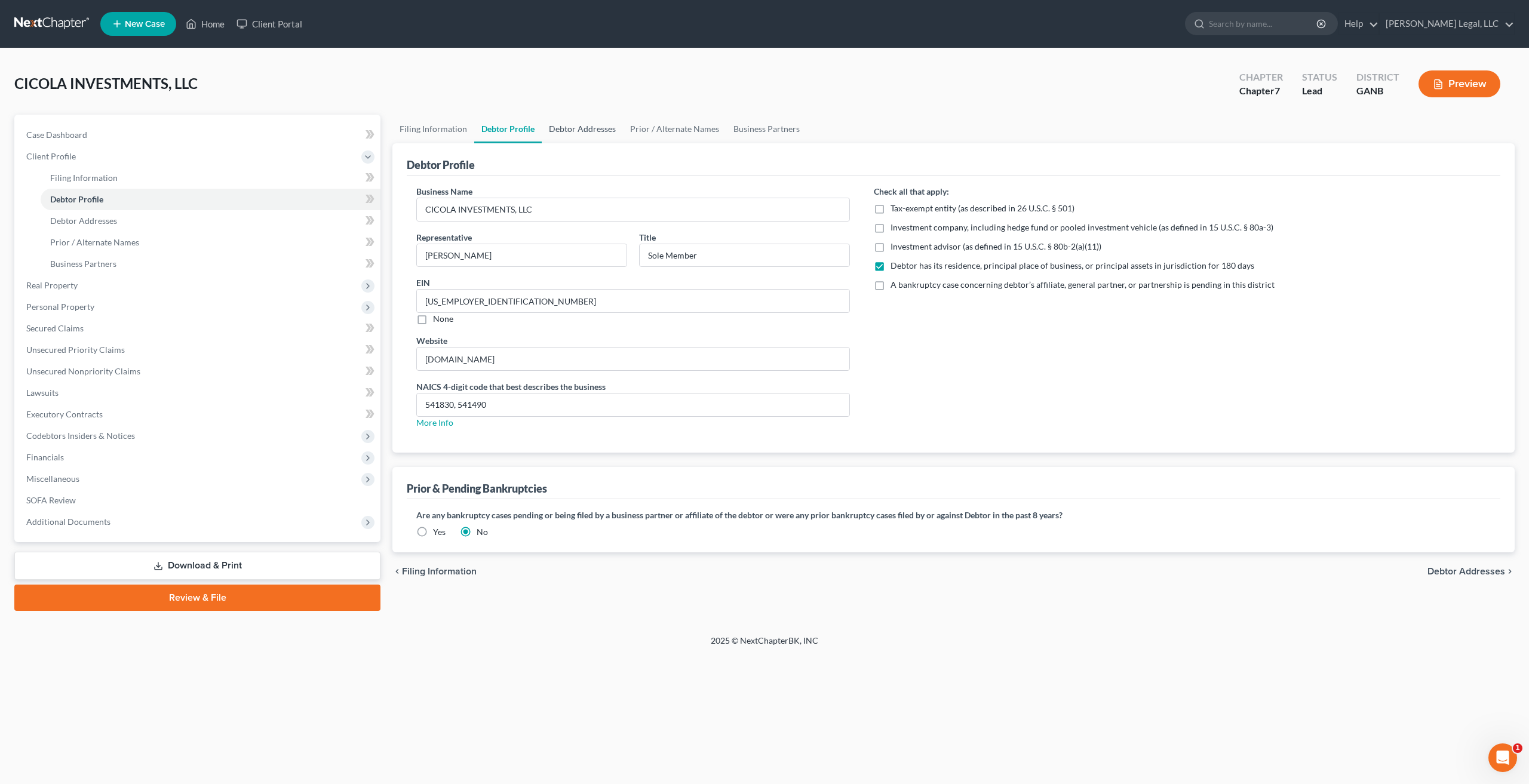
click at [587, 127] on link "Debtor Addresses" at bounding box center [581, 129] width 81 height 29
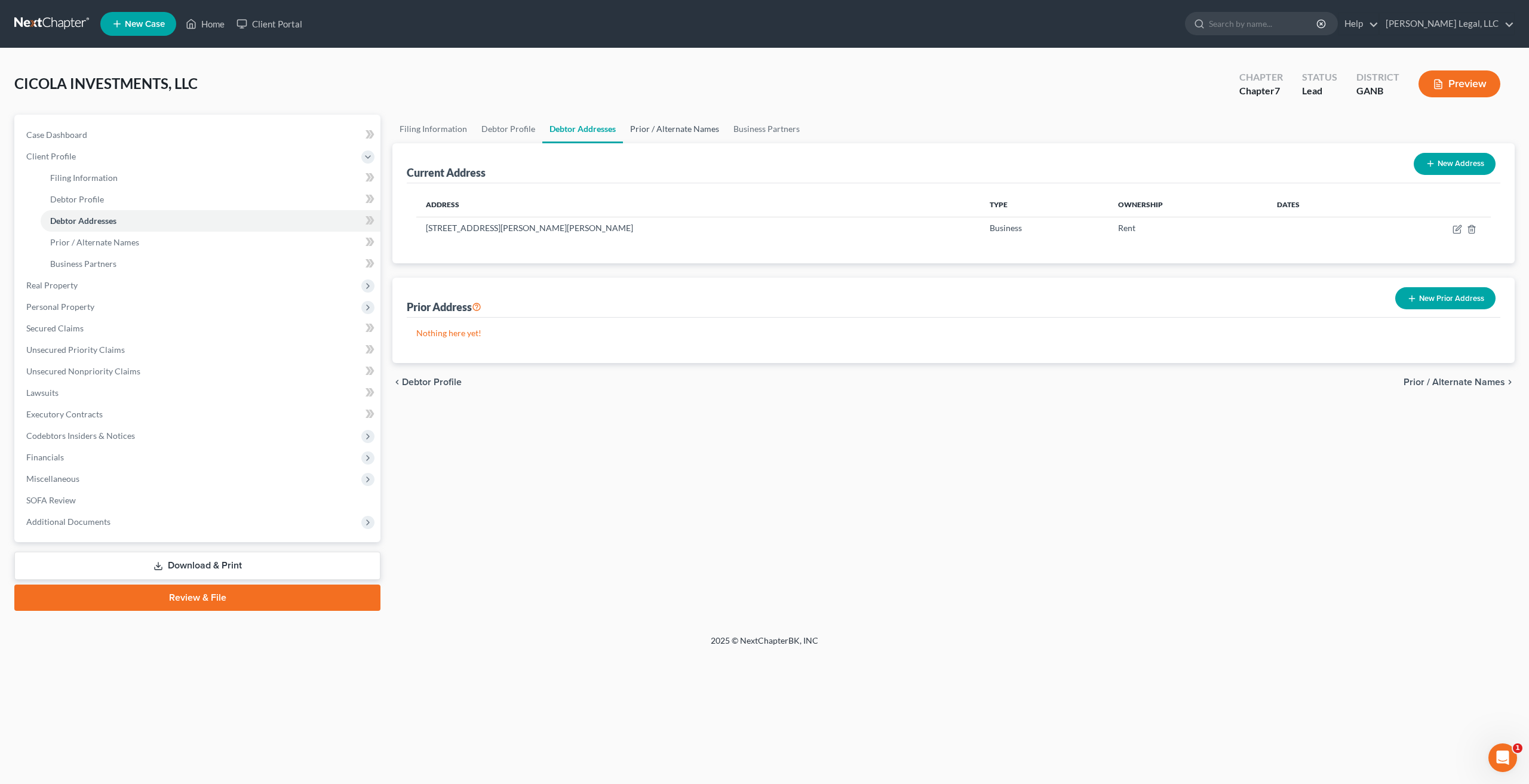
click at [655, 133] on link "Prior / Alternate Names" at bounding box center [674, 129] width 103 height 29
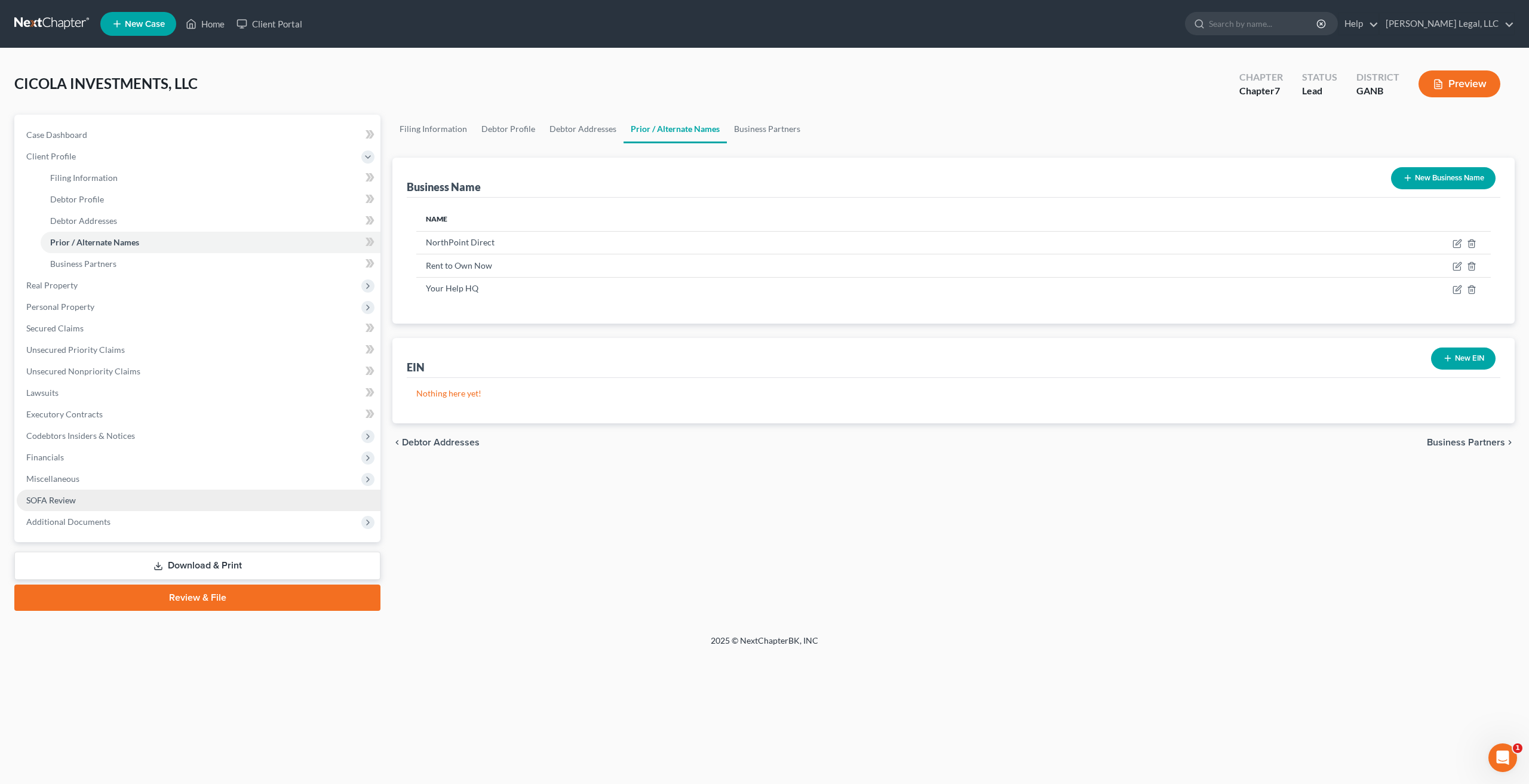
click at [68, 501] on span "SOFA Review" at bounding box center [51, 500] width 50 height 10
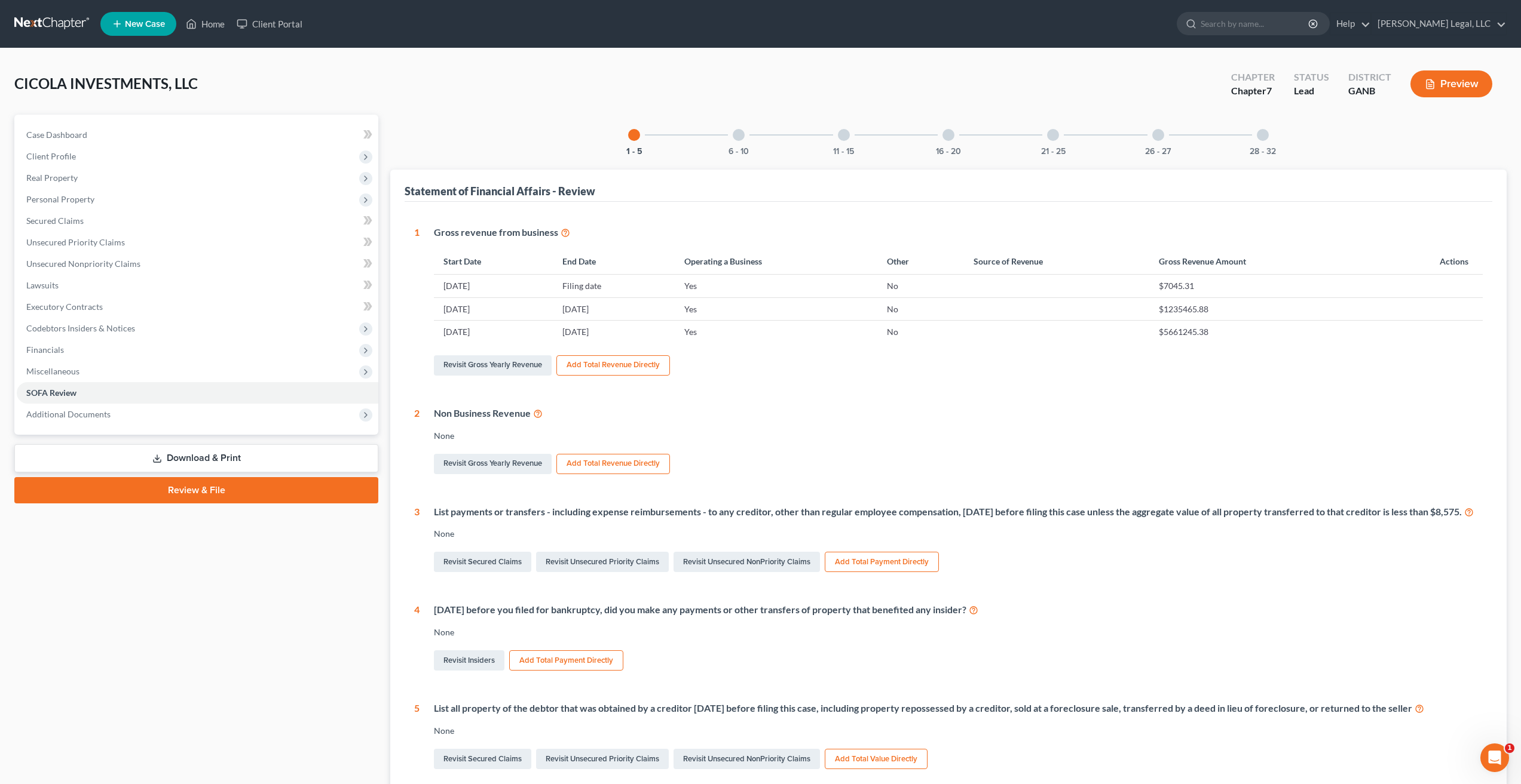
click at [1154, 136] on div at bounding box center [1158, 135] width 12 height 12
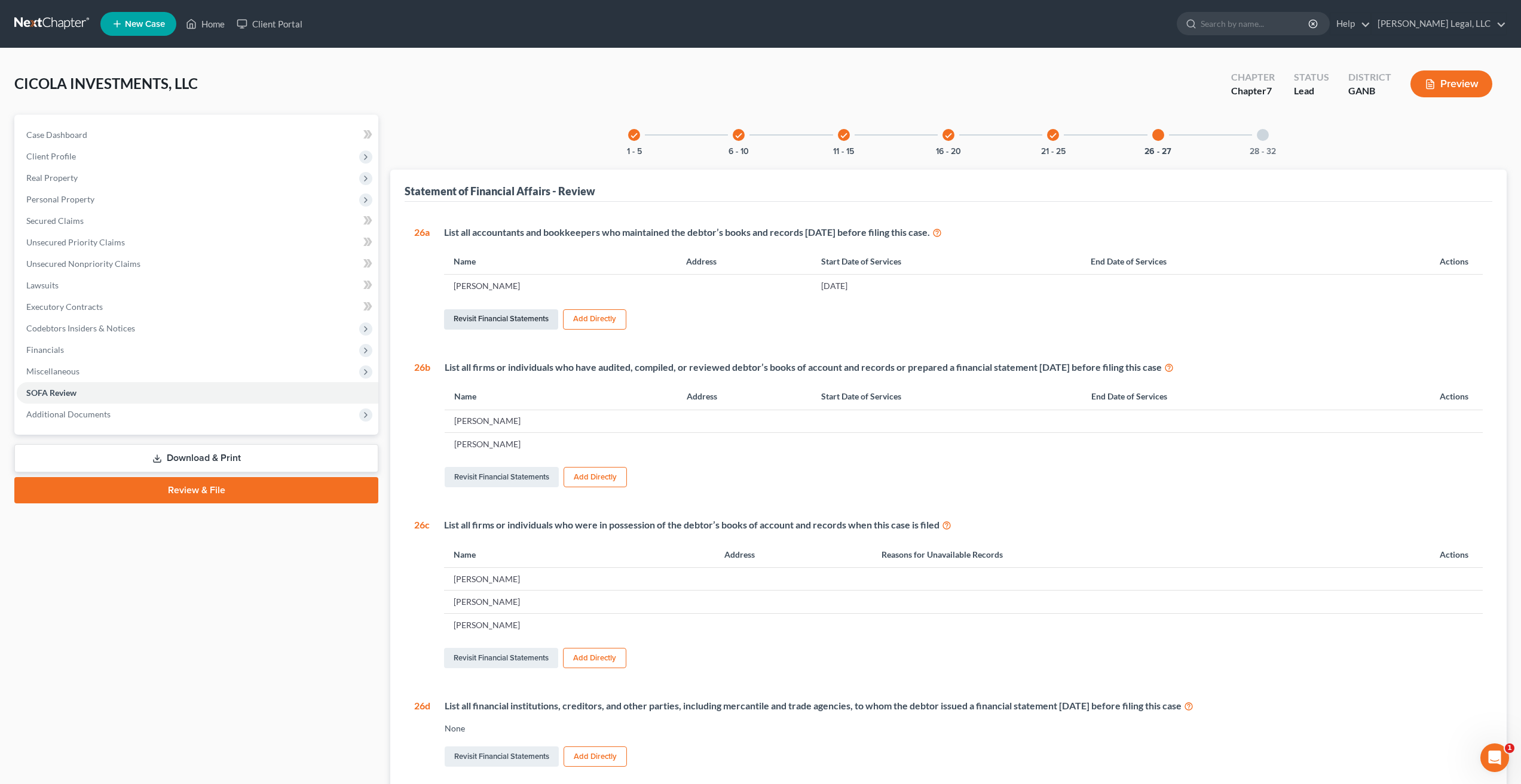
click at [515, 318] on link "Revisit Financial Statements" at bounding box center [500, 320] width 114 height 21
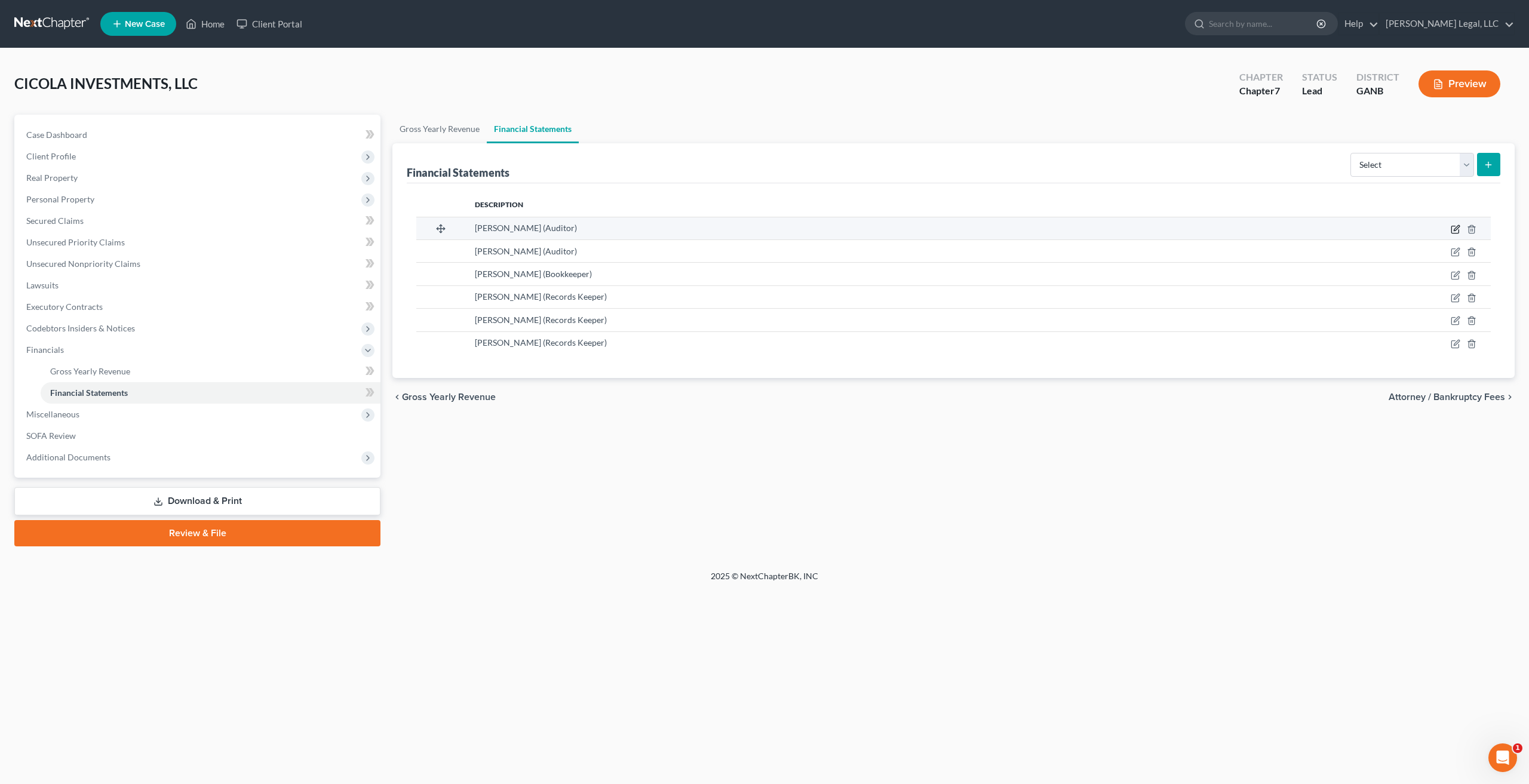
click at [1451, 228] on icon "button" at bounding box center [1455, 229] width 7 height 7
select select "auditor"
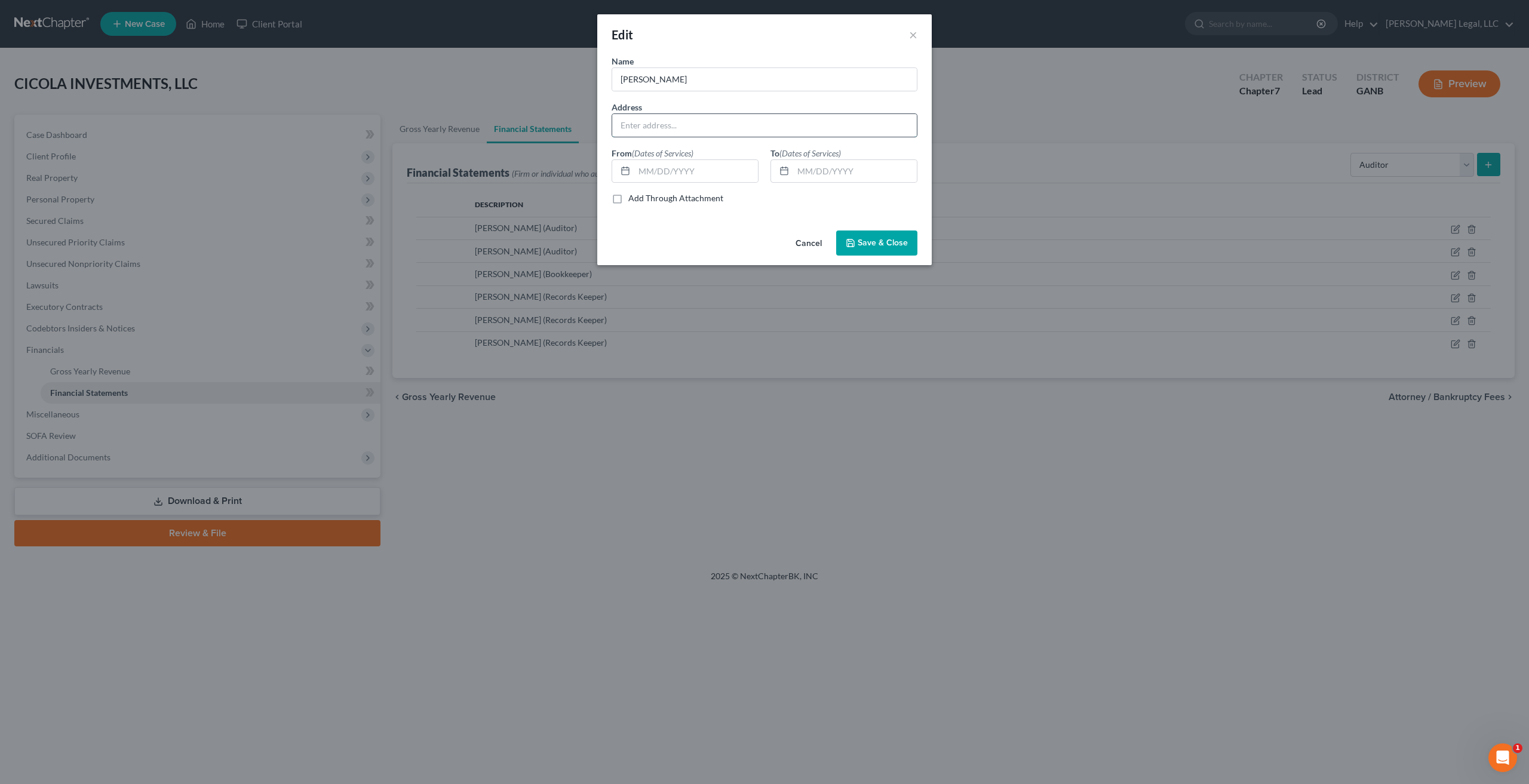
click at [694, 124] on input "text" at bounding box center [764, 125] width 304 height 23
type input "Address Unknown"
click at [875, 245] on span "Save & Close" at bounding box center [883, 243] width 50 height 10
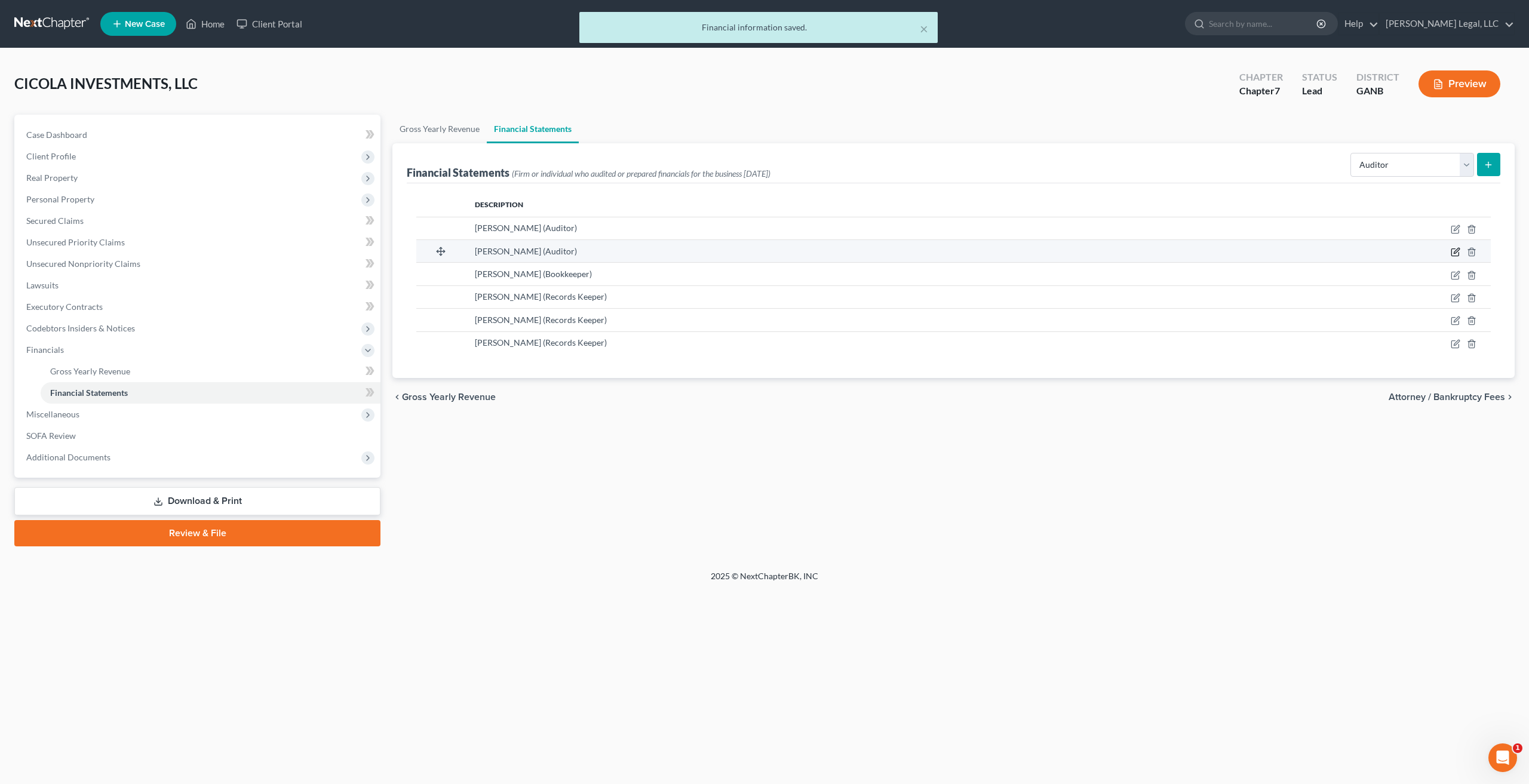
click at [1458, 251] on icon "button" at bounding box center [1455, 251] width 9 height 9
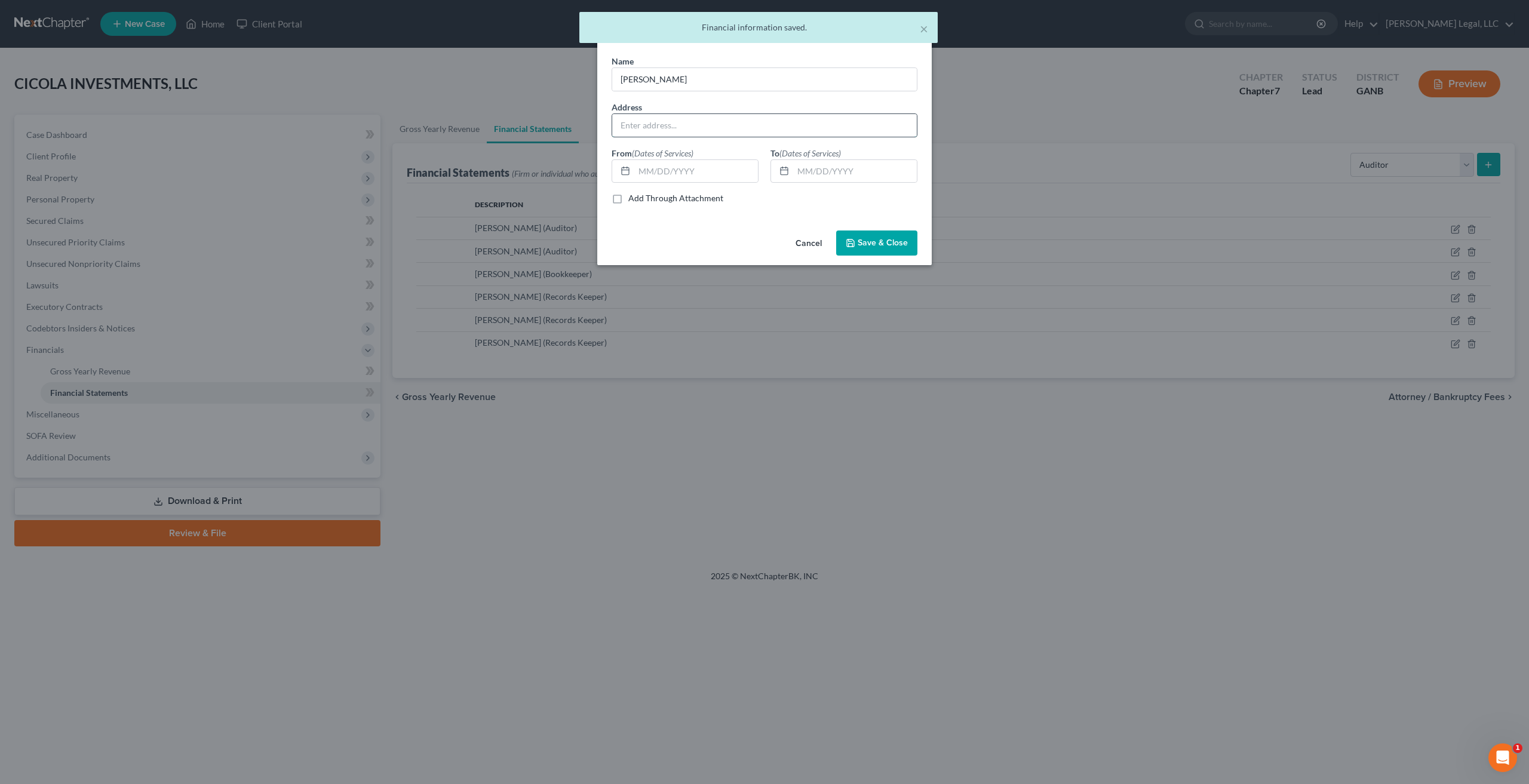
click at [714, 115] on input "text" at bounding box center [764, 125] width 304 height 23
paste input "Address Unknown"
type input "Address Unknown"
click at [883, 245] on span "Save & Close" at bounding box center [883, 243] width 50 height 10
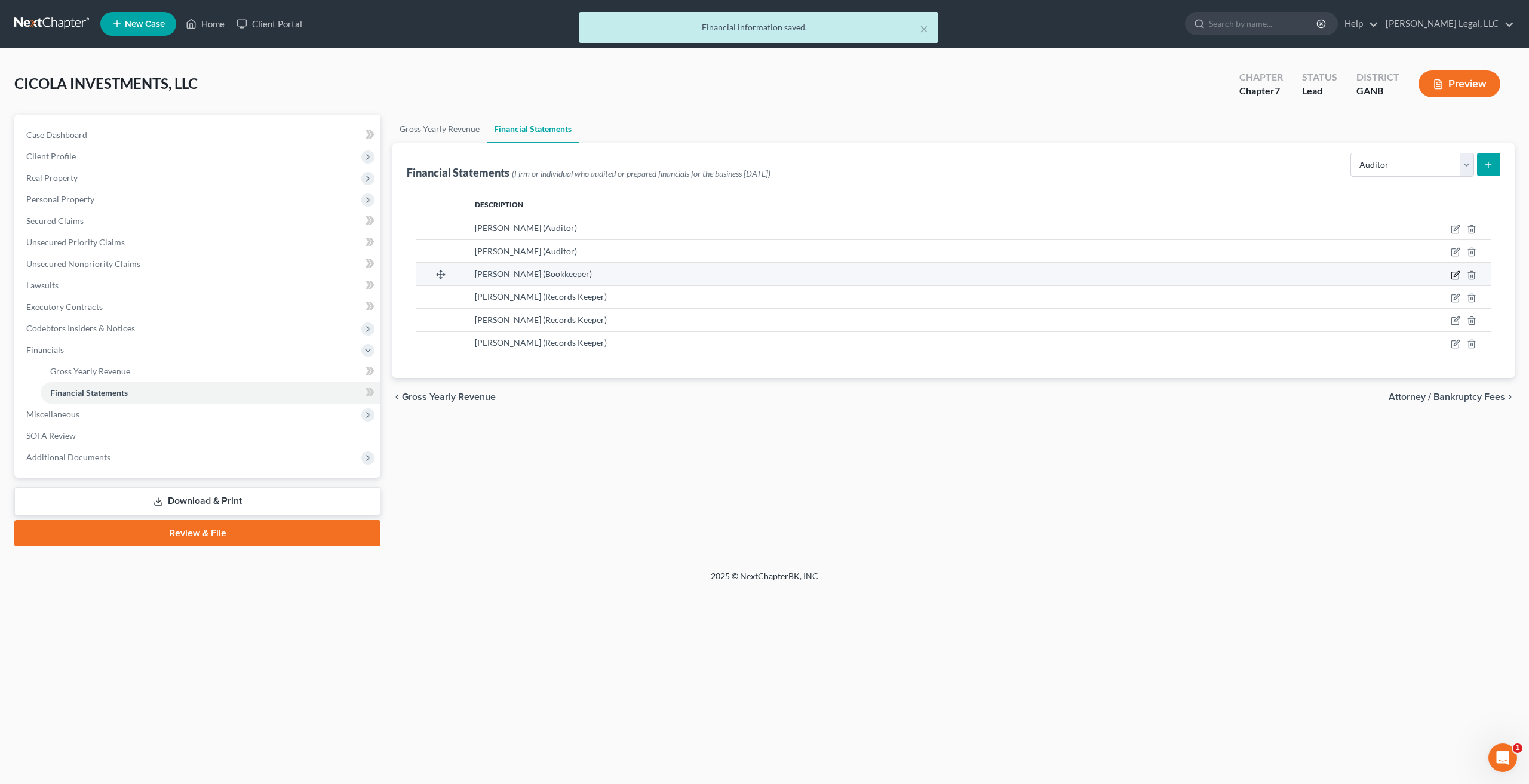
click at [1455, 276] on icon "button" at bounding box center [1456, 274] width 5 height 5
select select "bookkeeper"
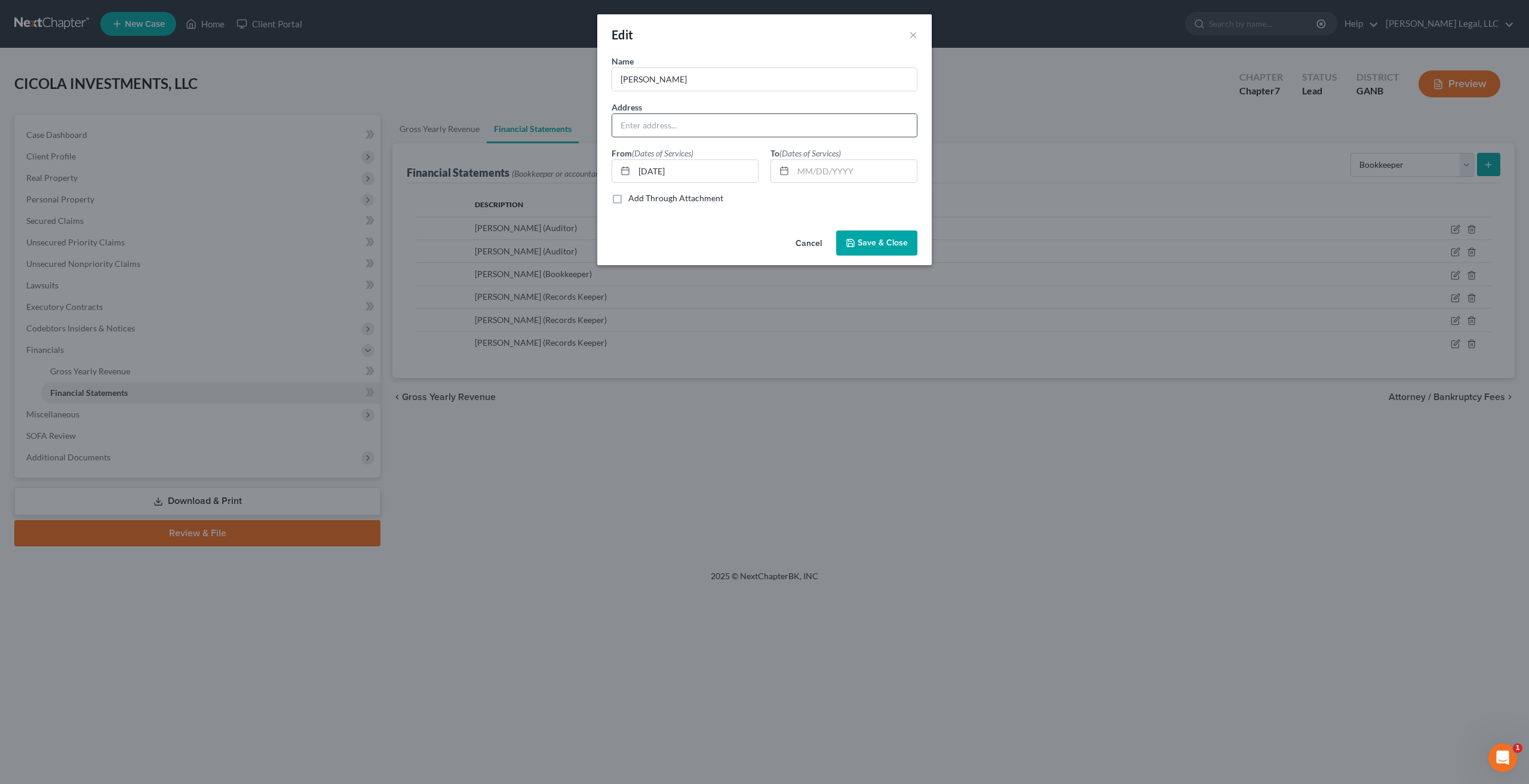
click at [710, 119] on input "text" at bounding box center [764, 125] width 304 height 23
paste input "Address Unknown"
type input "Address Unknown"
click at [888, 243] on span "Save & Close" at bounding box center [883, 243] width 50 height 10
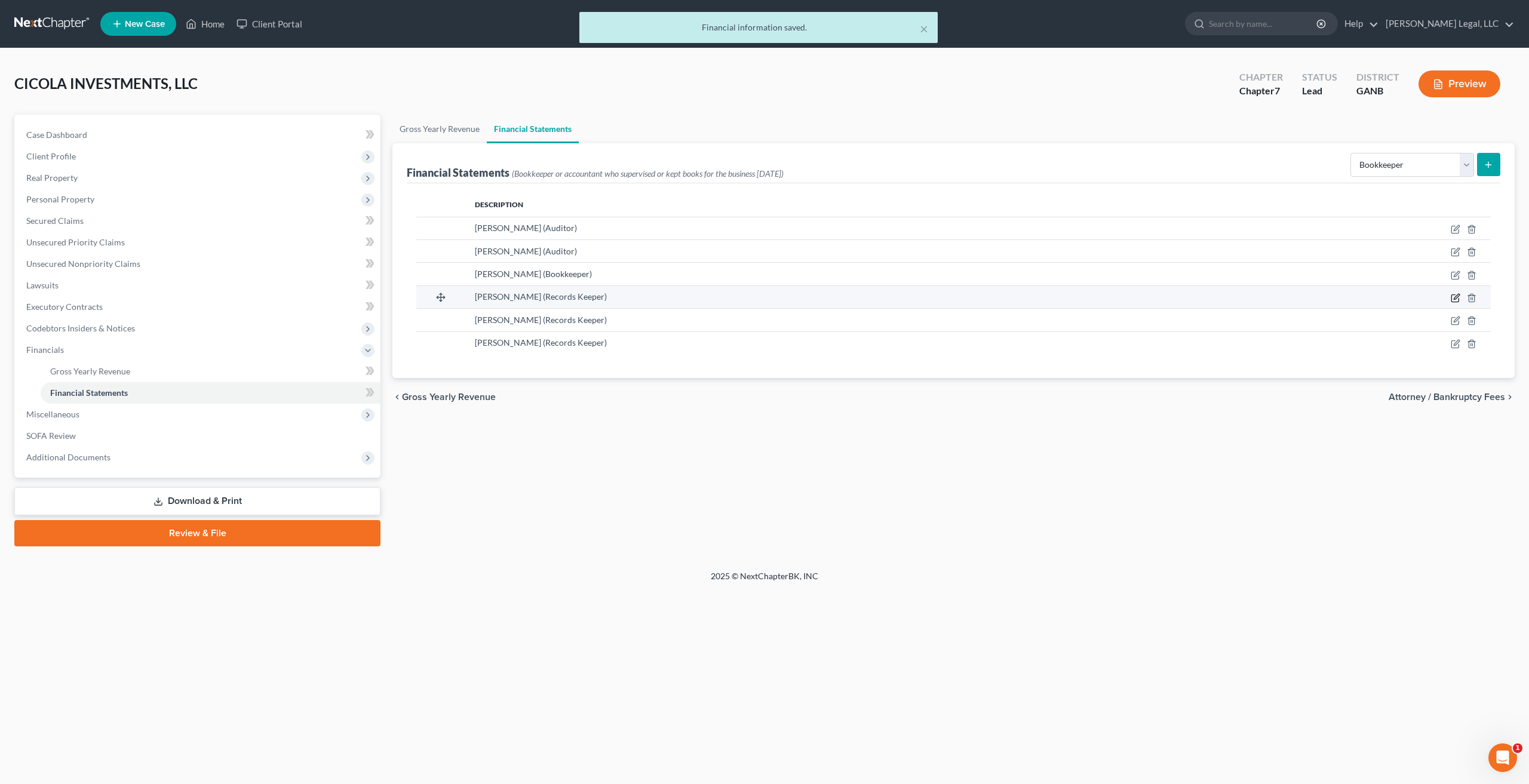
click at [1456, 298] on icon "button" at bounding box center [1456, 297] width 5 height 5
select select "records_keeper"
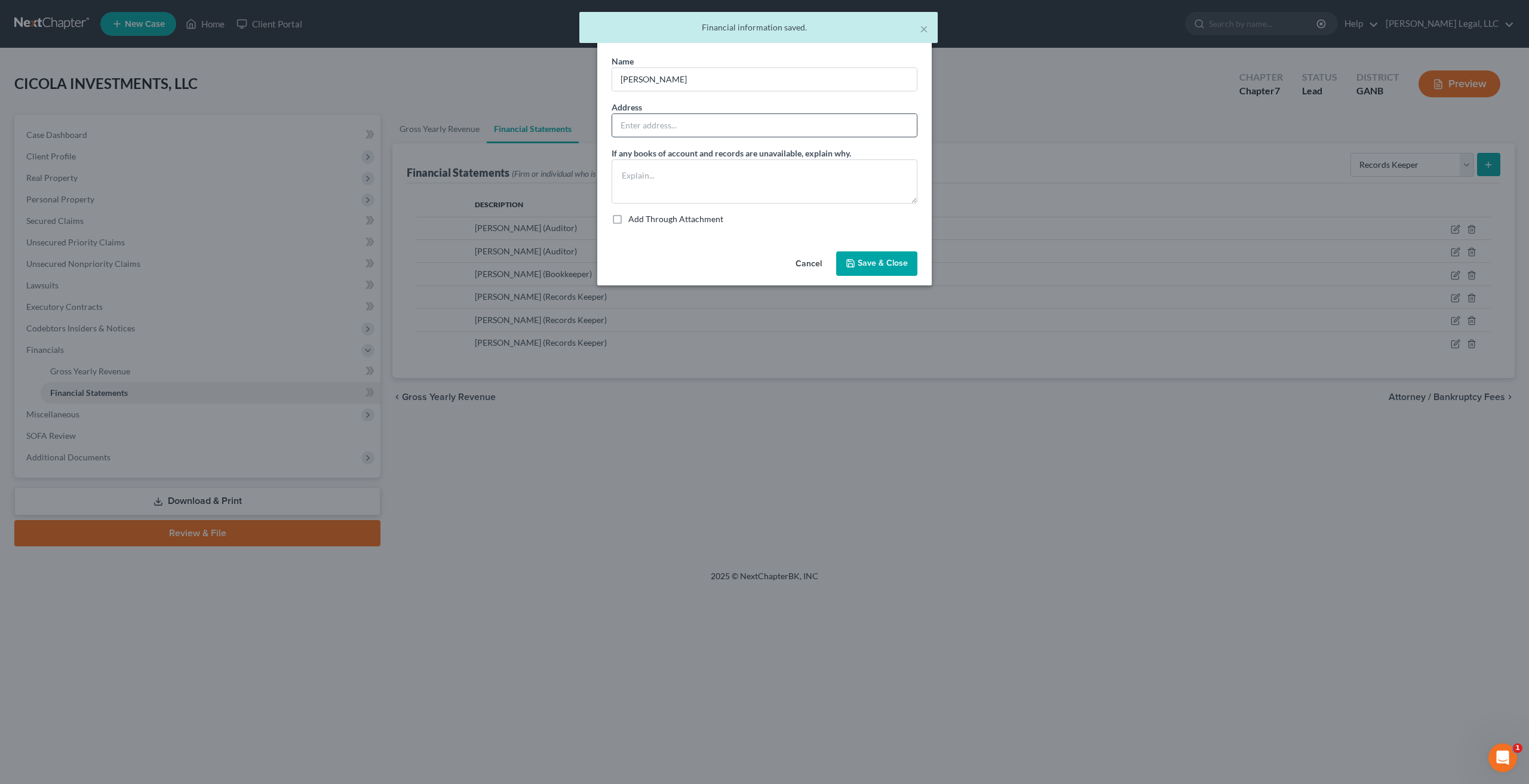
click at [708, 127] on input "text" at bounding box center [764, 125] width 304 height 23
paste input "Address Unknown"
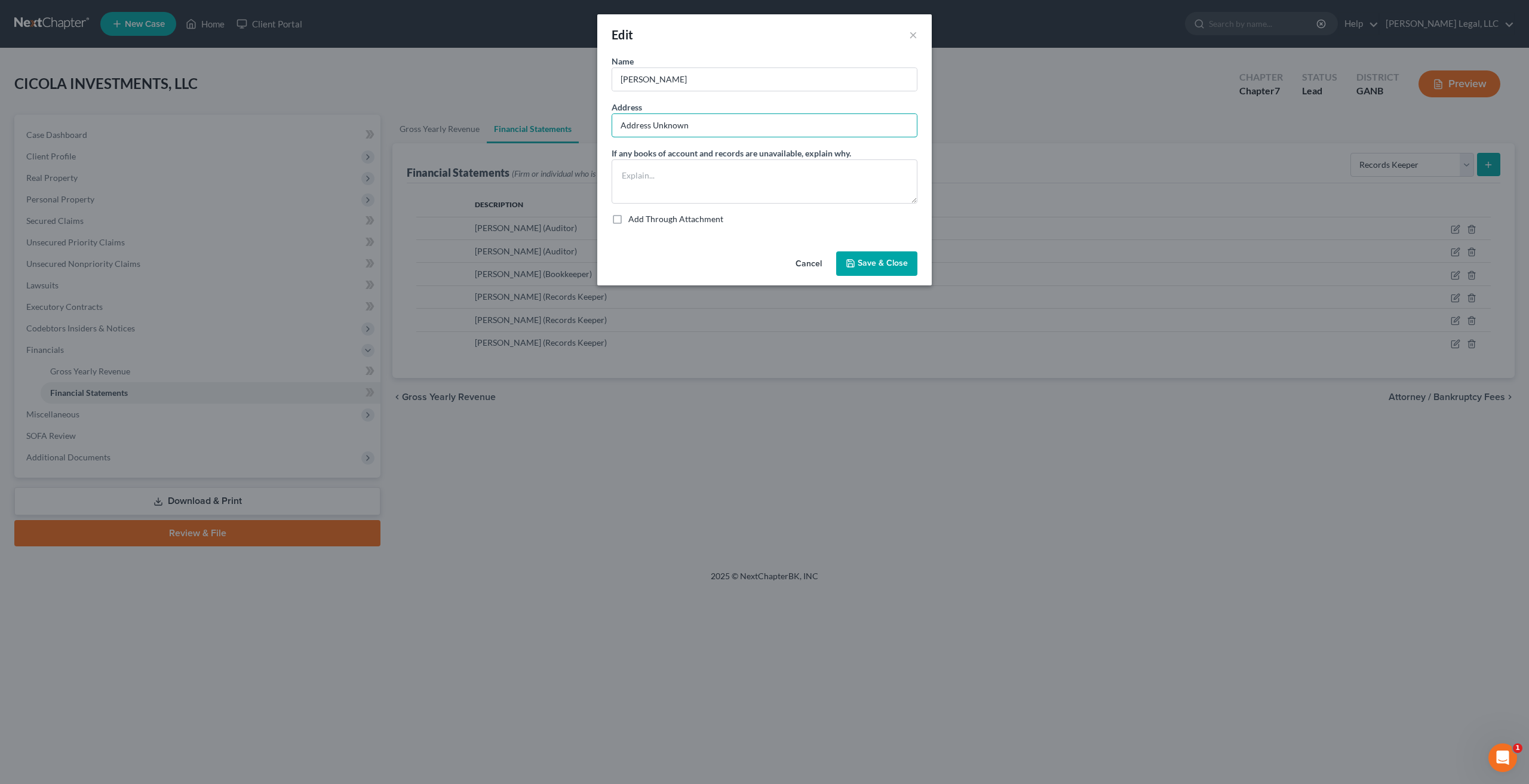
type input "Address Unknown"
click at [888, 264] on span "Save & Close" at bounding box center [883, 263] width 50 height 10
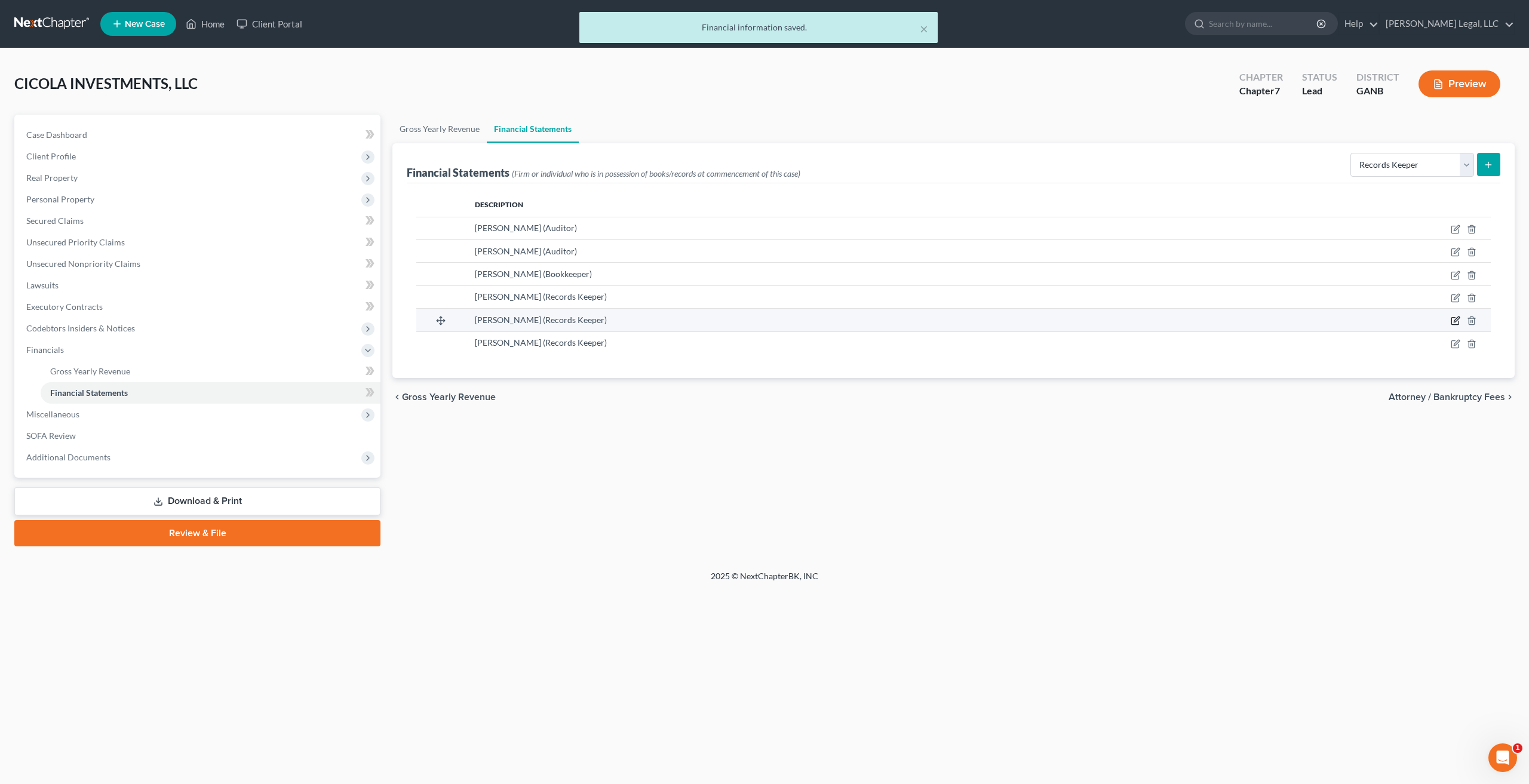
click at [1454, 320] on icon "button" at bounding box center [1455, 320] width 9 height 9
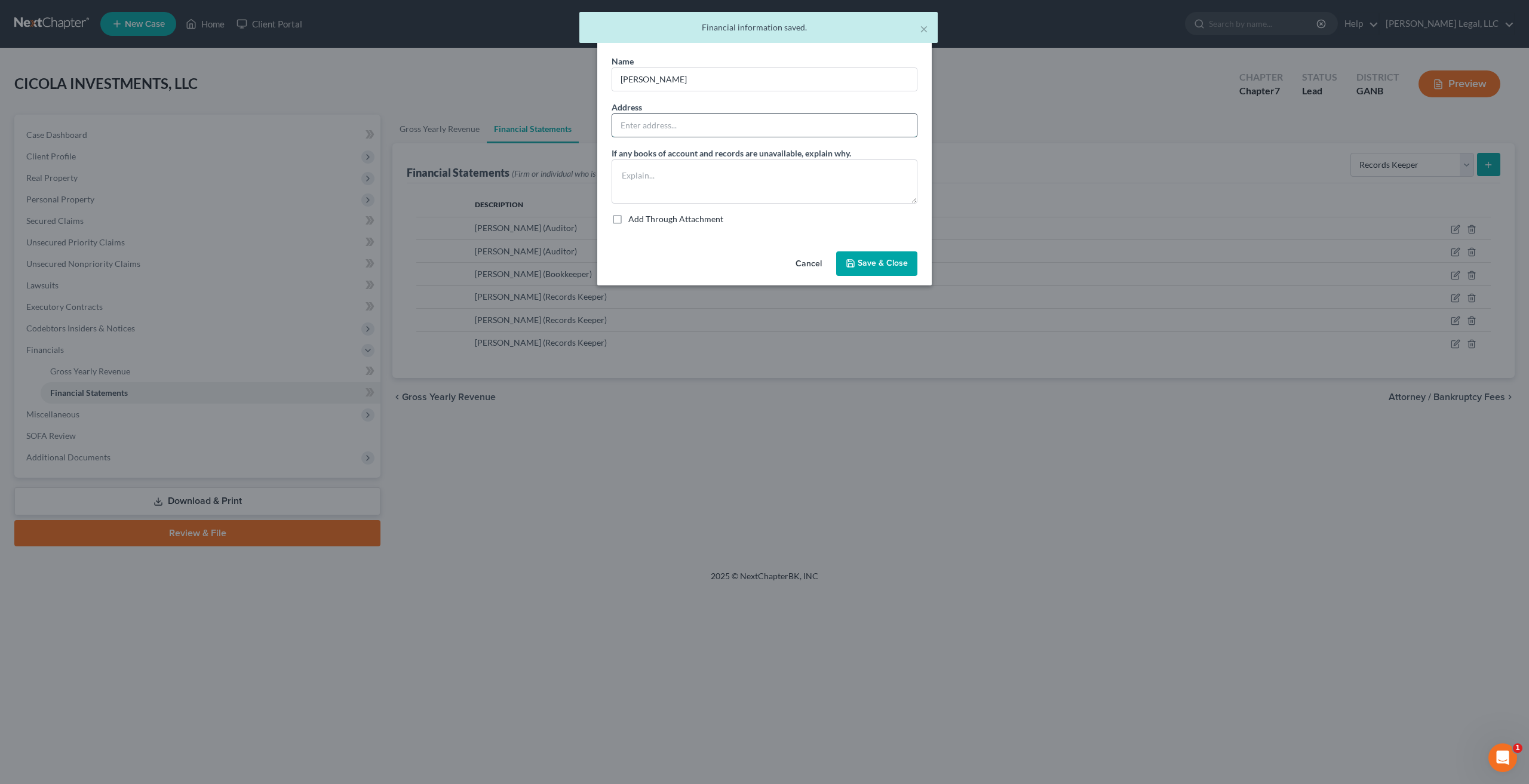
click at [776, 133] on input "text" at bounding box center [764, 125] width 304 height 23
paste input "Address Unknown"
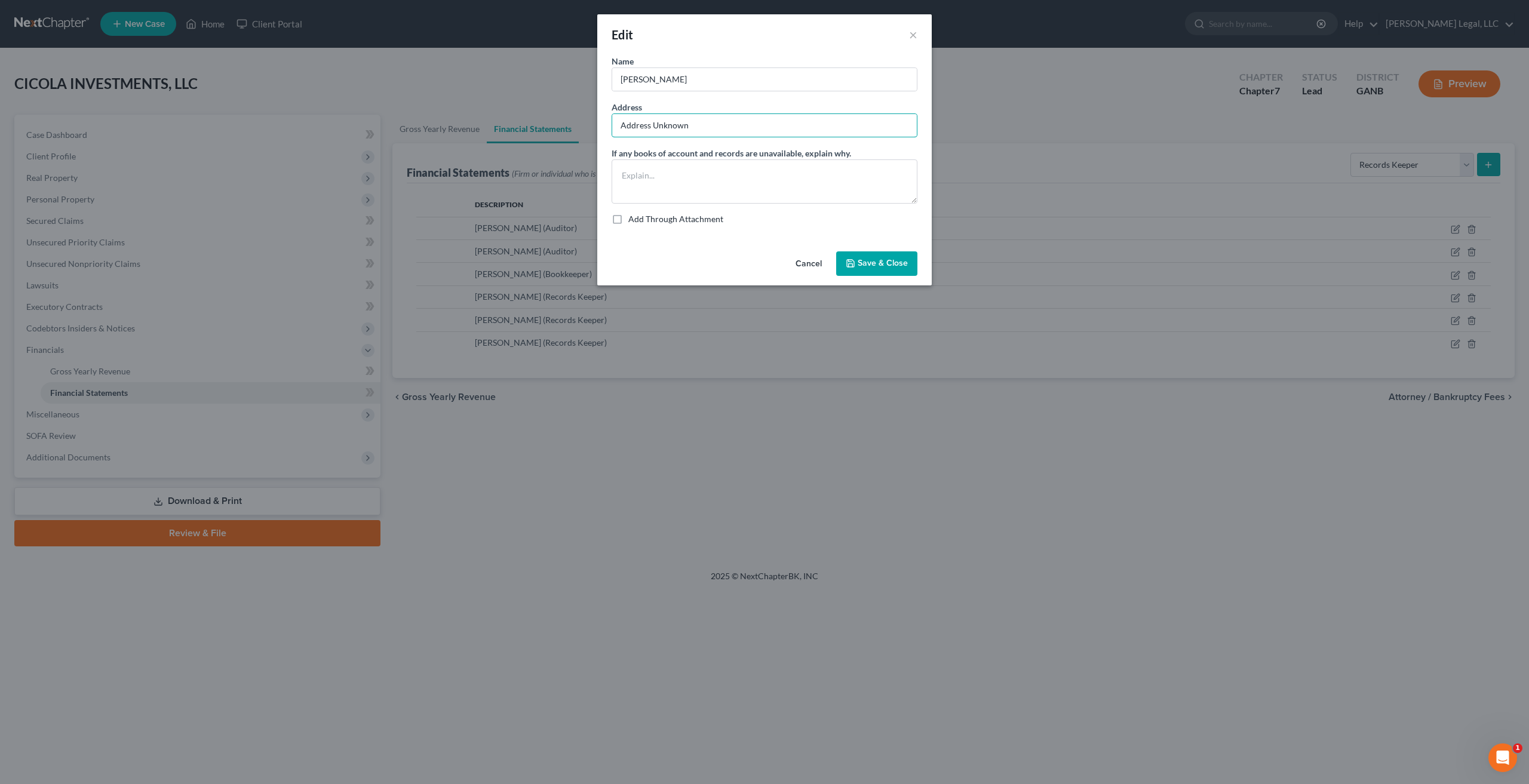
type input "Address Unknown"
click at [888, 262] on span "Save & Close" at bounding box center [883, 263] width 50 height 10
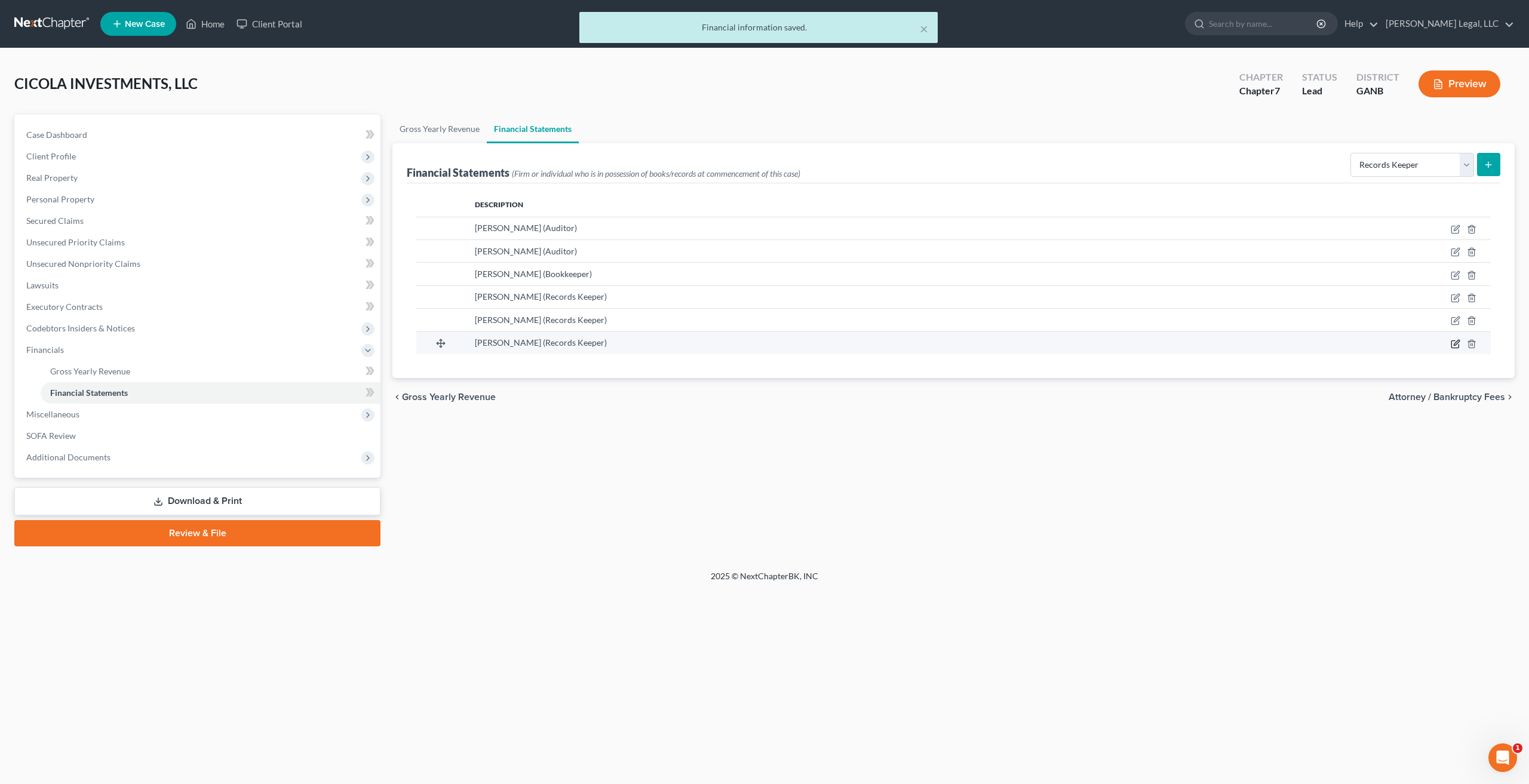
click at [1453, 344] on icon "button" at bounding box center [1455, 344] width 9 height 9
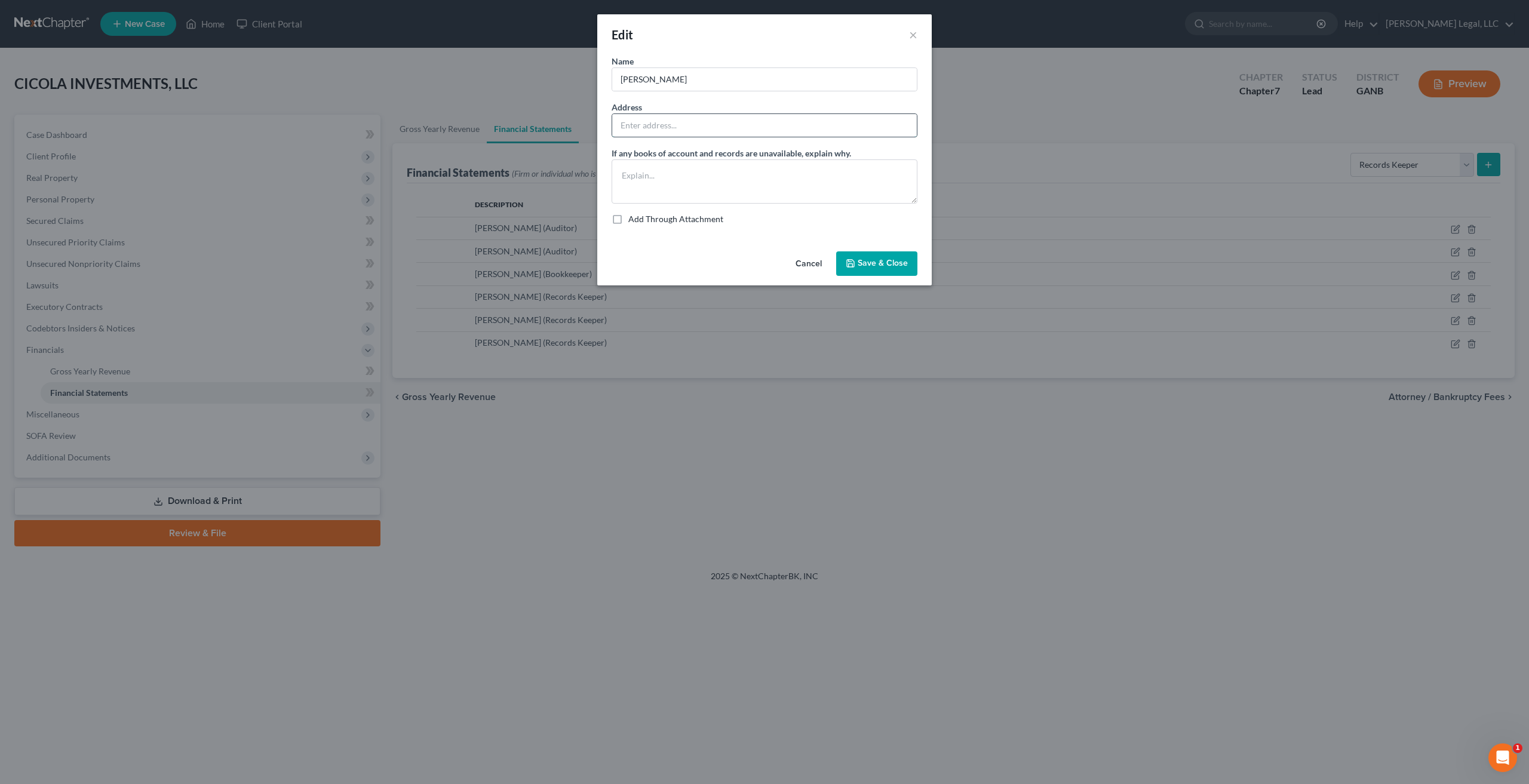
click at [700, 127] on input "text" at bounding box center [764, 125] width 304 height 23
paste input "[STREET_ADDRESS]"
click at [632, 124] on input "[STREET_ADDRESS]" at bounding box center [764, 125] width 304 height 23
type input "[STREET_ADDRESS]"
click at [894, 264] on span "Save & Close" at bounding box center [883, 263] width 50 height 10
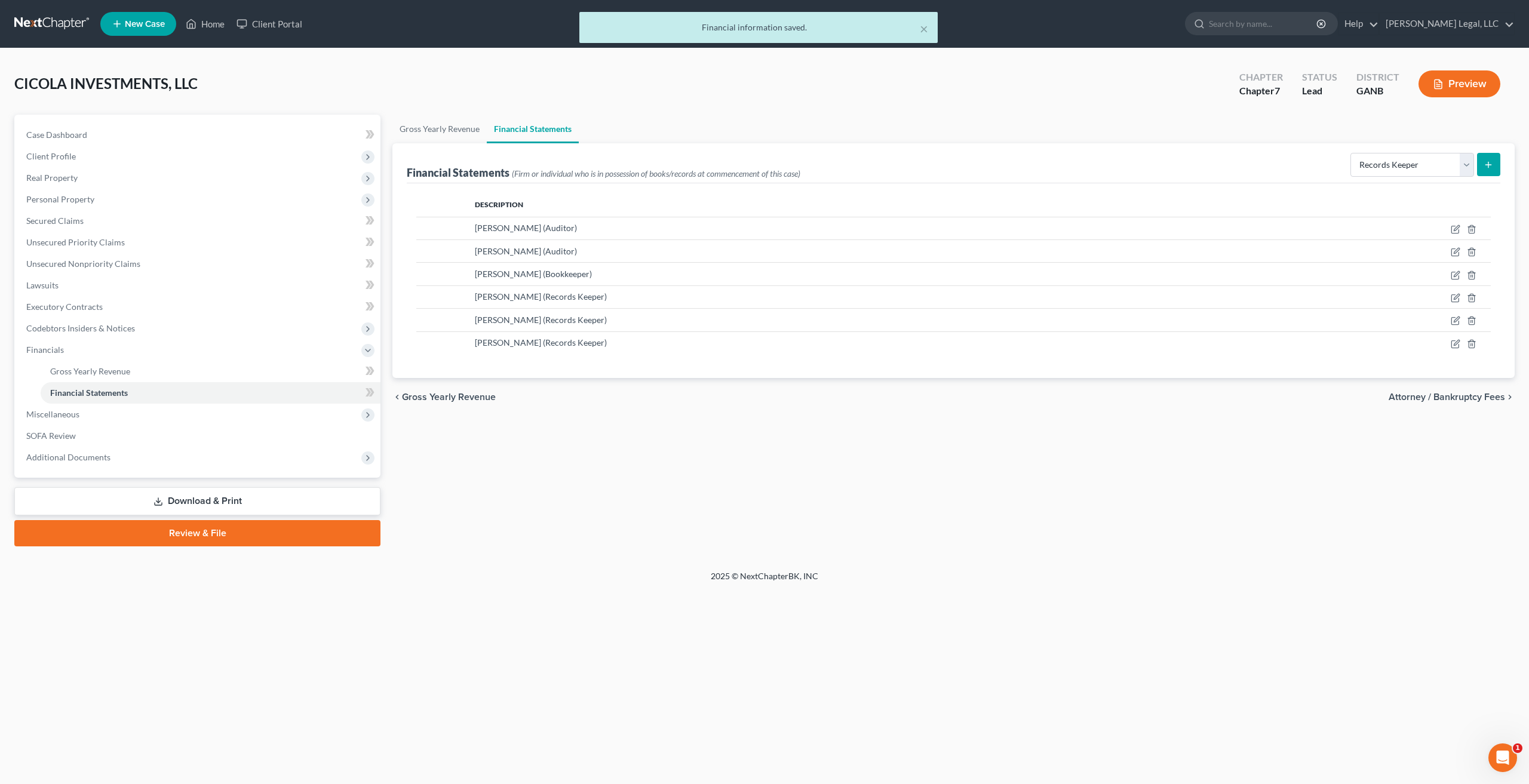
click at [224, 504] on link "Download & Print" at bounding box center [198, 501] width 366 height 28
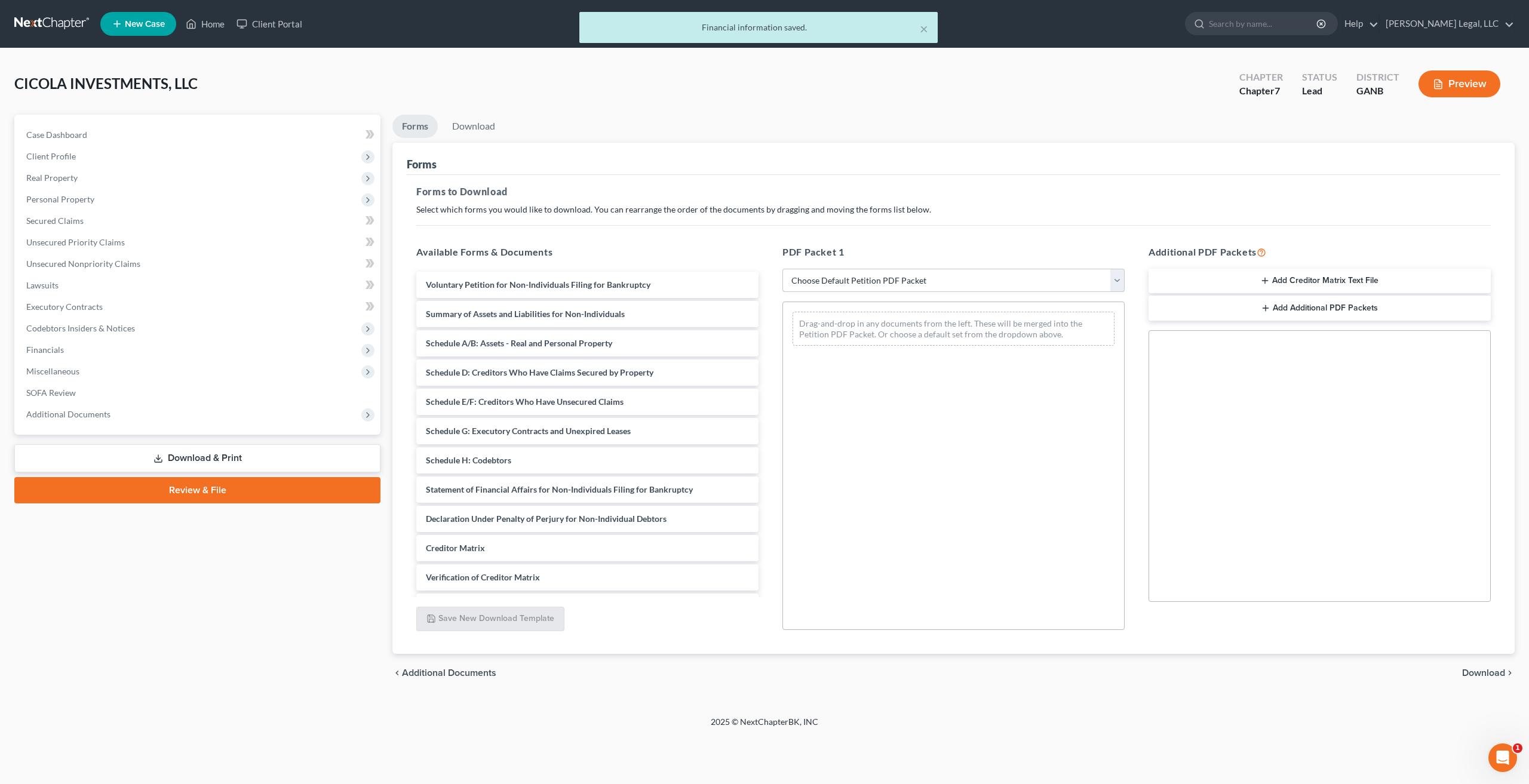
click at [909, 283] on select "Choose Default Petition PDF Packet Complete Bankruptcy Petition (all forms and …" at bounding box center [953, 280] width 342 height 24
select select "0"
click at [782, 268] on select "Choose Default Petition PDF Packet Complete Bankruptcy Petition (all forms and …" at bounding box center [953, 280] width 342 height 24
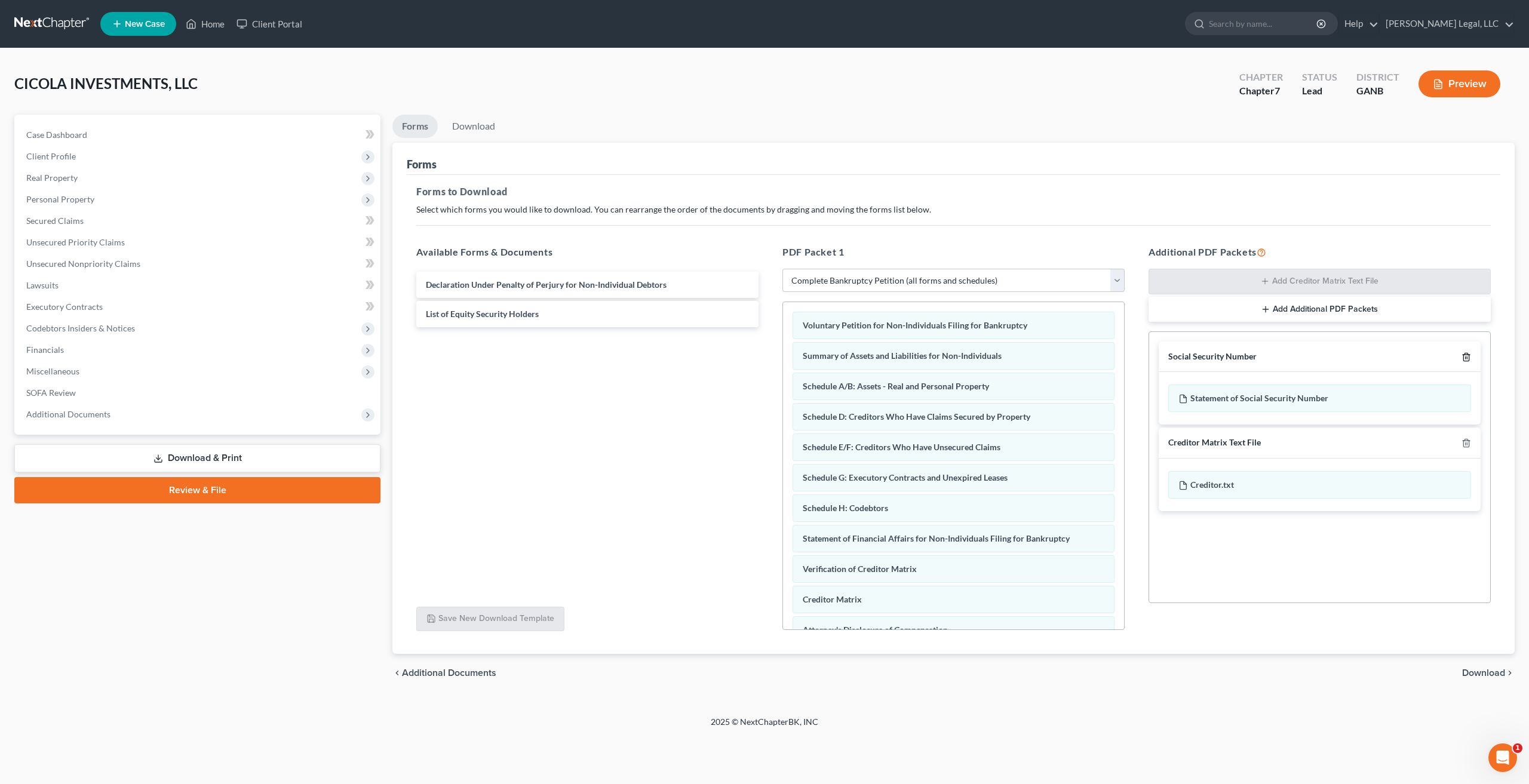
click at [1463, 355] on icon "button" at bounding box center [1466, 357] width 5 height 8
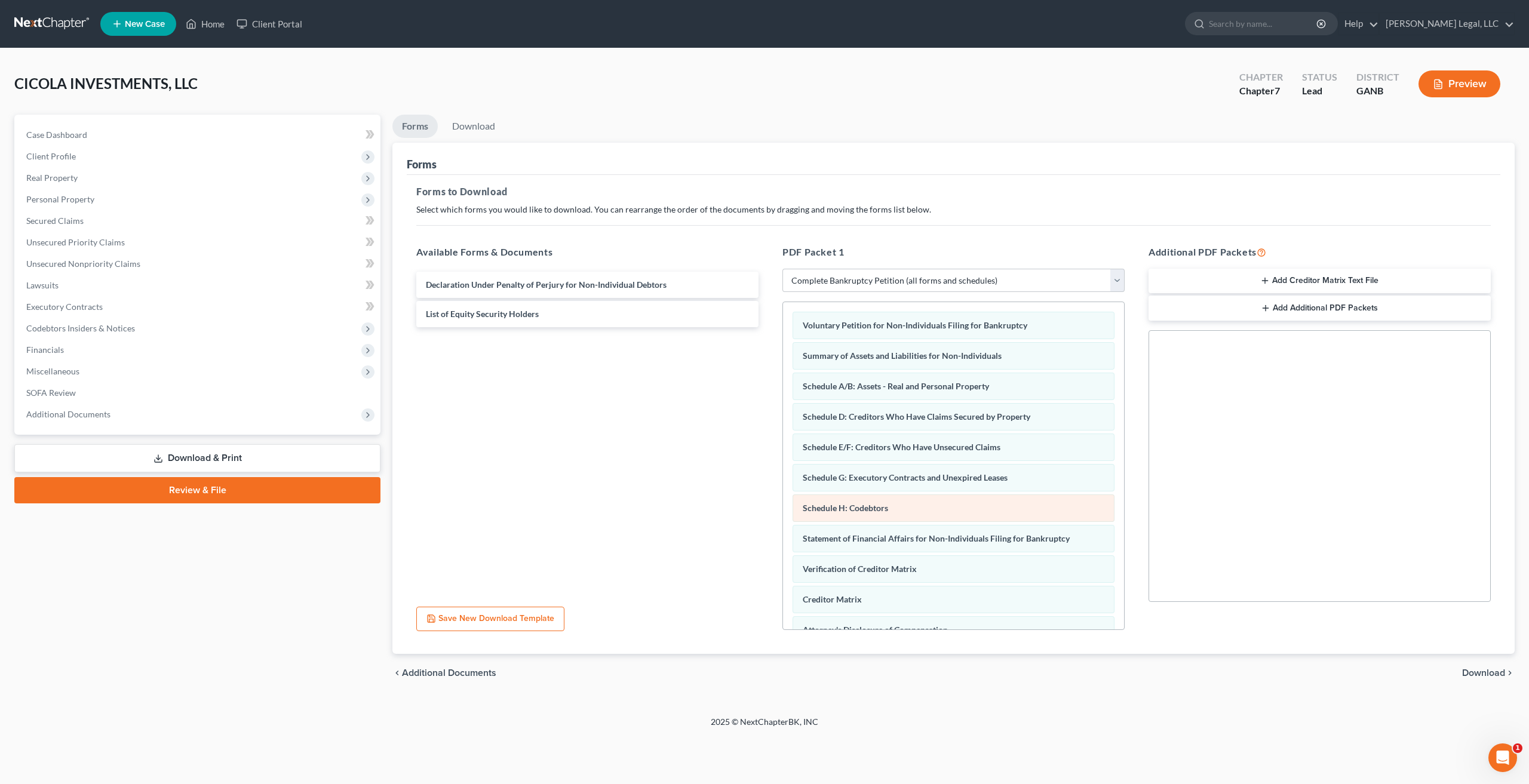
scroll to position [61, 0]
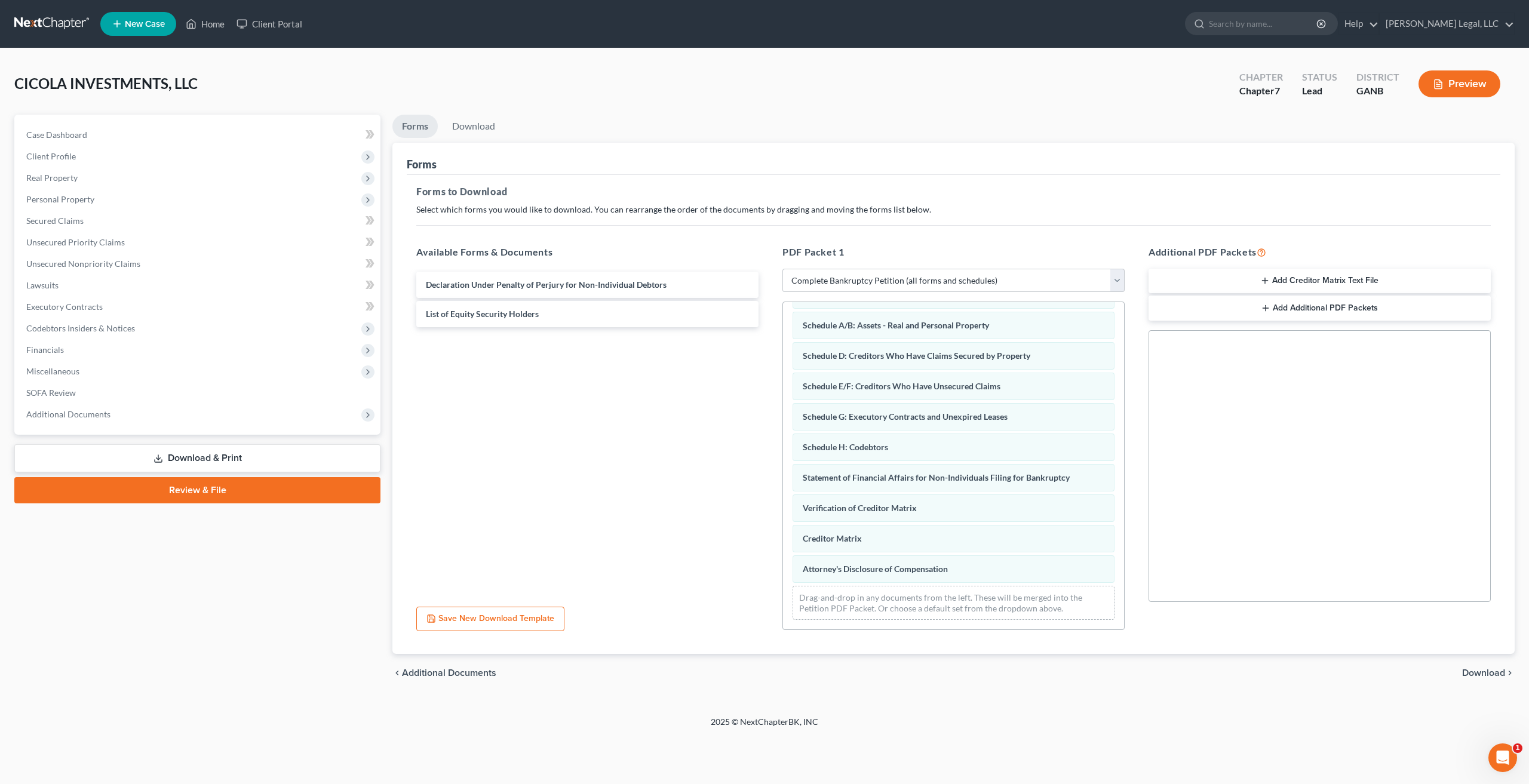
click at [1488, 675] on span "Download" at bounding box center [1484, 673] width 43 height 9
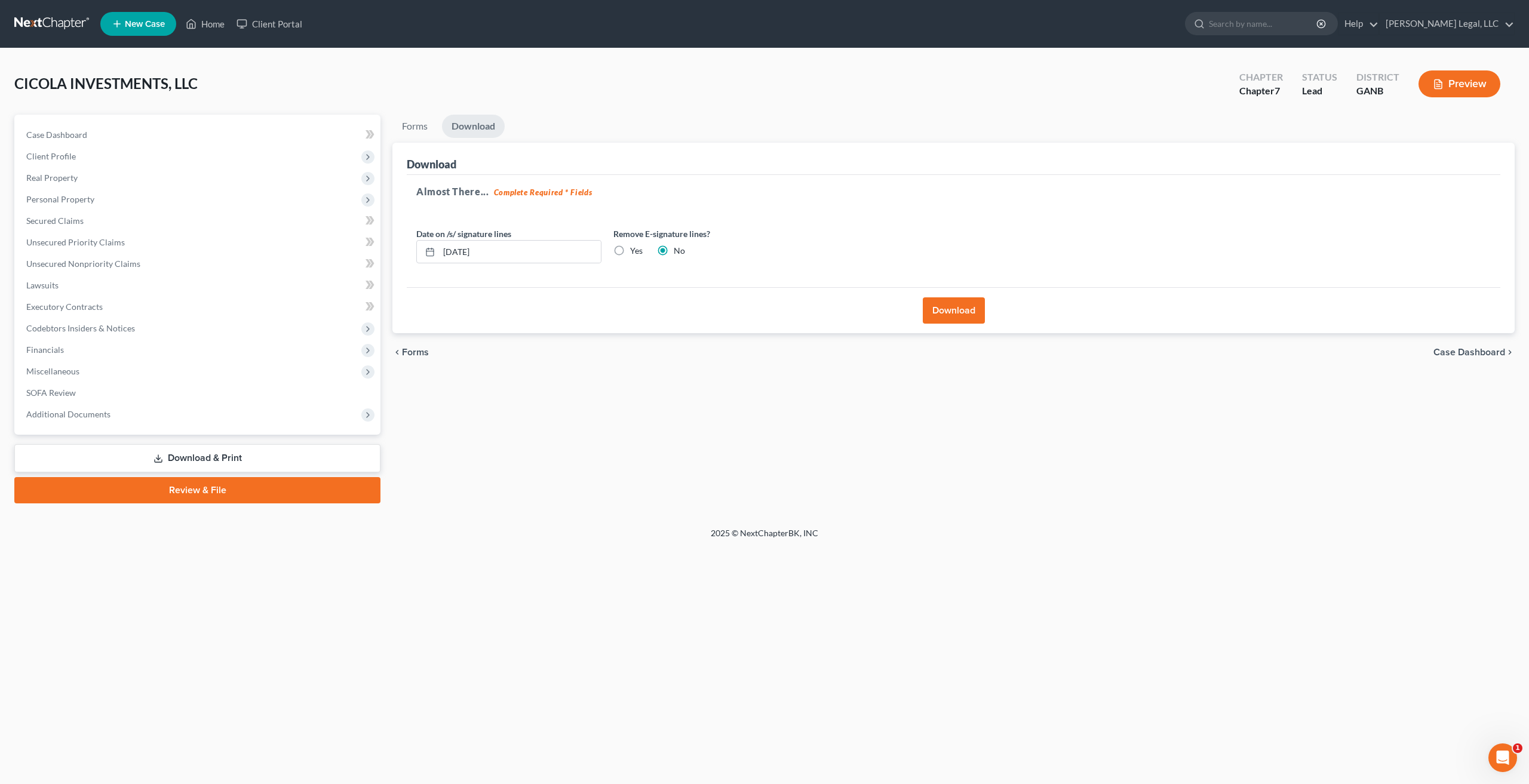
click at [960, 308] on button "Download" at bounding box center [953, 310] width 62 height 27
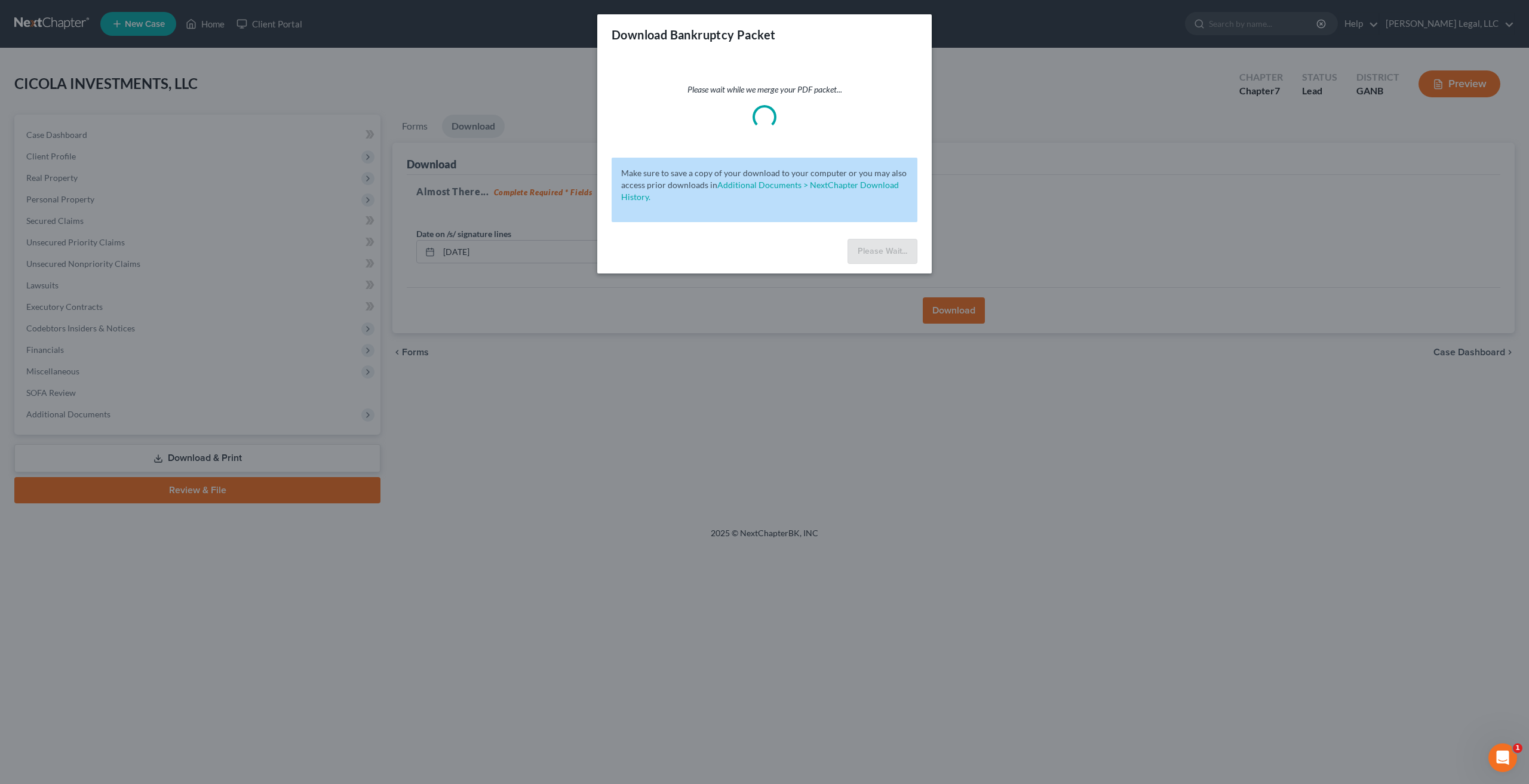
click at [853, 91] on p "Please wait while we merge your PDF packet..." at bounding box center [764, 90] width 306 height 12
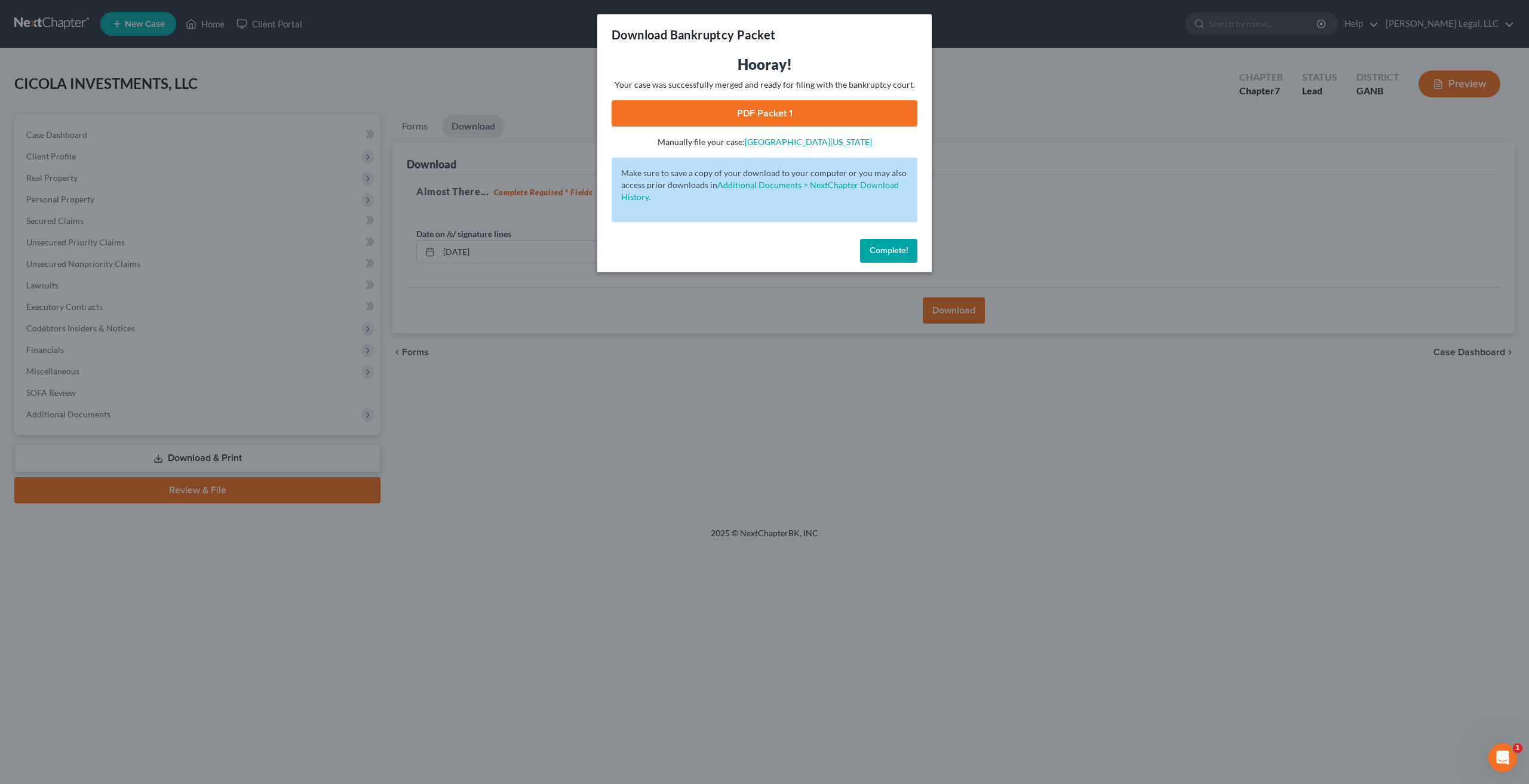
click at [773, 113] on link "PDF Packet 1" at bounding box center [764, 113] width 306 height 27
click at [890, 258] on button "Complete!" at bounding box center [888, 251] width 57 height 24
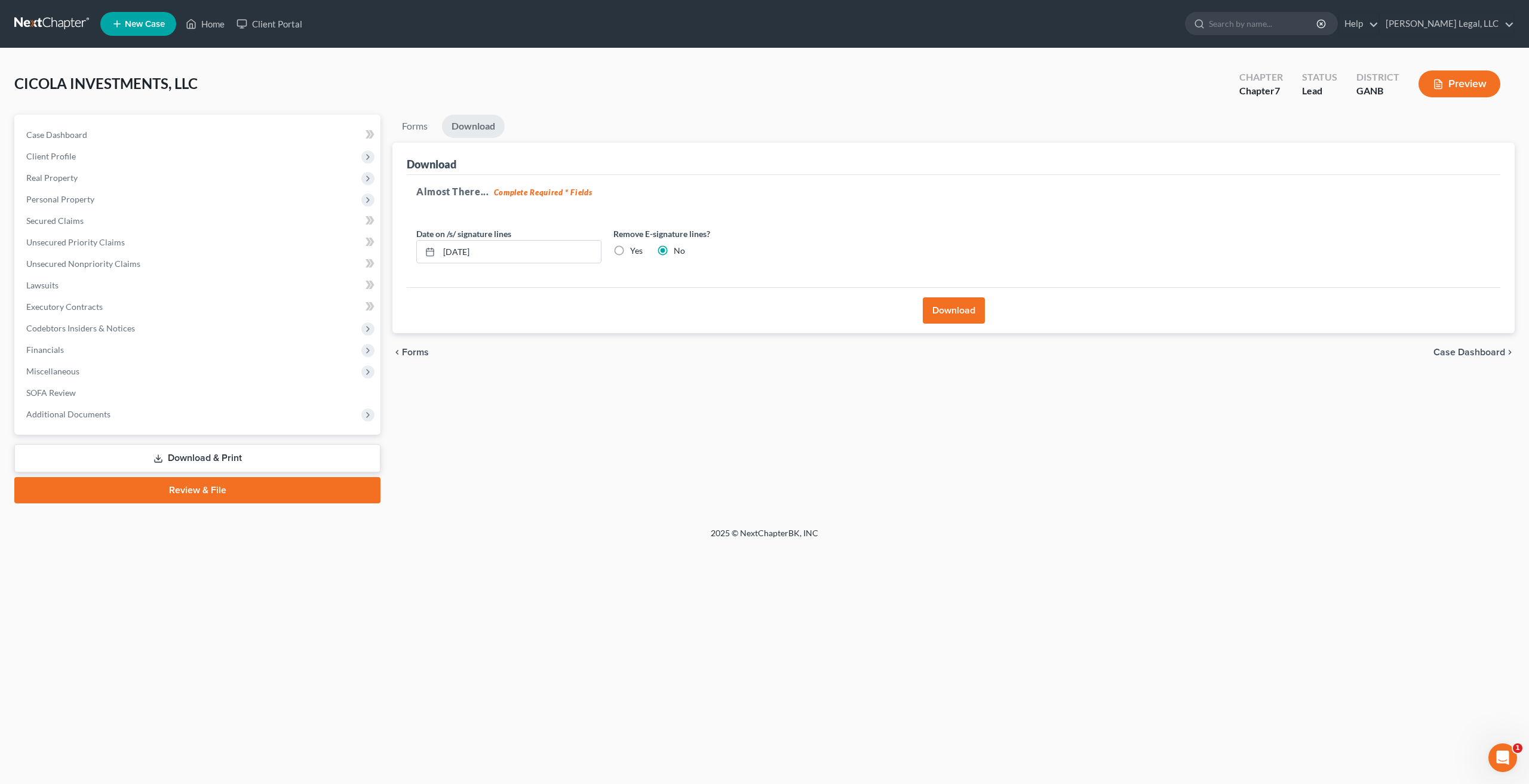
click at [630, 245] on label "Yes" at bounding box center [636, 251] width 13 height 12
click at [635, 245] on input "Yes" at bounding box center [638, 248] width 8 height 8
radio input "true"
radio input "false"
click at [946, 300] on button "Download" at bounding box center [953, 310] width 62 height 27
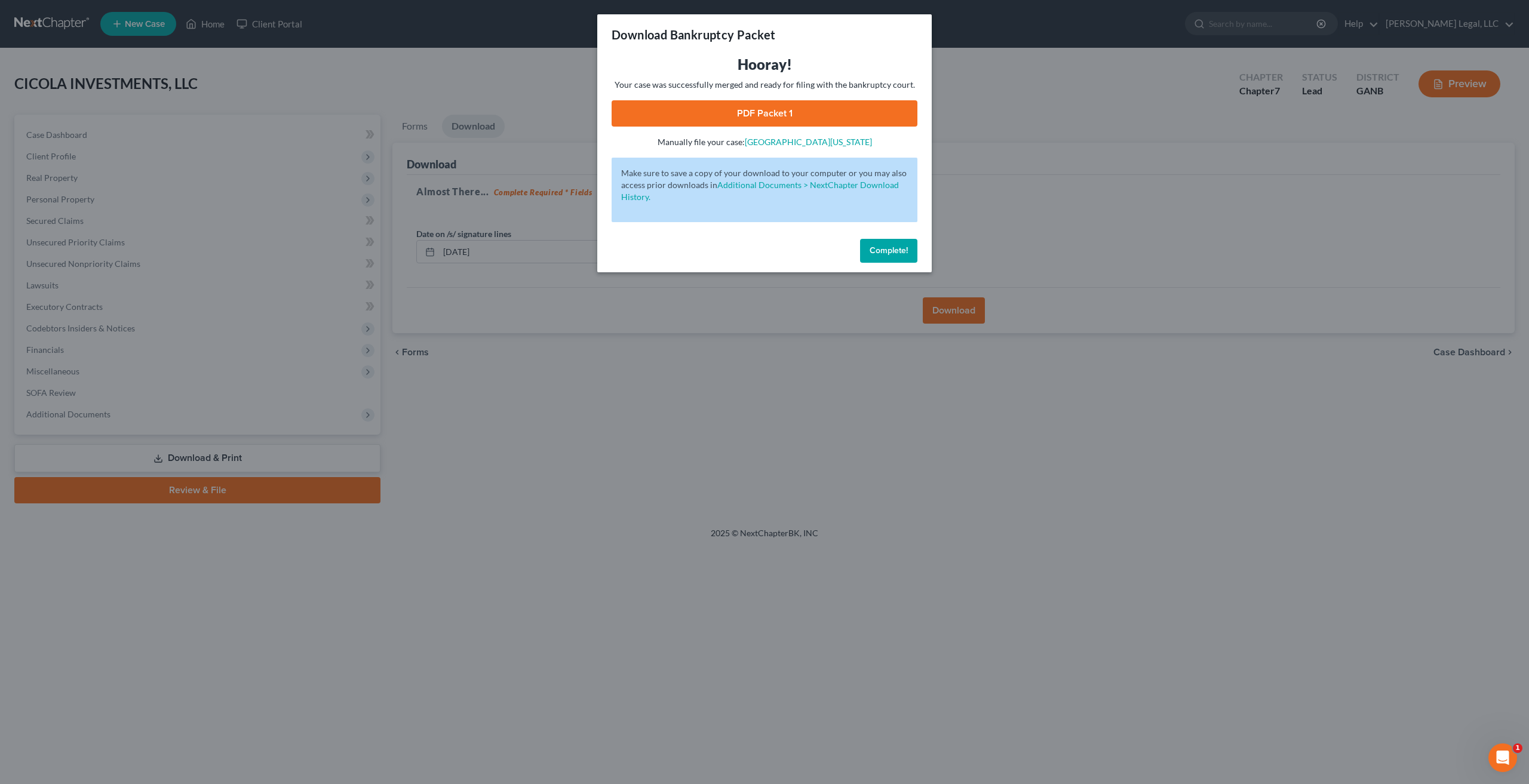
click at [718, 102] on link "PDF Packet 1" at bounding box center [764, 113] width 306 height 27
click at [882, 245] on span "Complete!" at bounding box center [888, 251] width 38 height 10
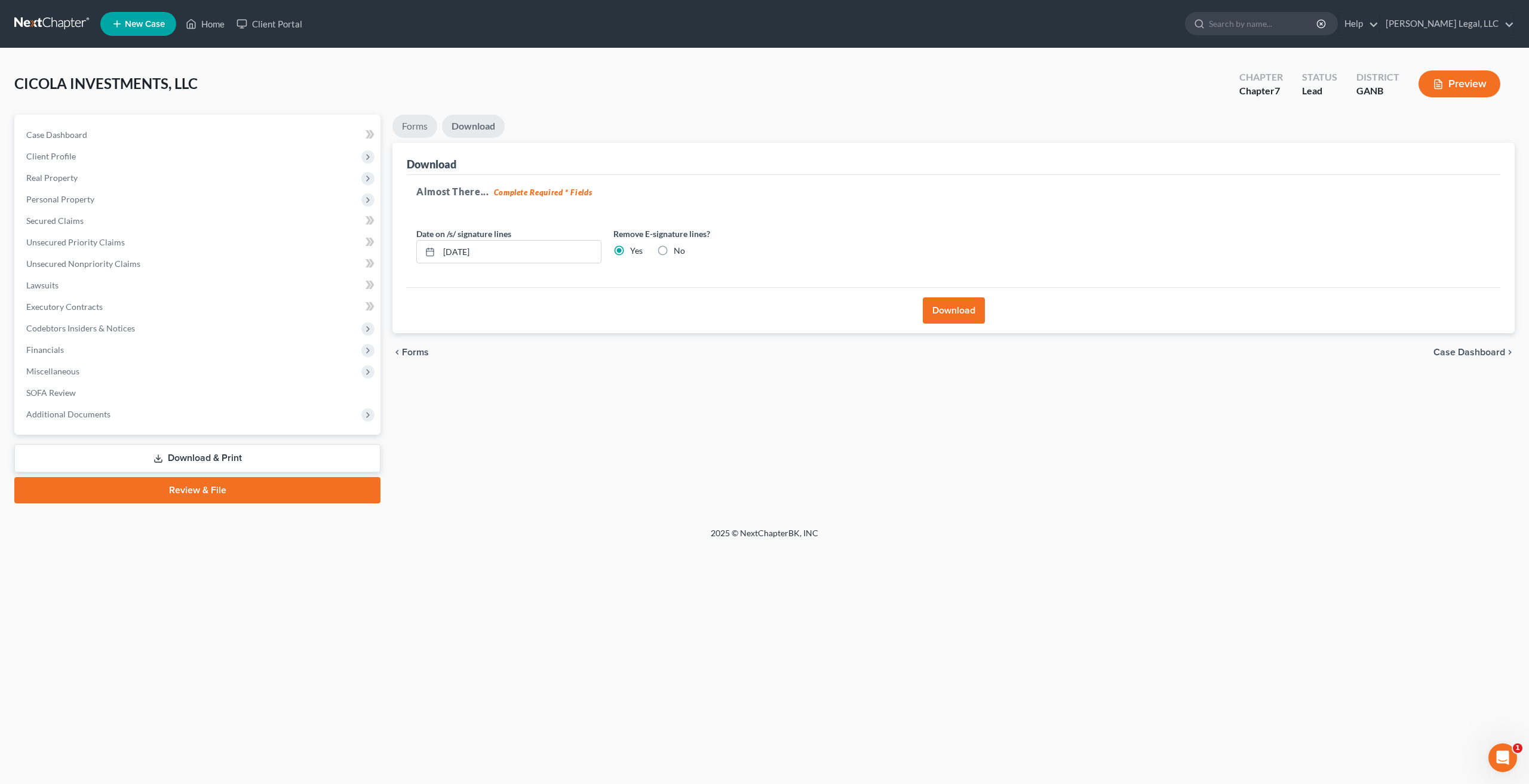
click at [422, 130] on link "Forms" at bounding box center [415, 126] width 44 height 23
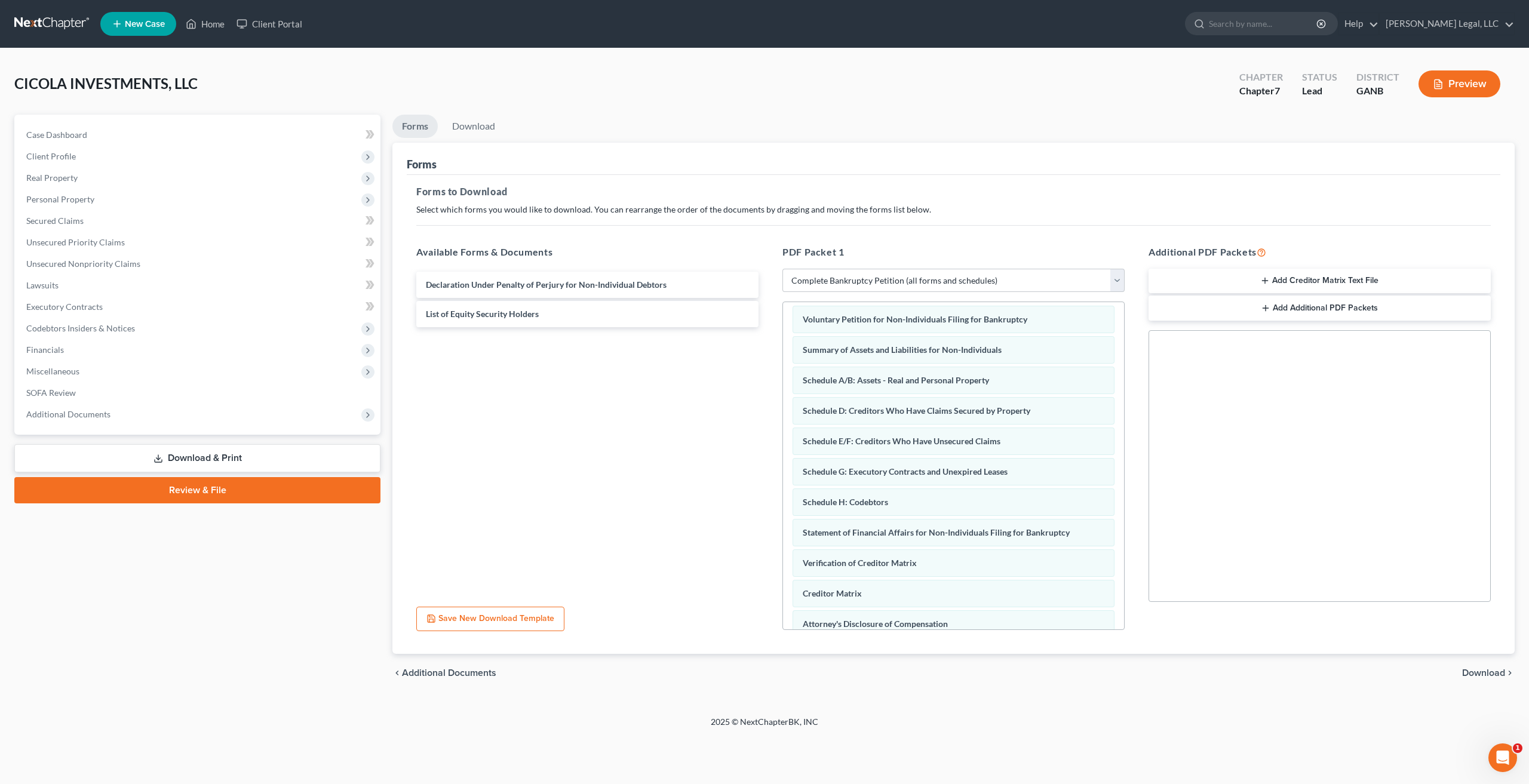
scroll to position [7, 0]
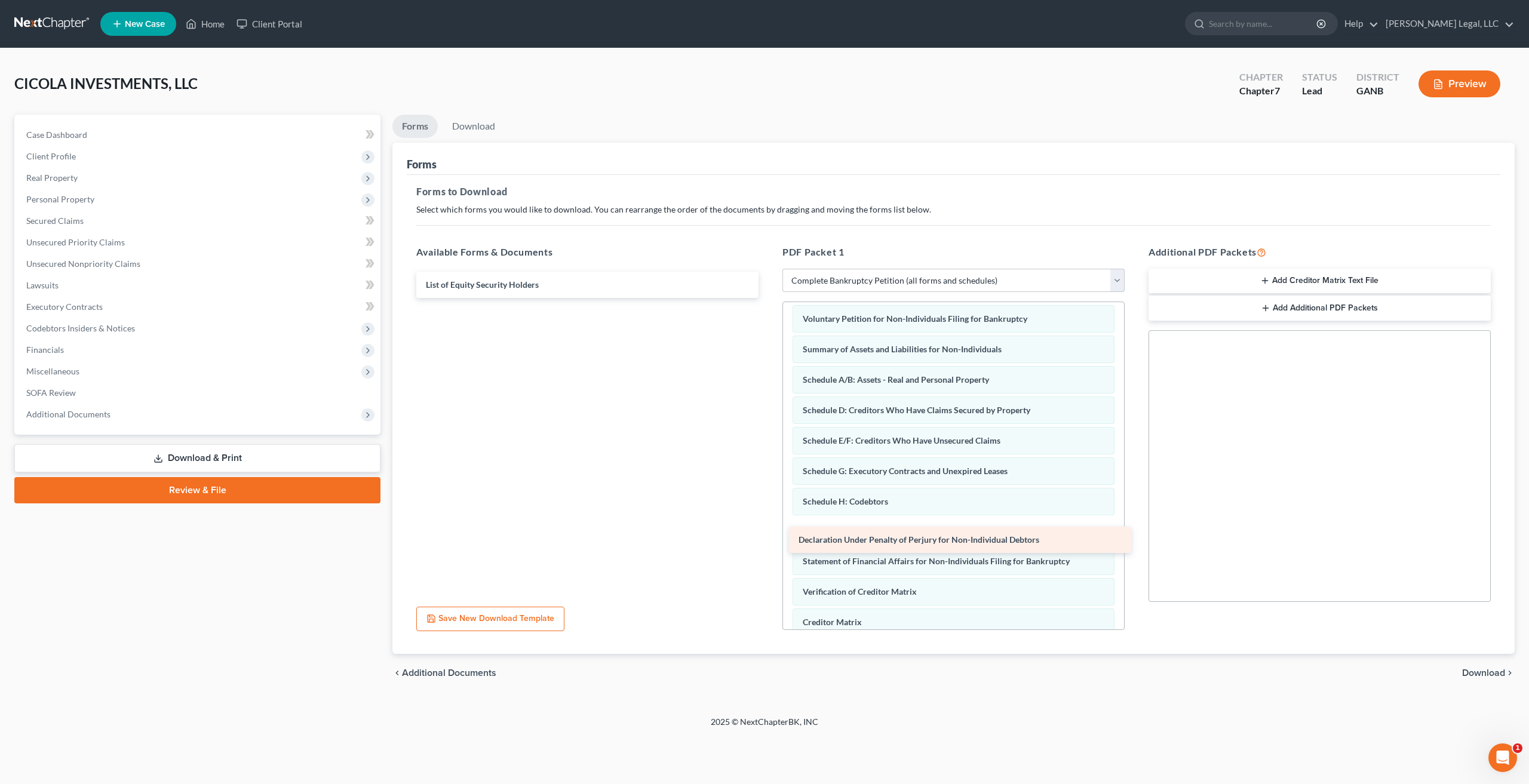
drag, startPoint x: 629, startPoint y: 282, endPoint x: 1002, endPoint y: 537, distance: 451.8
click at [768, 298] on div "Declaration Under Penalty of Perjury for Non-Individual Debtors Declaration Und…" at bounding box center [587, 285] width 362 height 27
click at [1490, 672] on span "Download" at bounding box center [1484, 673] width 43 height 9
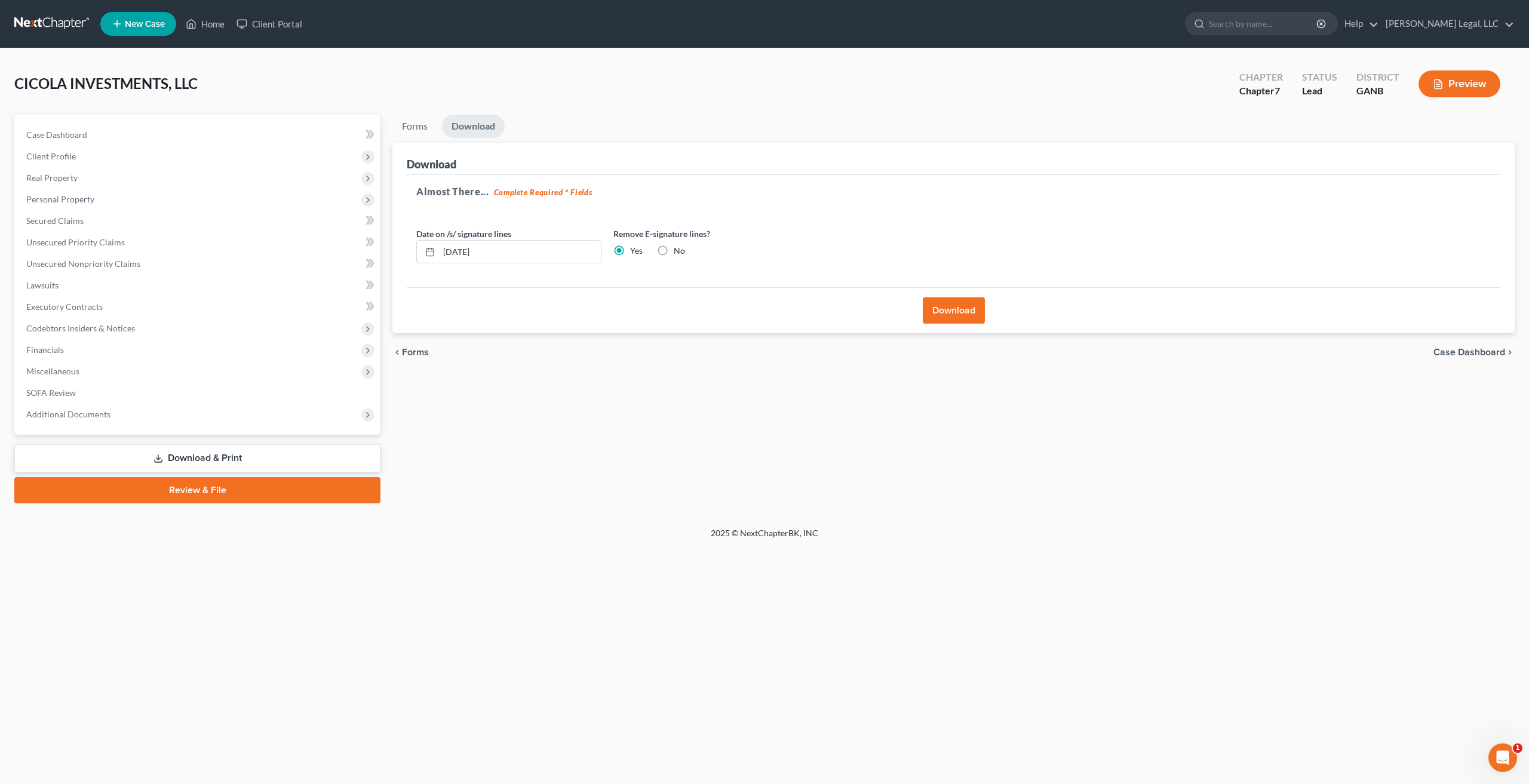
click at [956, 309] on button "Download" at bounding box center [953, 310] width 62 height 27
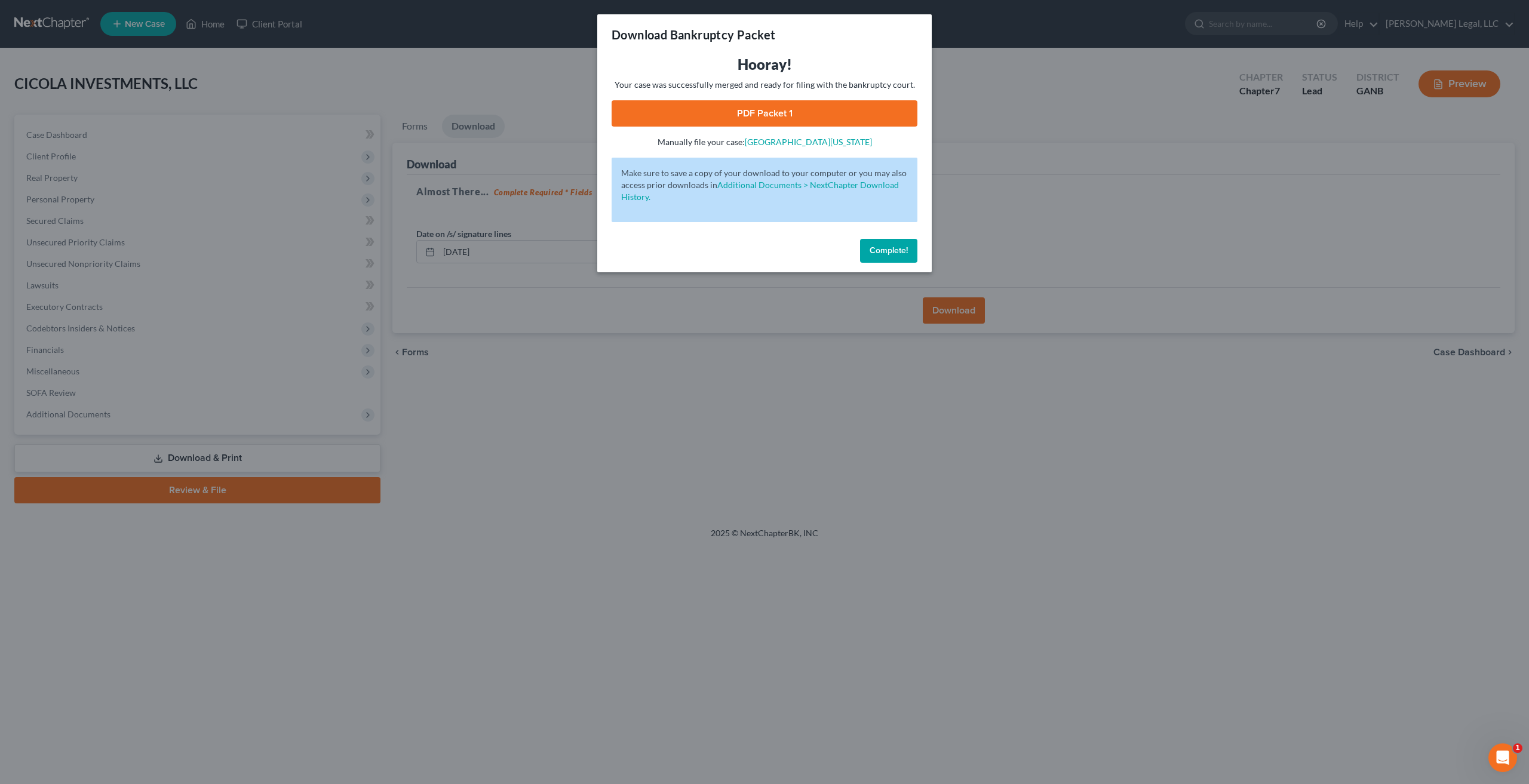
click at [810, 108] on link "PDF Packet 1" at bounding box center [764, 113] width 306 height 27
